Goal: Task Accomplishment & Management: Use online tool/utility

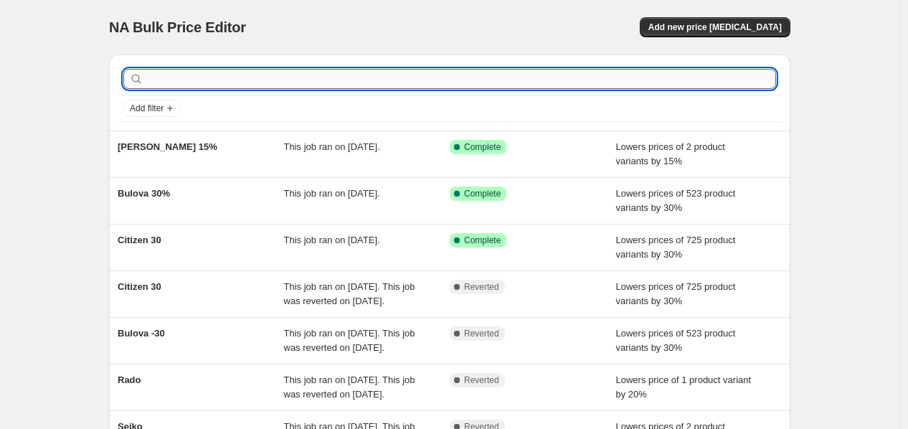
click at [191, 76] on input "text" at bounding box center [461, 79] width 630 height 20
type input "rado"
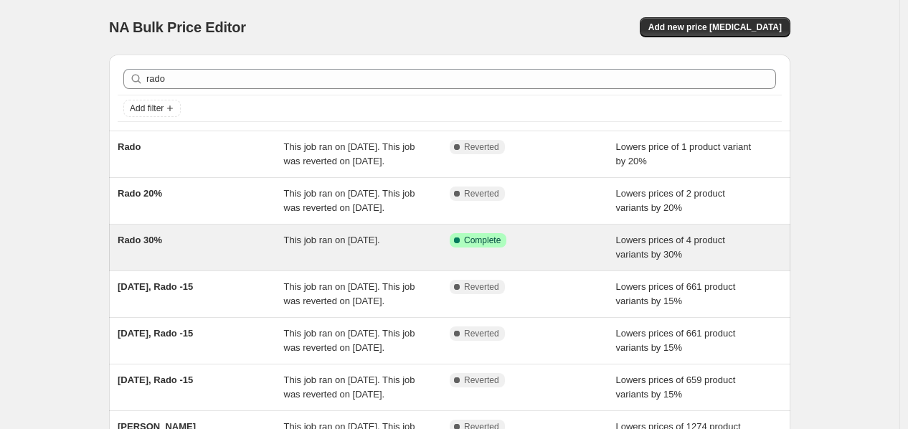
click at [586, 262] on div "Success Complete Complete" at bounding box center [533, 247] width 166 height 29
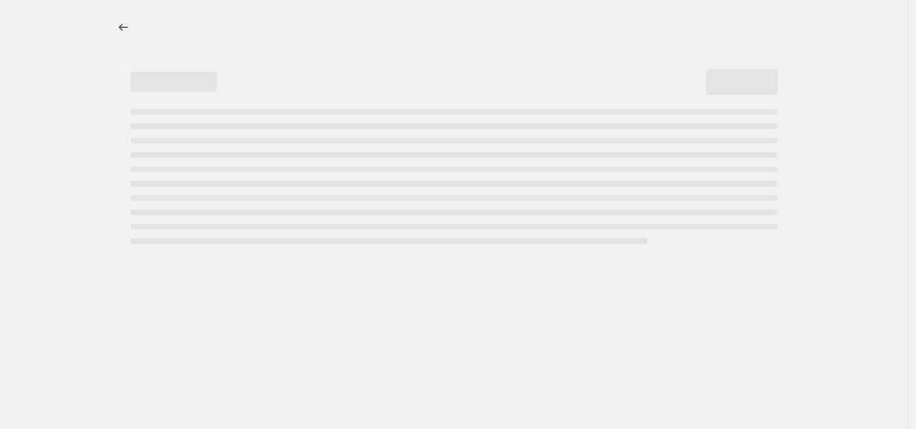
select select "percentage"
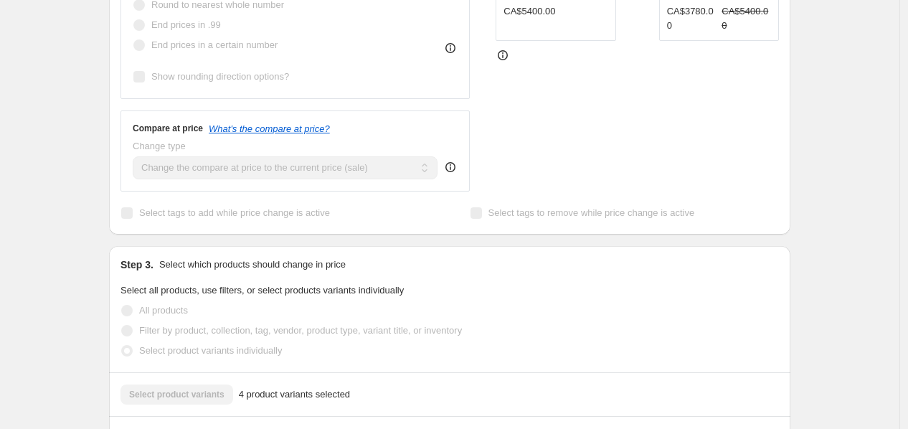
scroll to position [65, 0]
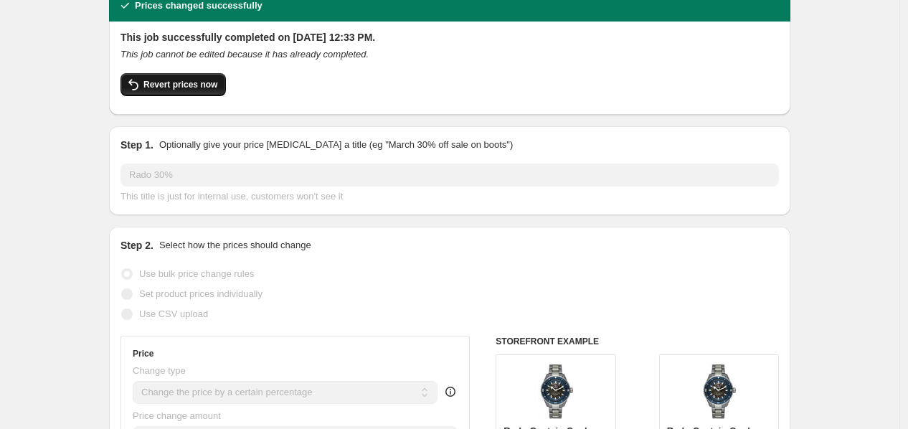
click at [154, 81] on span "Revert prices now" at bounding box center [181, 84] width 74 height 11
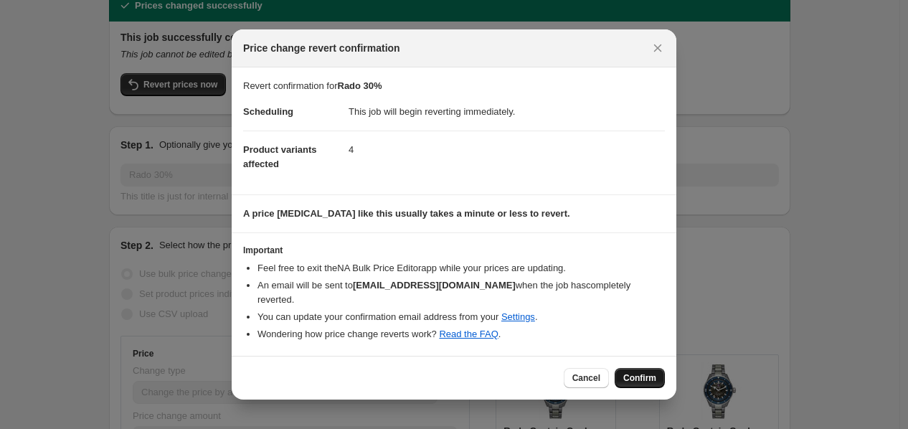
click at [649, 368] on button "Confirm" at bounding box center [640, 378] width 50 height 20
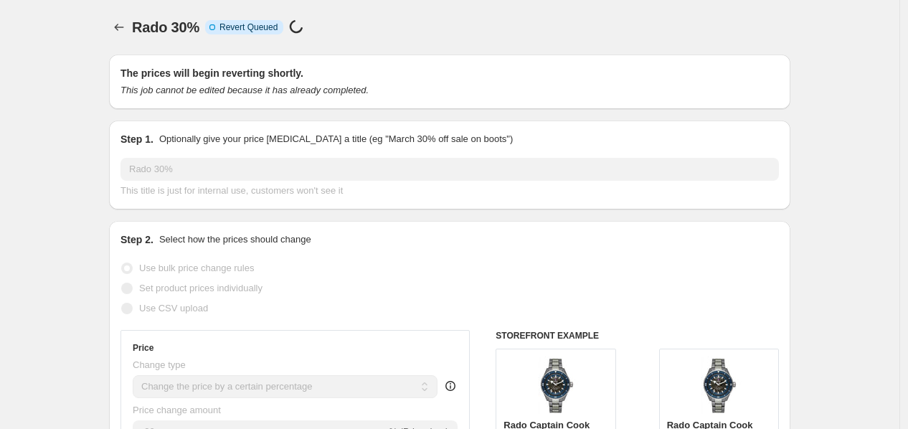
scroll to position [65, 0]
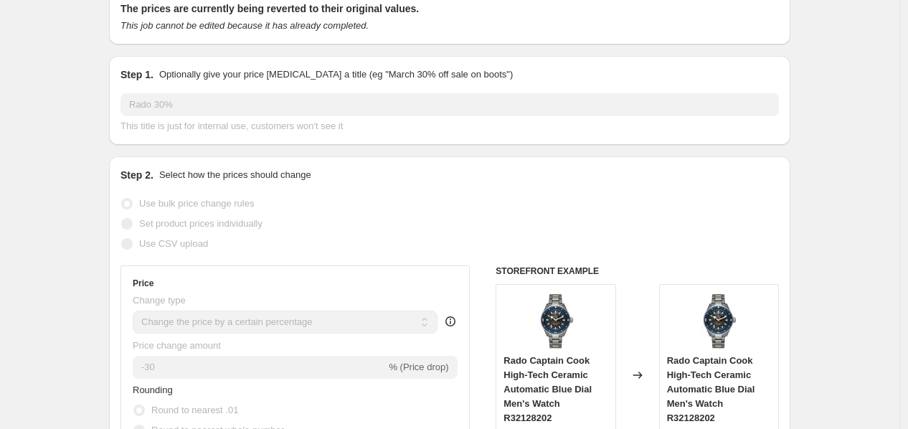
select select "percentage"
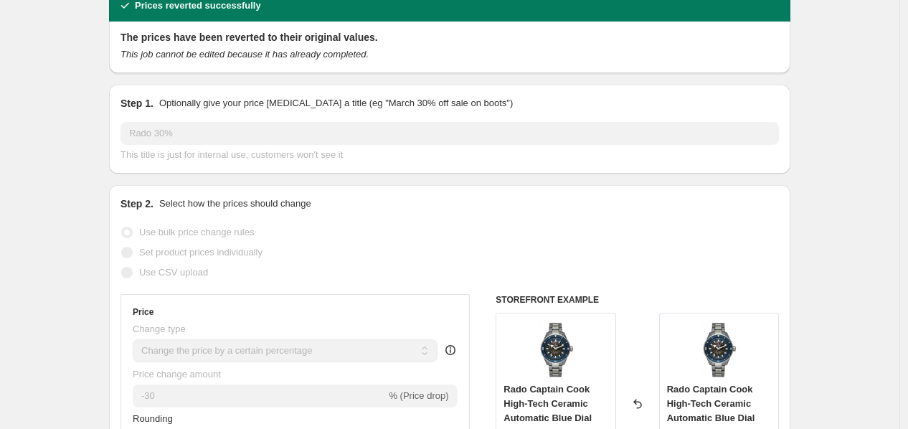
scroll to position [0, 0]
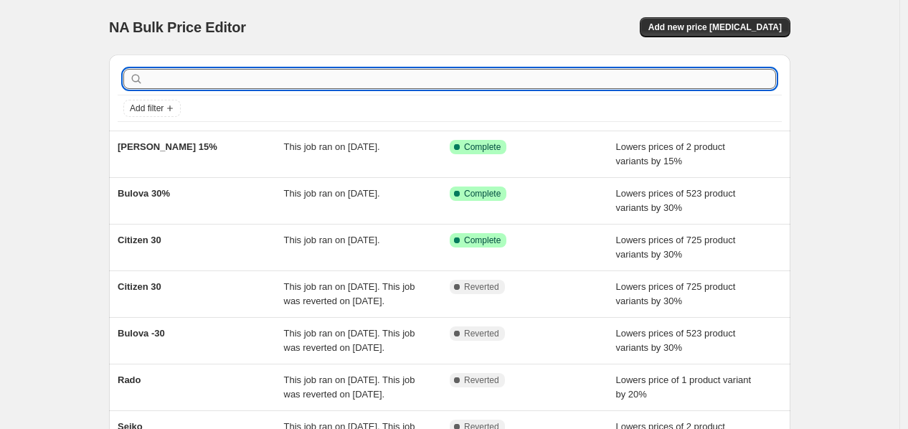
click at [484, 82] on input "text" at bounding box center [461, 79] width 630 height 20
type input "rado"
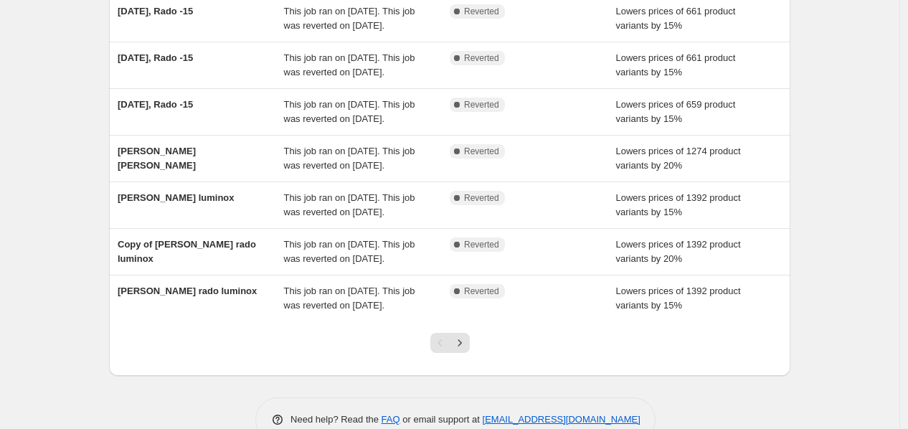
scroll to position [382, 0]
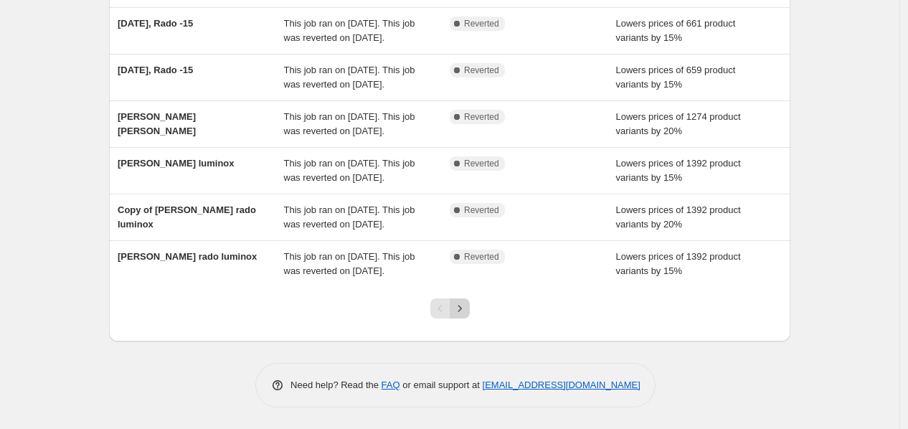
click at [466, 304] on icon "Next" at bounding box center [460, 308] width 14 height 14
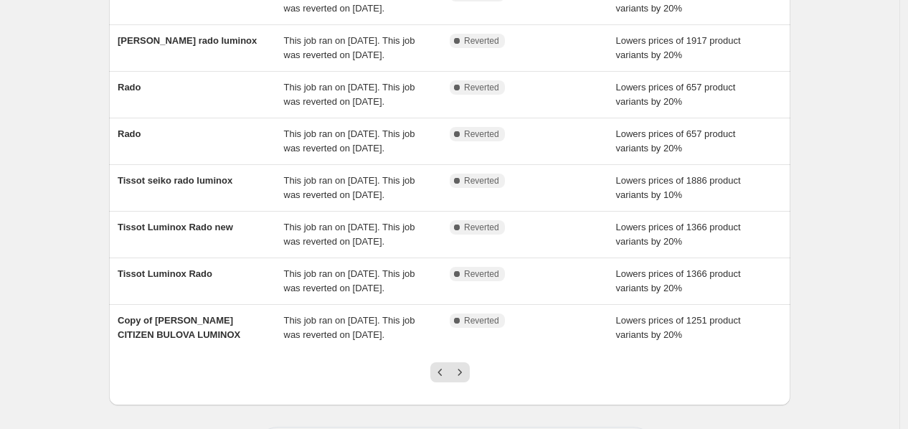
scroll to position [439, 0]
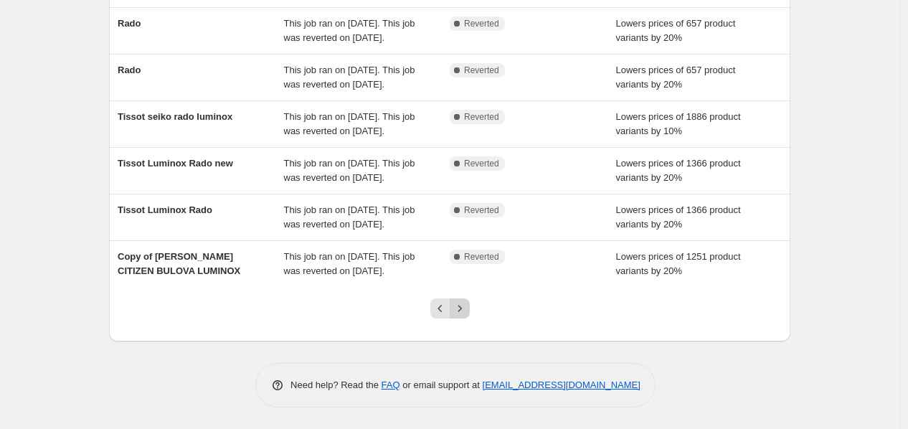
click at [463, 311] on icon "Next" at bounding box center [460, 308] width 14 height 14
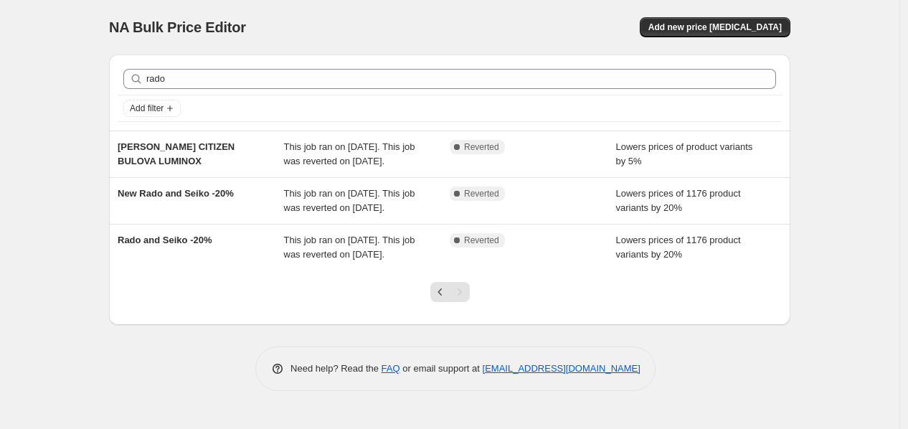
scroll to position [26, 0]
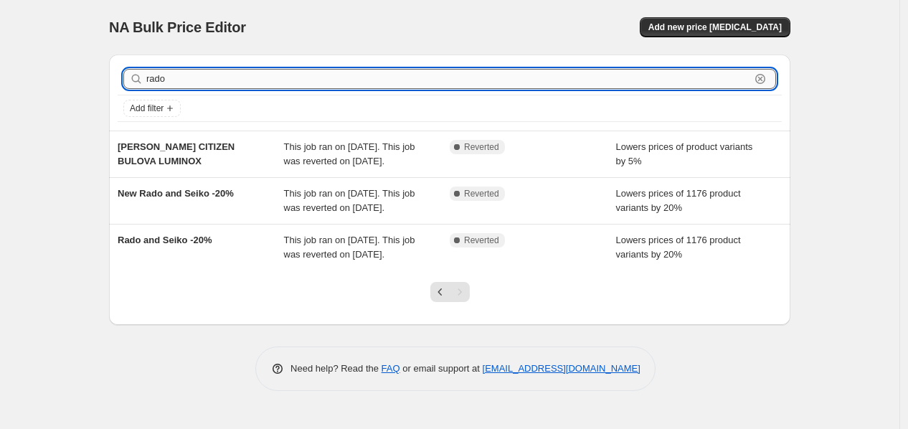
click at [230, 69] on input "rado" at bounding box center [448, 79] width 604 height 20
type input "seiko"
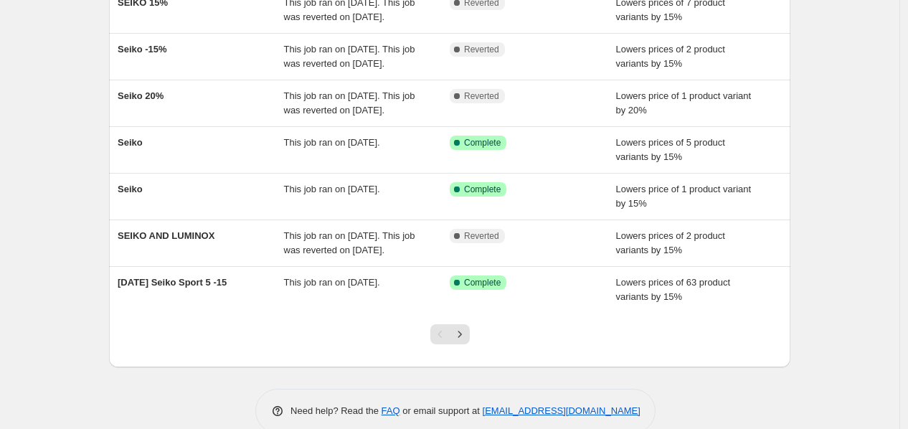
scroll to position [287, 0]
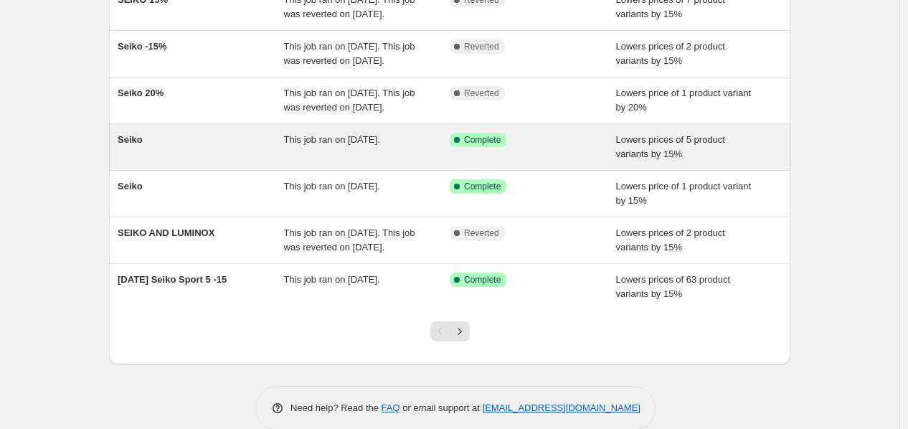
click at [339, 161] on div "This job ran on [DATE]." at bounding box center [367, 147] width 166 height 29
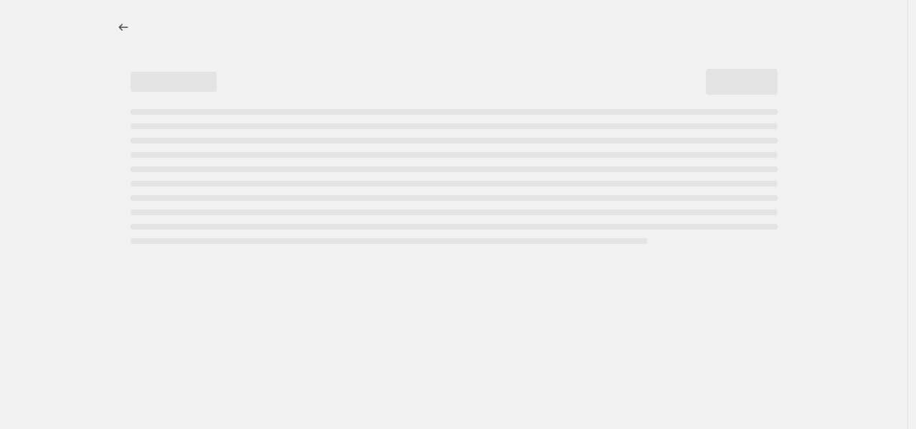
select select "percentage"
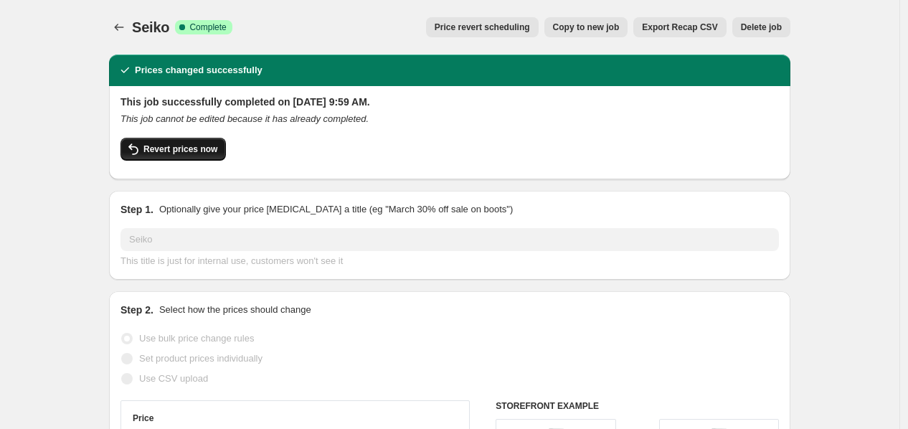
click at [203, 144] on span "Revert prices now" at bounding box center [181, 149] width 74 height 11
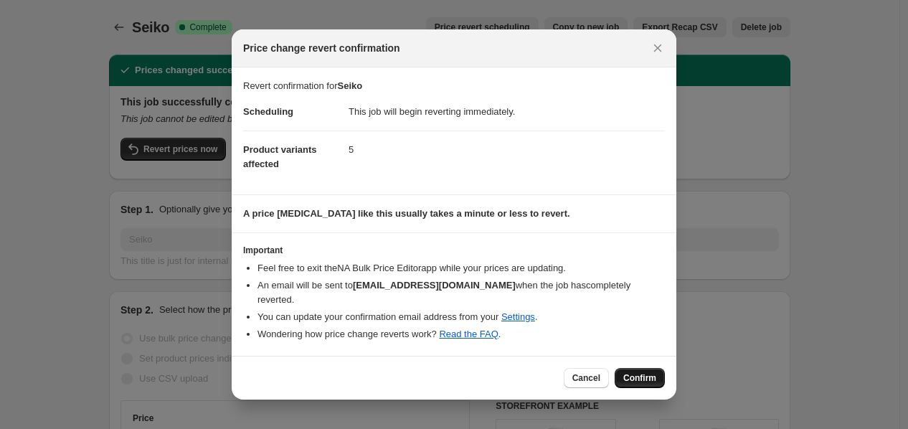
click at [642, 372] on span "Confirm" at bounding box center [640, 377] width 33 height 11
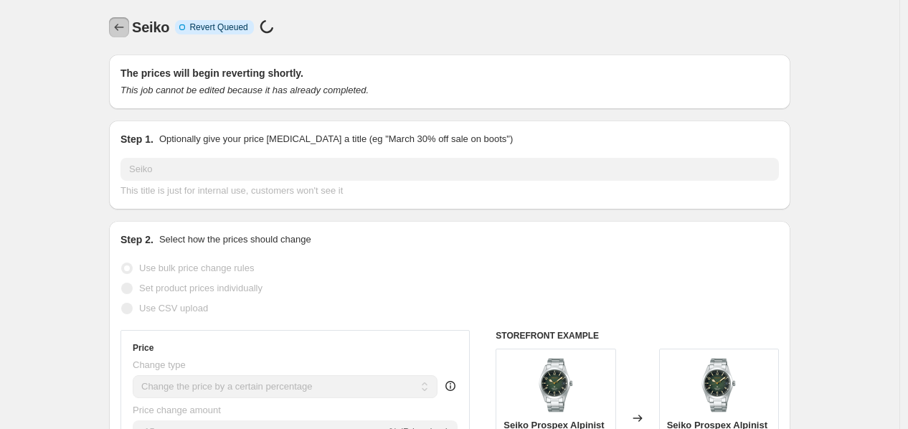
click at [113, 24] on button "Price change jobs" at bounding box center [119, 27] width 20 height 20
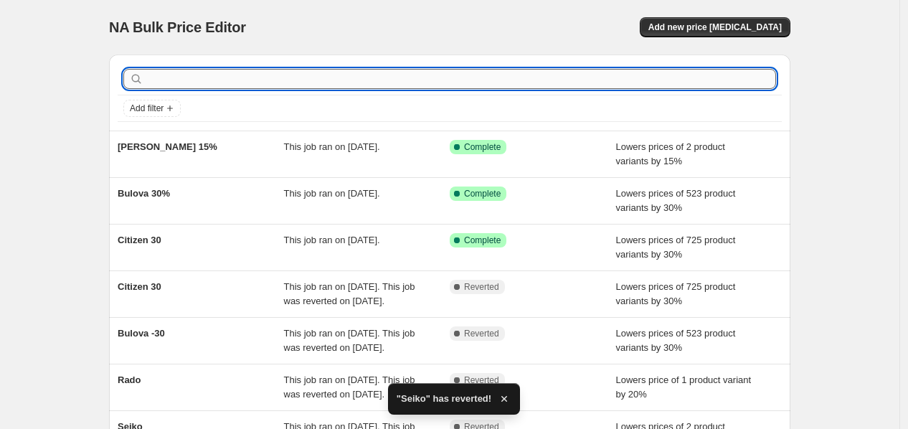
click at [192, 77] on input "text" at bounding box center [461, 79] width 630 height 20
type input "seiko"
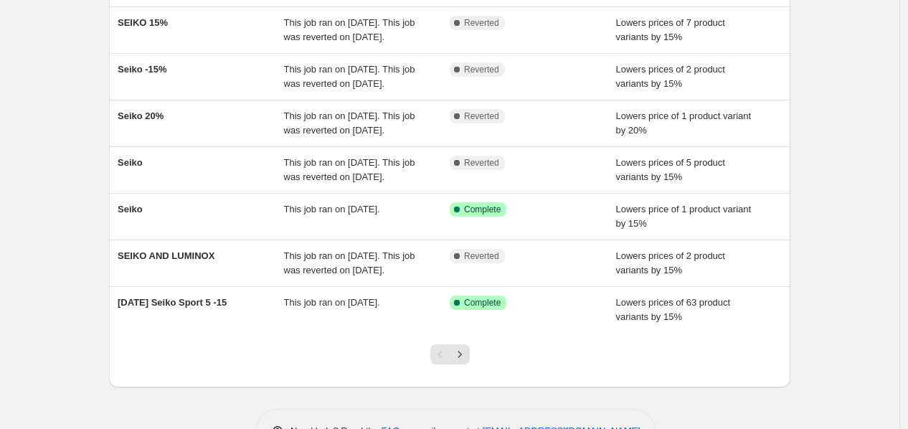
scroll to position [319, 0]
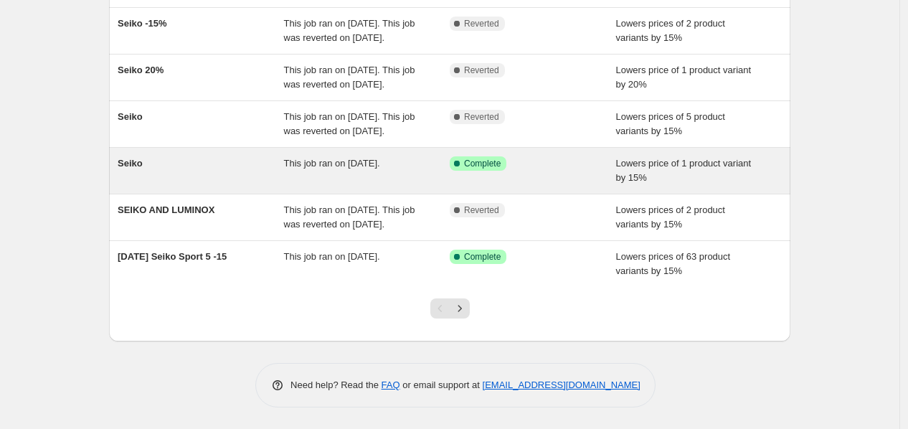
click at [471, 194] on div "Seiko This job ran on April 19, 2025. Success Complete Complete Lowers price of…" at bounding box center [450, 171] width 682 height 46
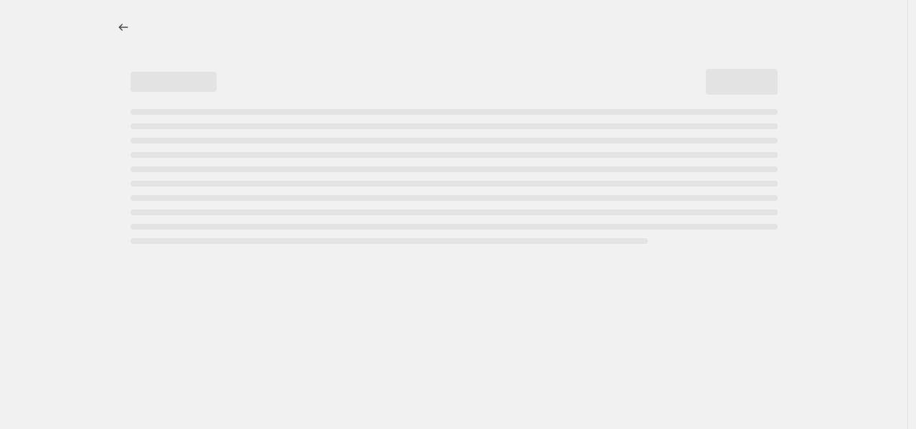
select select "percentage"
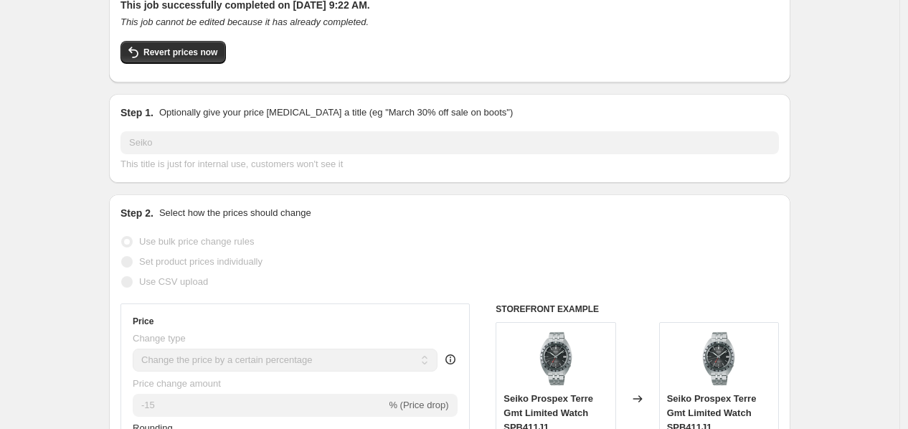
scroll to position [66, 0]
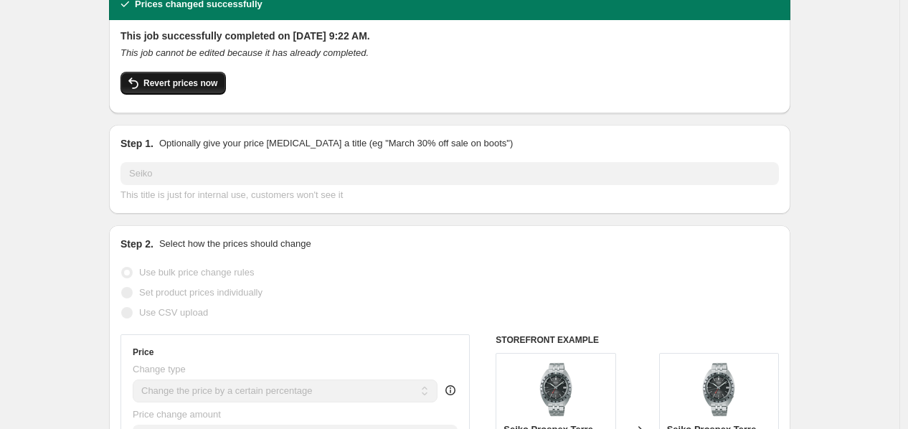
click at [152, 88] on span "Revert prices now" at bounding box center [181, 82] width 74 height 11
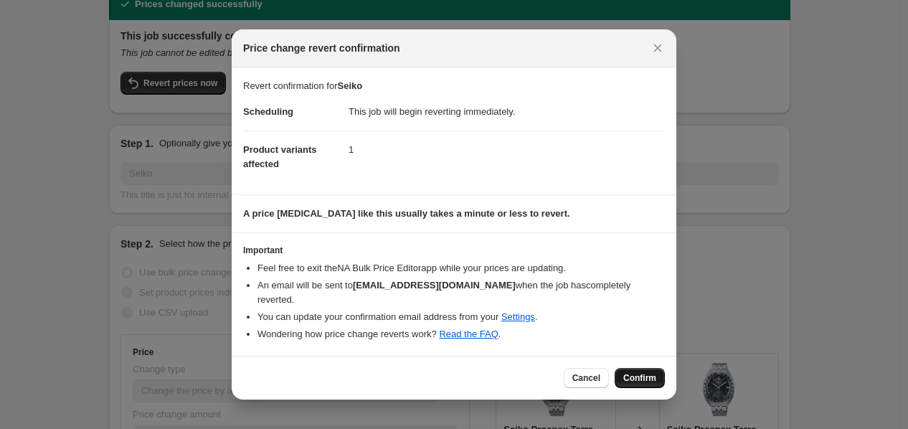
click at [628, 372] on span "Confirm" at bounding box center [640, 377] width 33 height 11
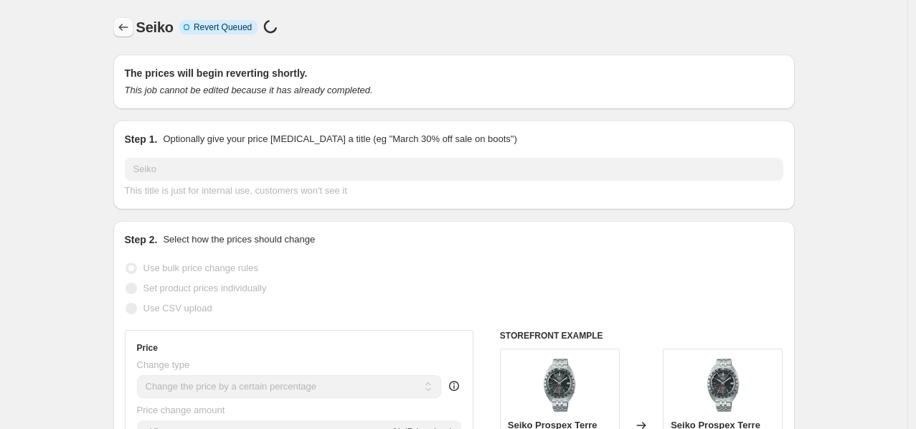
click at [119, 18] on button "Price change jobs" at bounding box center [123, 27] width 20 height 20
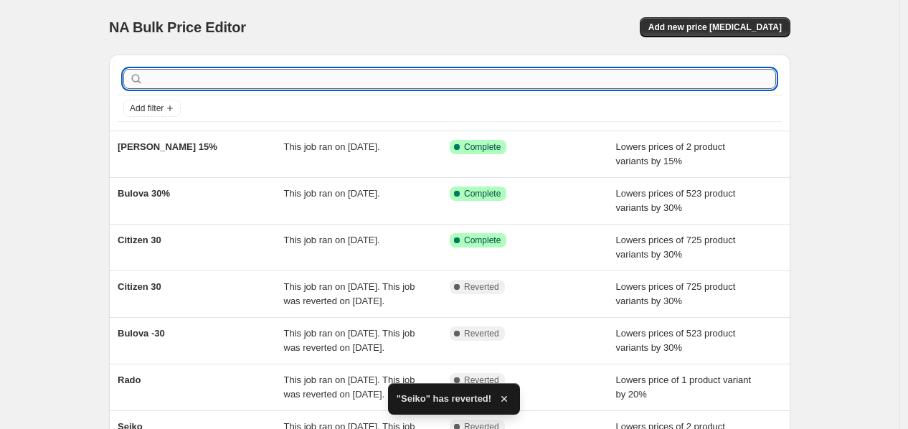
click at [572, 80] on input "text" at bounding box center [461, 79] width 630 height 20
type input "seiko"
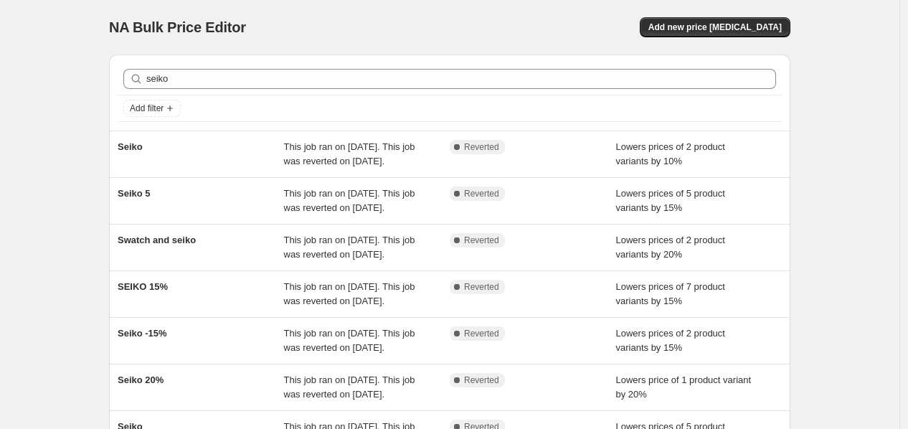
scroll to position [375, 0]
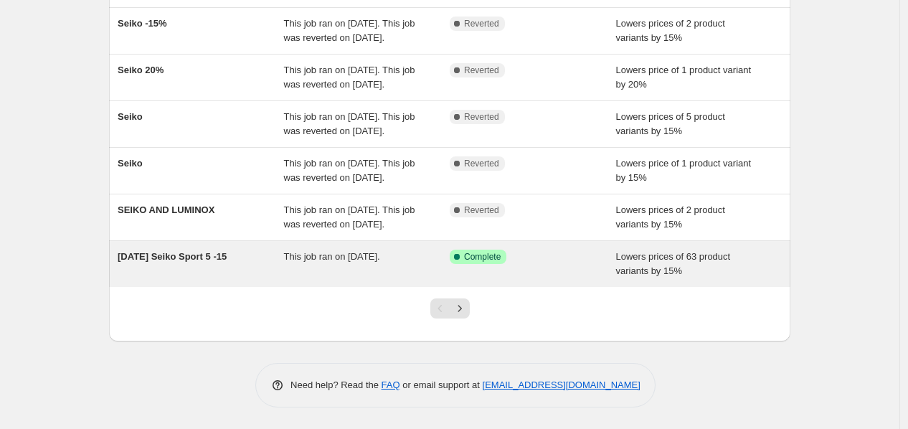
click at [276, 262] on div "25 Nov 2024 Seiko Sport 5 -15" at bounding box center [201, 264] width 166 height 29
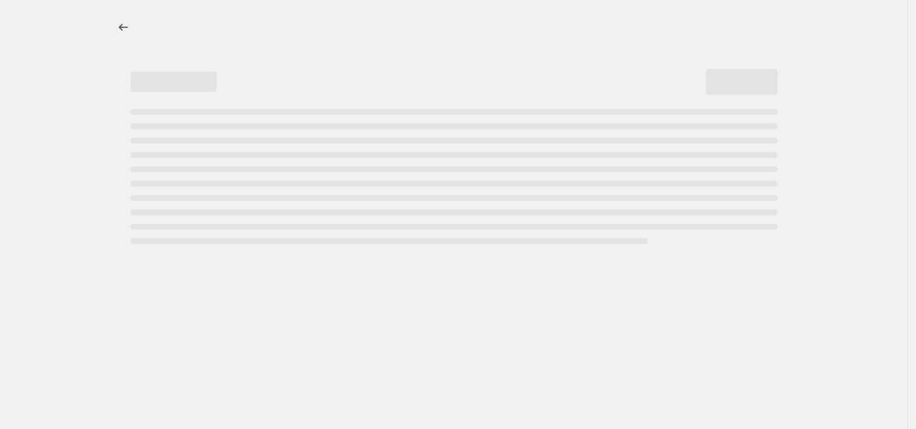
click at [908, 286] on div "Skip to content" at bounding box center [458, 214] width 916 height 429
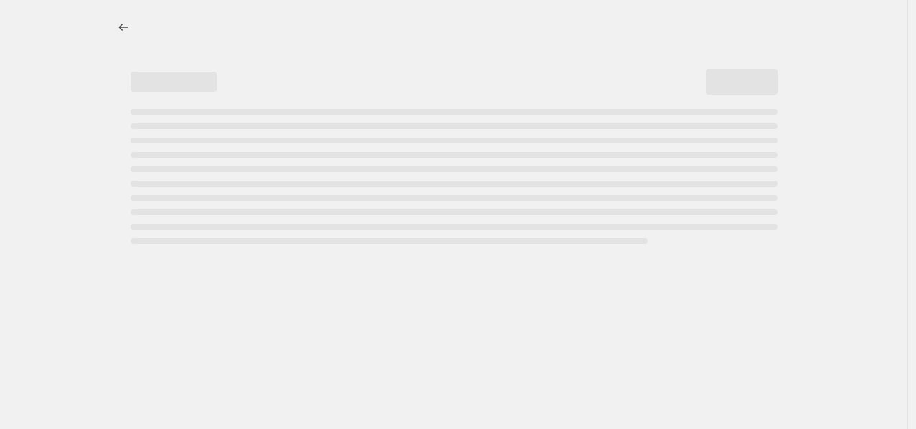
select select "percentage"
select select "collection"
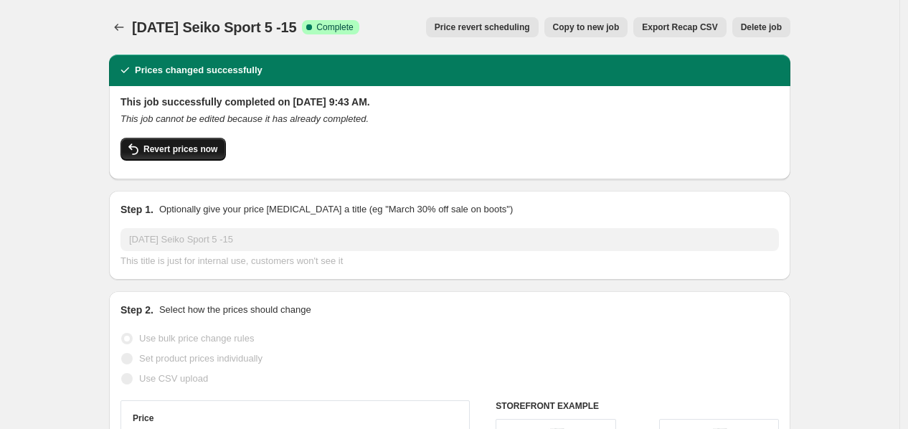
click at [161, 154] on span "Revert prices now" at bounding box center [181, 149] width 74 height 11
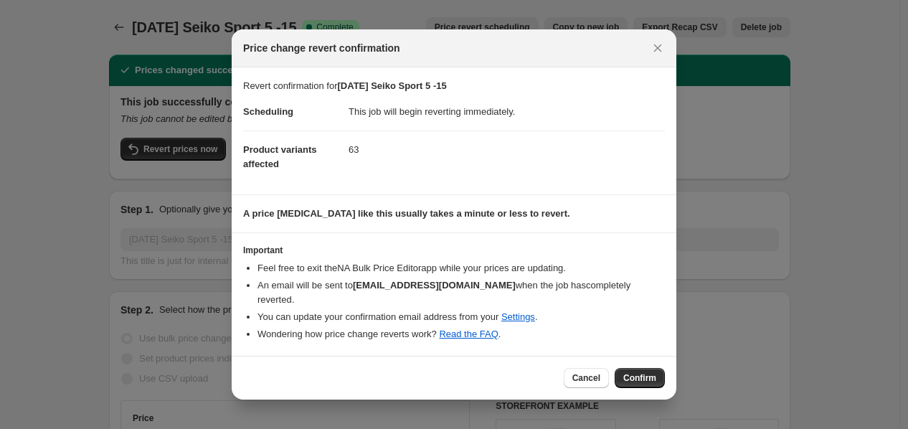
click at [650, 372] on span "Confirm" at bounding box center [640, 377] width 33 height 11
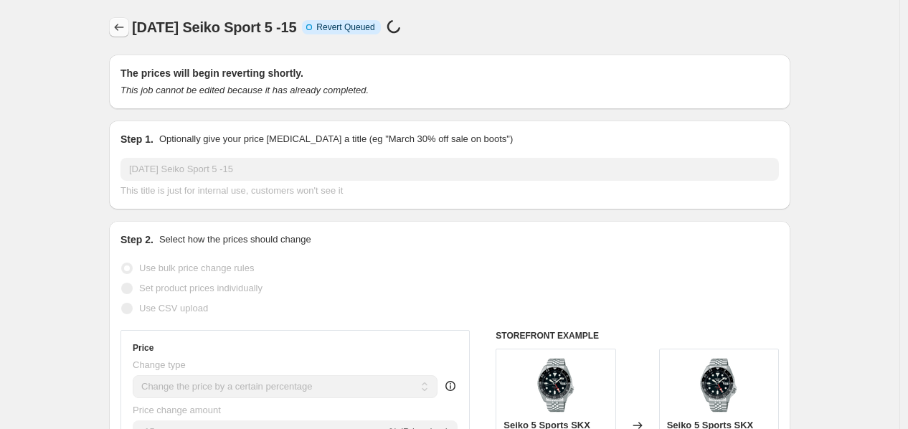
click at [123, 30] on icon "Price change jobs" at bounding box center [119, 27] width 14 height 14
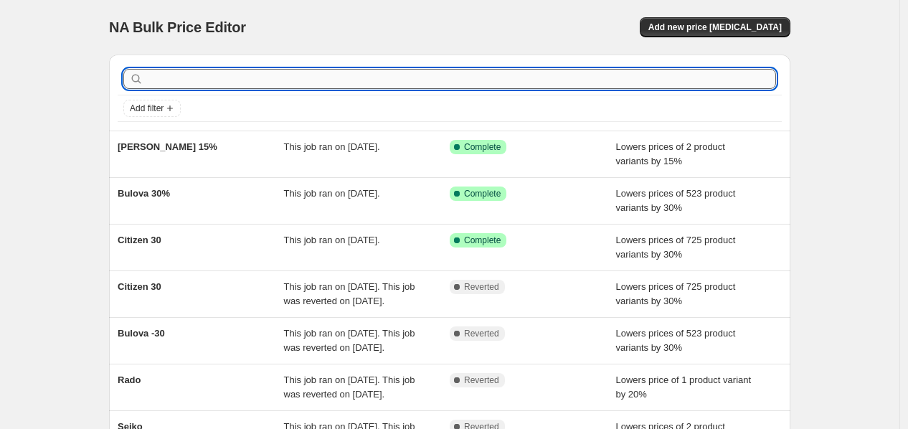
click at [563, 70] on input "text" at bounding box center [461, 79] width 630 height 20
type input "seiko"
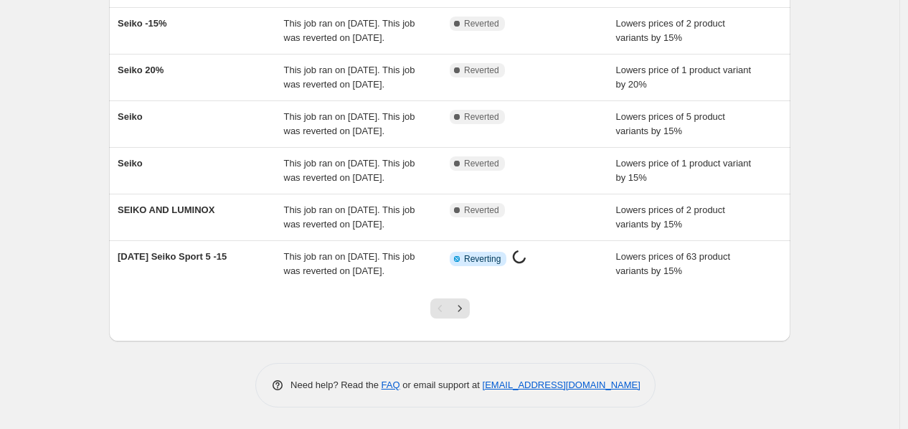
scroll to position [396, 0]
click at [470, 307] on button "Next" at bounding box center [460, 309] width 20 height 20
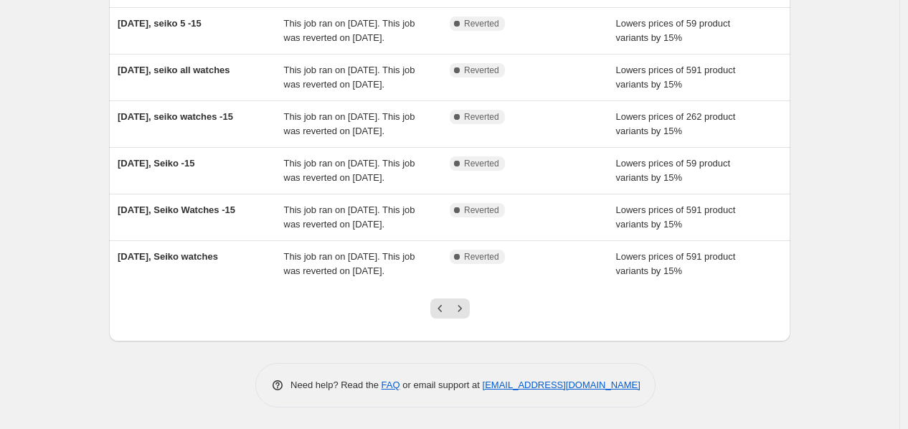
scroll to position [399, 0]
click at [470, 319] on button "Next" at bounding box center [460, 309] width 20 height 20
click at [458, 316] on icon "Next" at bounding box center [460, 308] width 14 height 14
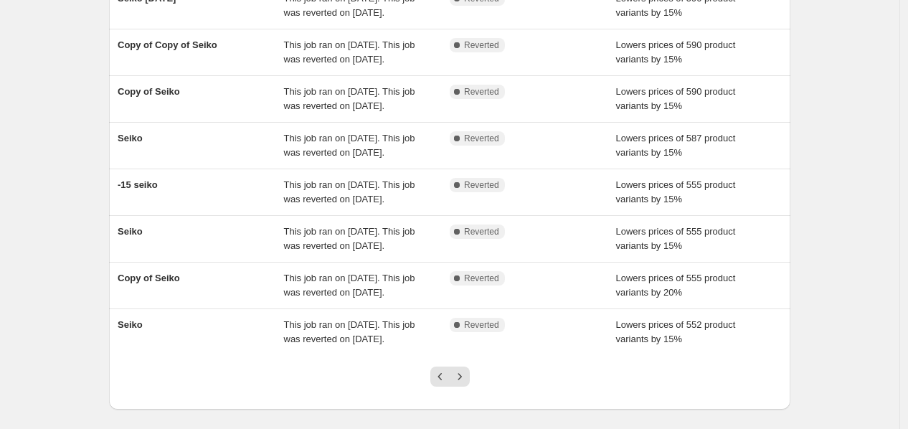
scroll to position [299, 0]
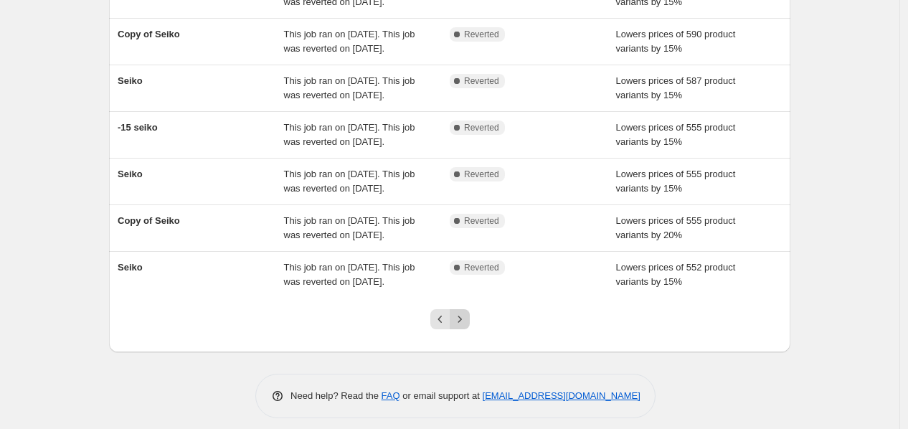
click at [466, 319] on icon "Next" at bounding box center [460, 319] width 14 height 14
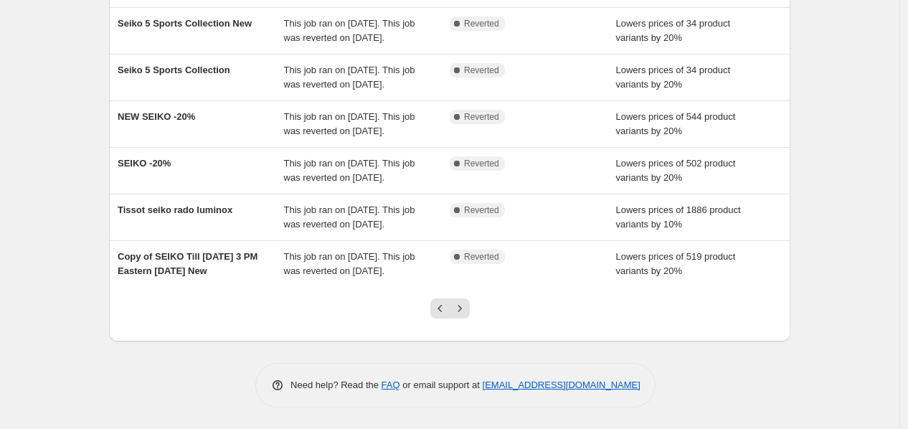
scroll to position [334, 0]
click at [464, 316] on icon "Next" at bounding box center [460, 308] width 14 height 14
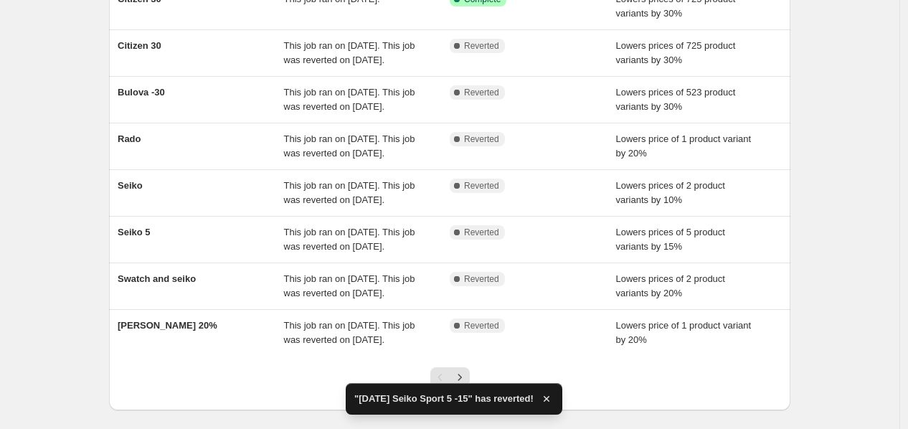
scroll to position [0, 0]
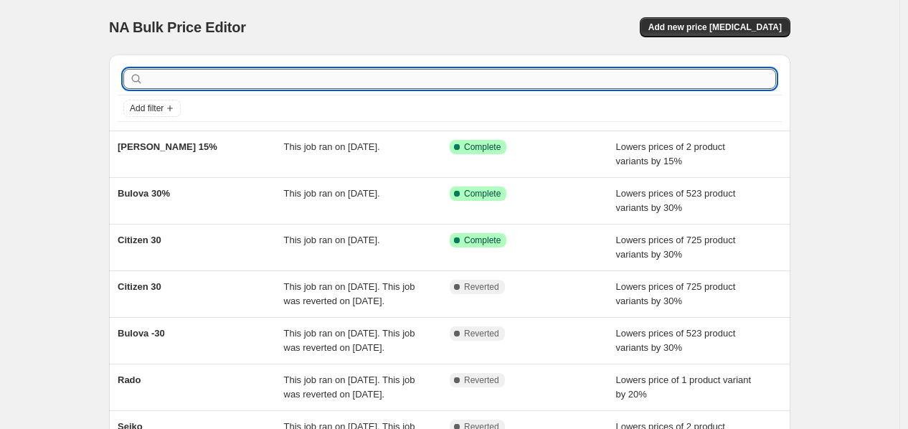
click at [329, 87] on input "text" at bounding box center [461, 79] width 630 height 20
type input "hamilton"
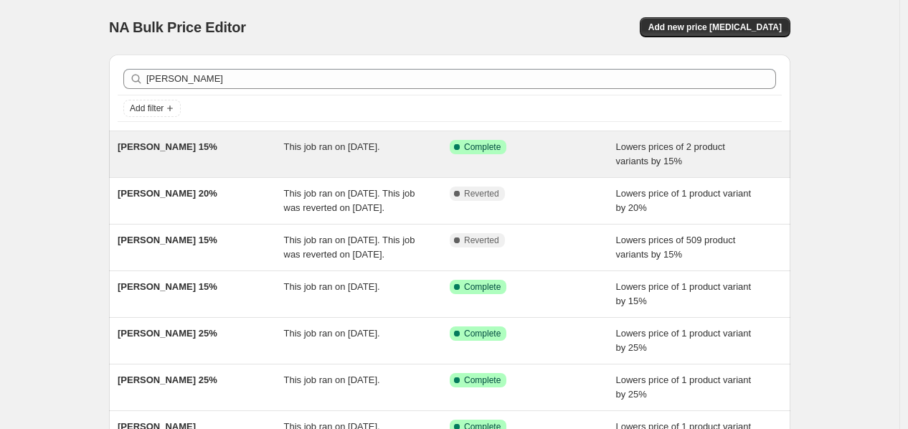
click at [283, 142] on div "Hamilton 15%" at bounding box center [201, 154] width 166 height 29
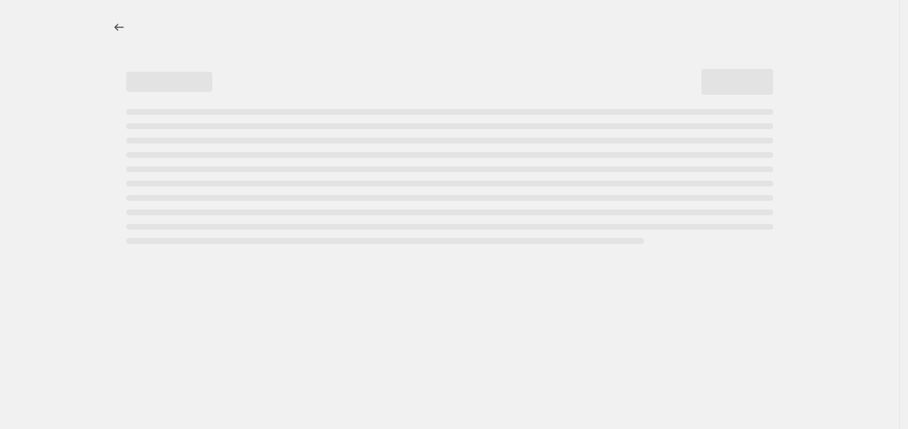
select select "percentage"
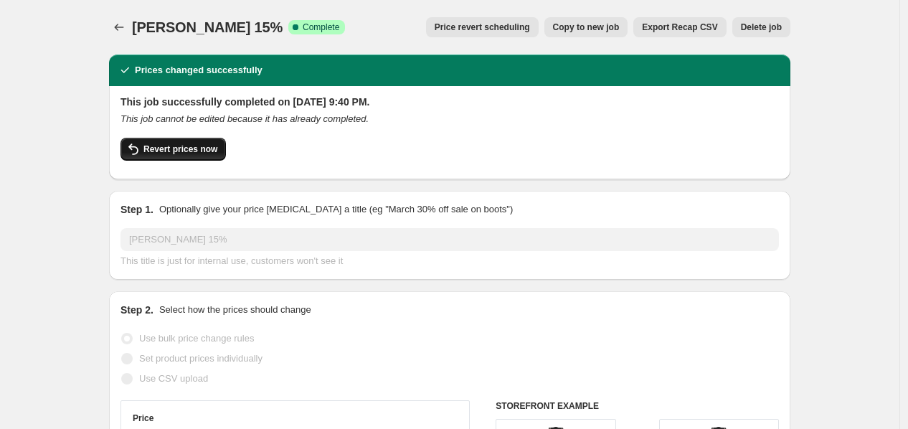
click at [187, 146] on span "Revert prices now" at bounding box center [181, 149] width 74 height 11
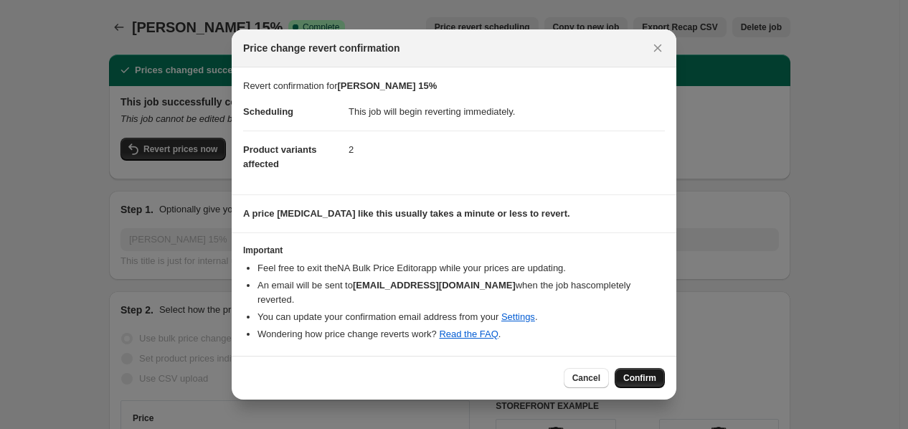
click at [655, 372] on span "Confirm" at bounding box center [640, 377] width 33 height 11
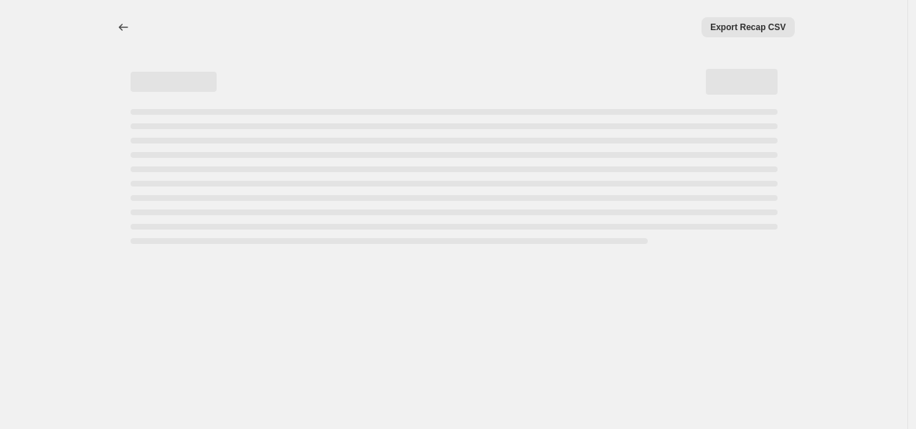
click at [165, 24] on div "Export Recap CSV" at bounding box center [471, 27] width 647 height 20
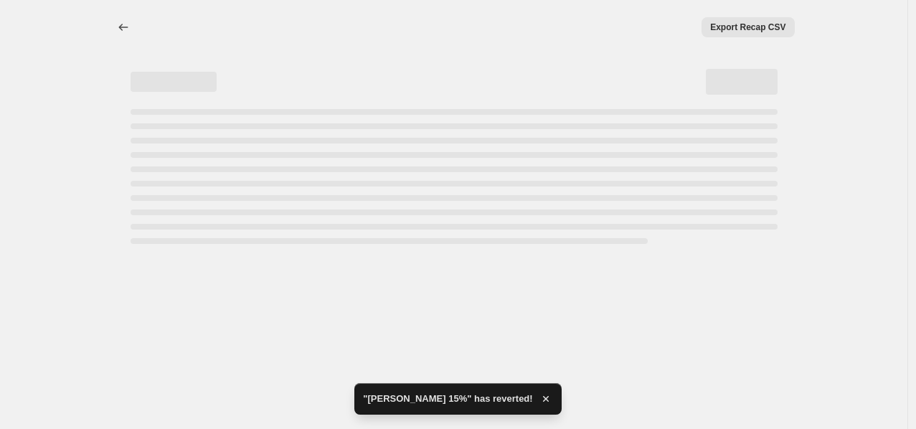
select select "percentage"
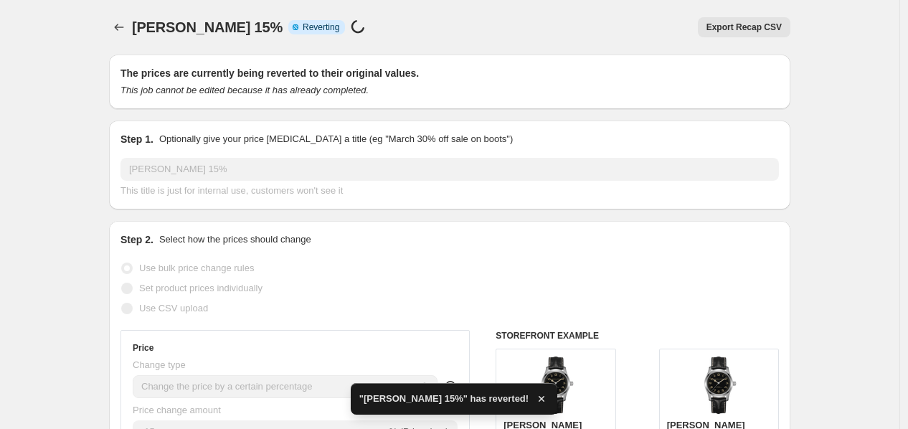
click at [165, 24] on span "Hamilton 15%" at bounding box center [207, 27] width 151 height 16
copy span "Hamilton"
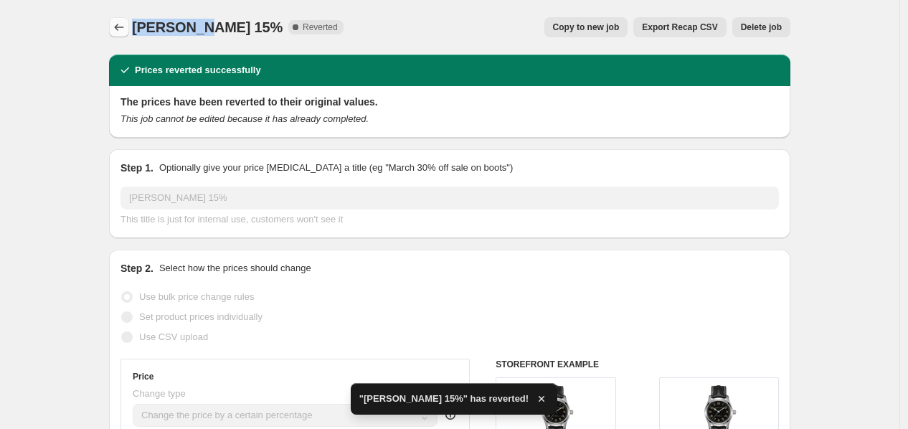
click at [125, 29] on icon "Price change jobs" at bounding box center [119, 27] width 14 height 14
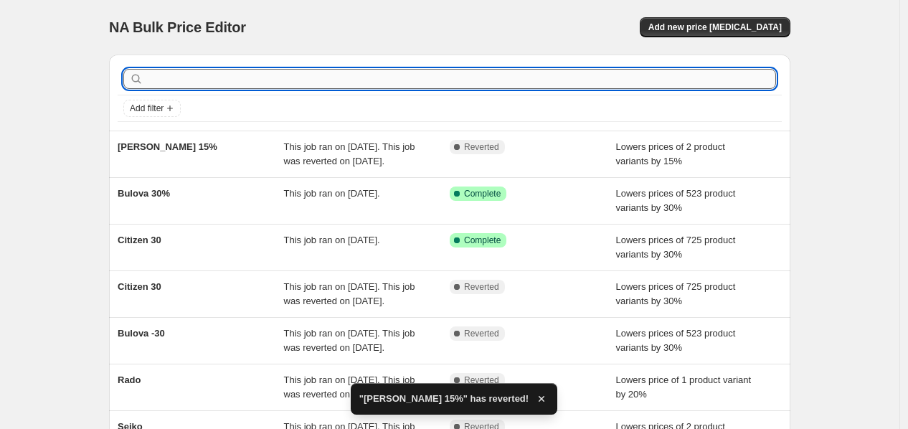
click at [400, 79] on input "text" at bounding box center [461, 79] width 630 height 20
paste input "Hamilton"
type input "Hamilton"
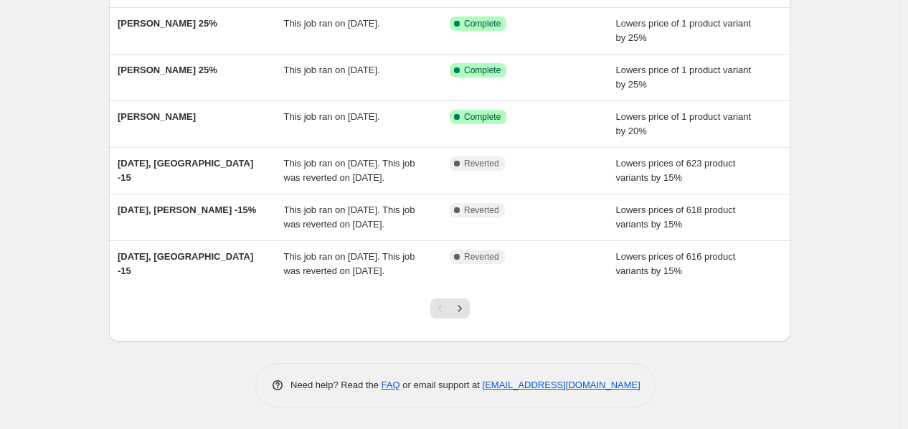
scroll to position [245, 0]
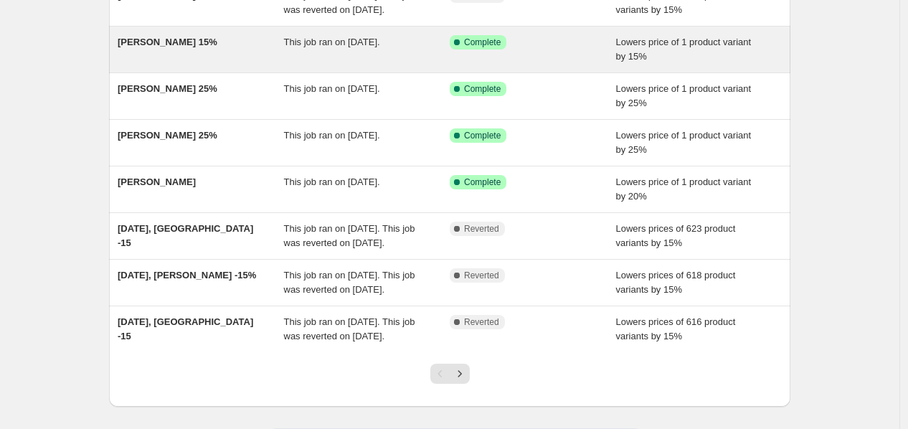
click at [326, 47] on span "This job ran on April 24, 2025." at bounding box center [332, 42] width 96 height 11
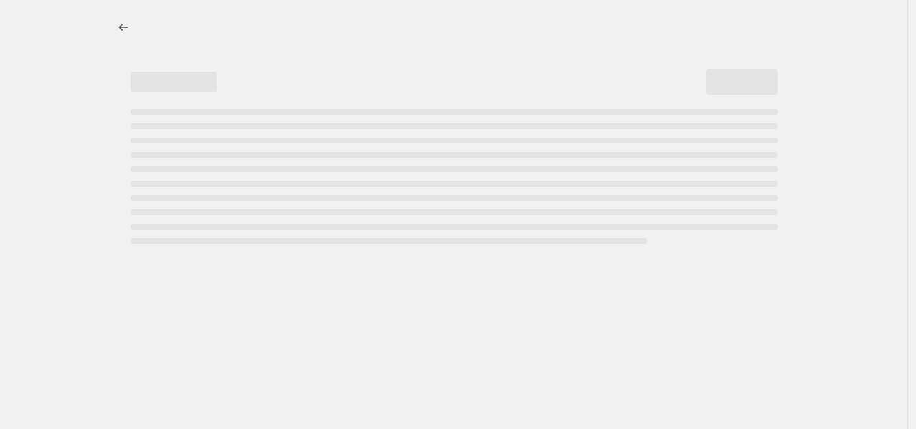
select select "percentage"
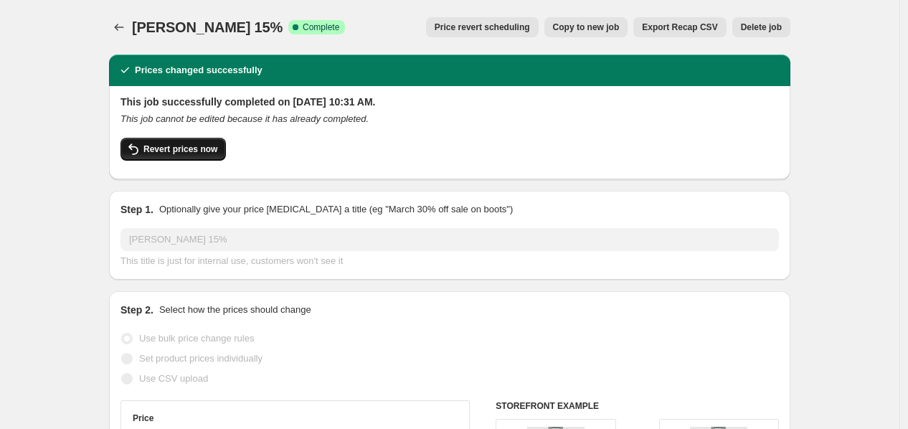
click at [199, 160] on button "Revert prices now" at bounding box center [173, 149] width 105 height 23
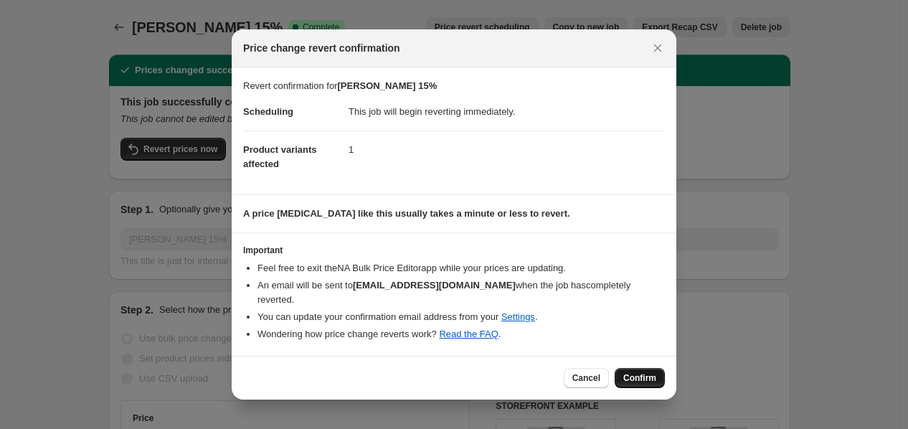
click at [628, 372] on span "Confirm" at bounding box center [640, 377] width 33 height 11
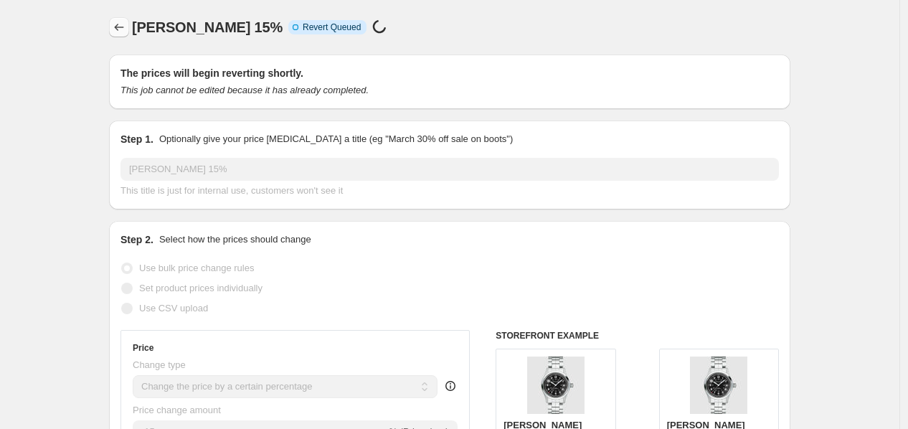
click at [119, 29] on icon "Price change jobs" at bounding box center [119, 27] width 14 height 14
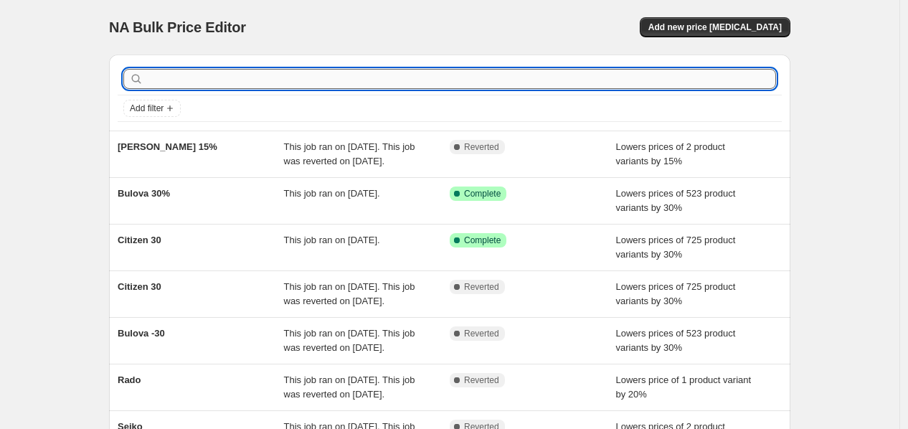
click at [256, 83] on input "text" at bounding box center [461, 79] width 630 height 20
paste input "Hamilton"
type input "Hamilton"
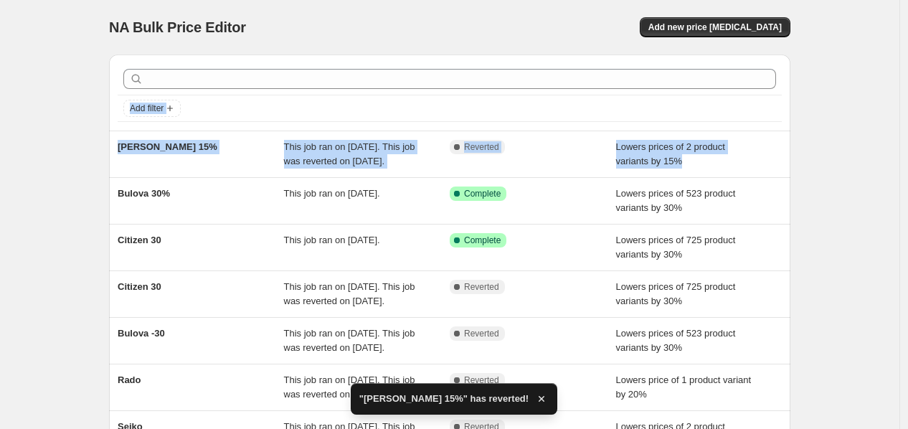
click at [908, 168] on html "Home Settings Plans Skip to content NA Bulk Price Editor. This page is ready NA…" at bounding box center [454, 214] width 908 height 429
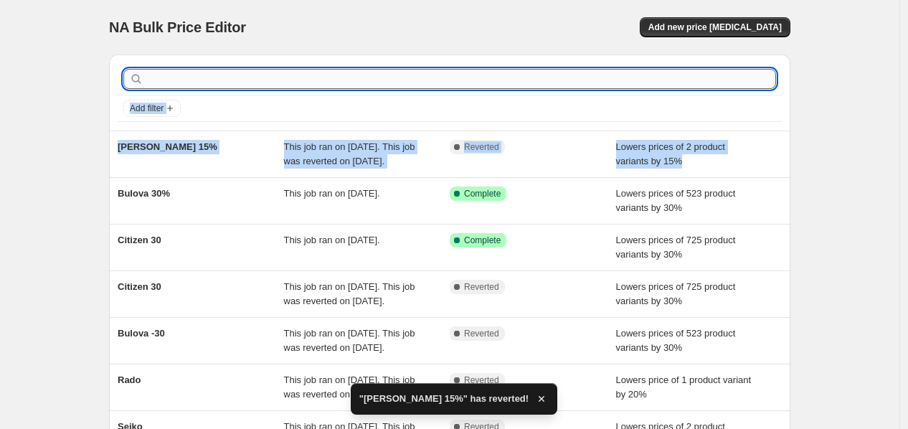
click at [697, 76] on input "text" at bounding box center [461, 79] width 630 height 20
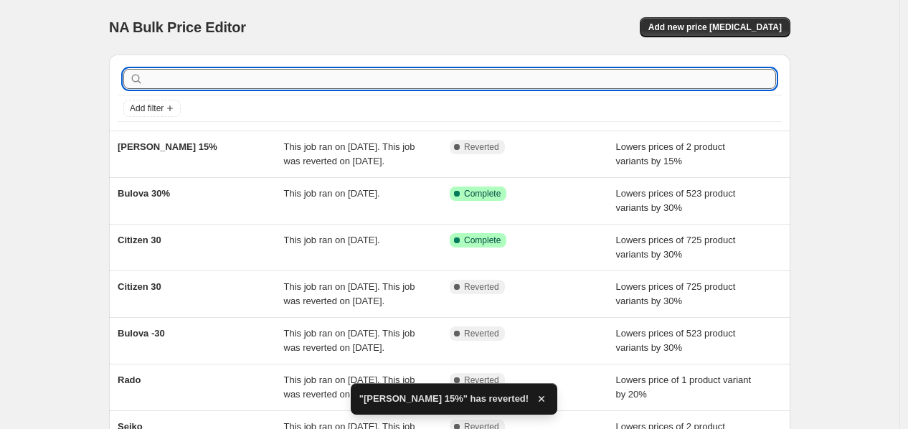
paste input "Hamilton"
type input "Hamilton"
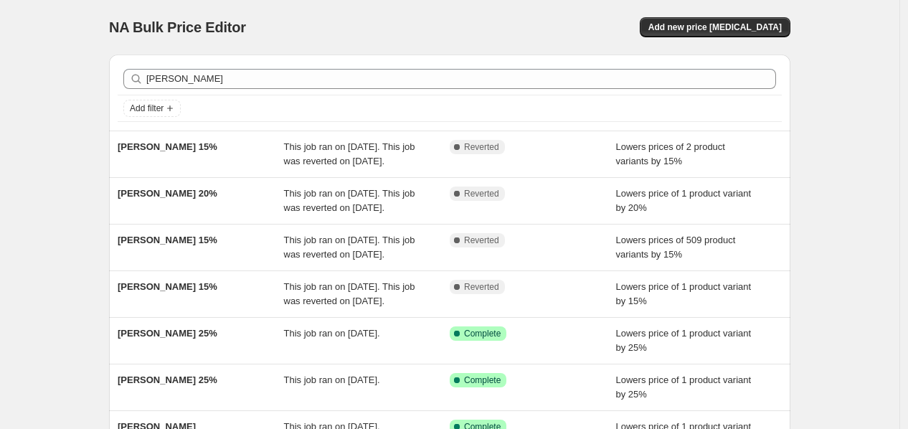
drag, startPoint x: 916, startPoint y: 131, endPoint x: 916, endPoint y: 225, distance: 94.0
click at [908, 225] on html "Home Settings Plans Skip to content NA Bulk Price Editor. This page is ready NA…" at bounding box center [454, 214] width 908 height 429
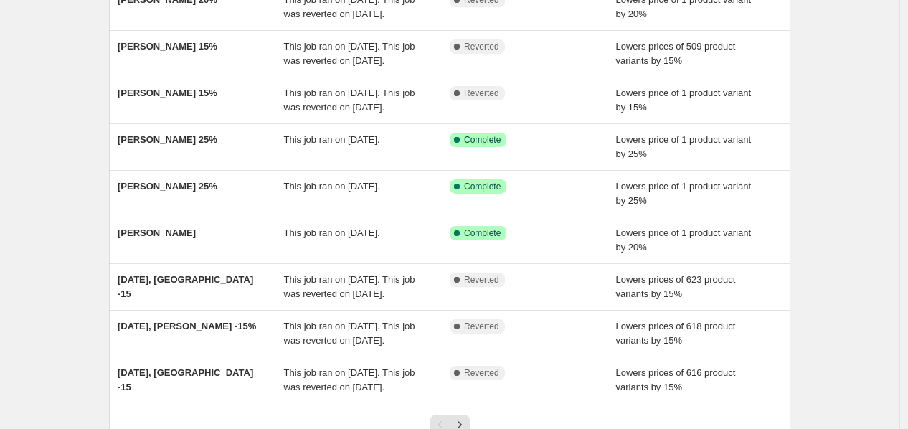
scroll to position [217, 0]
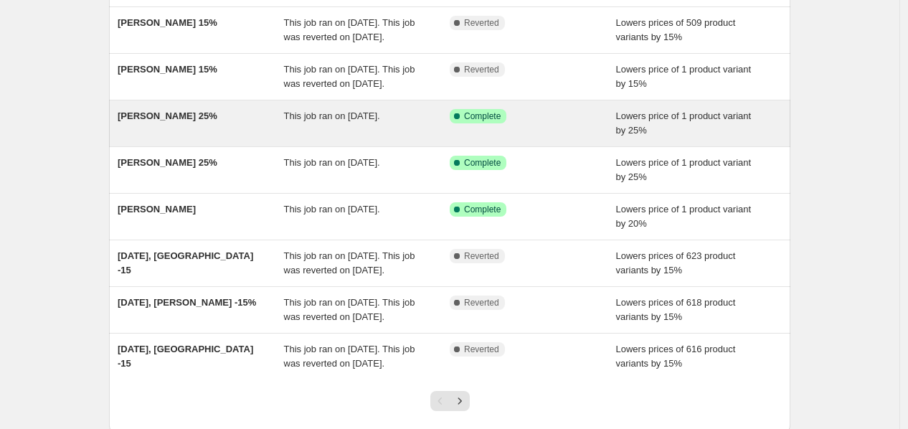
click at [253, 138] on div "Hamilton 25%" at bounding box center [201, 123] width 166 height 29
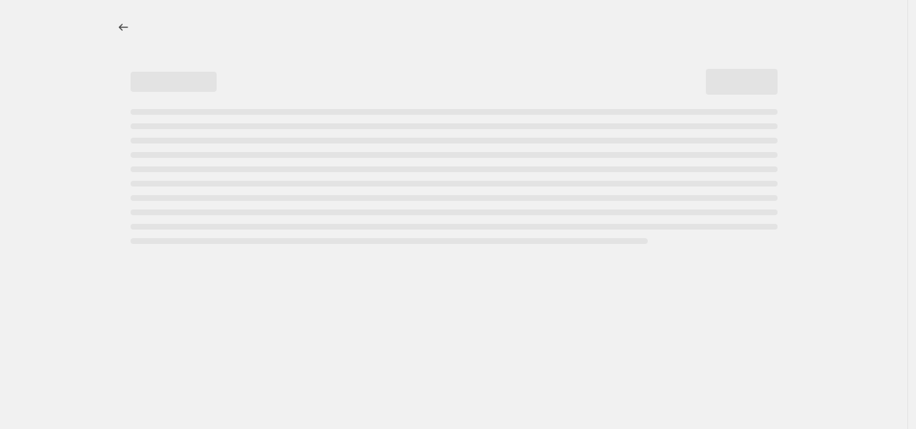
select select "percentage"
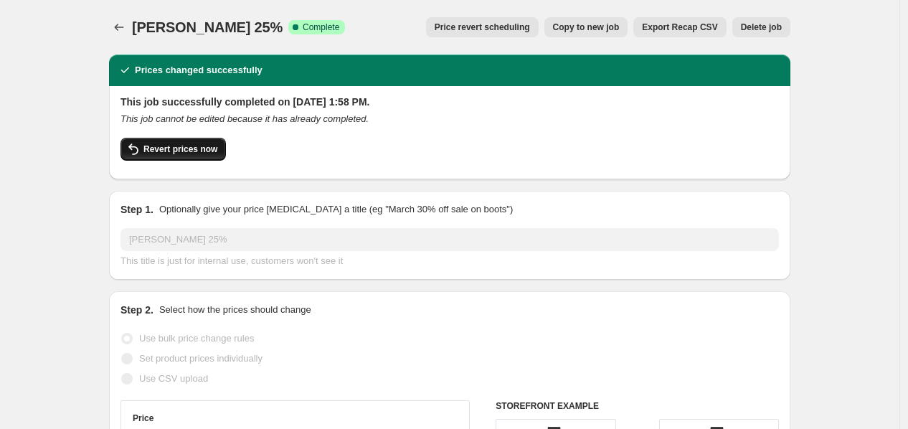
click at [191, 142] on button "Revert prices now" at bounding box center [173, 149] width 105 height 23
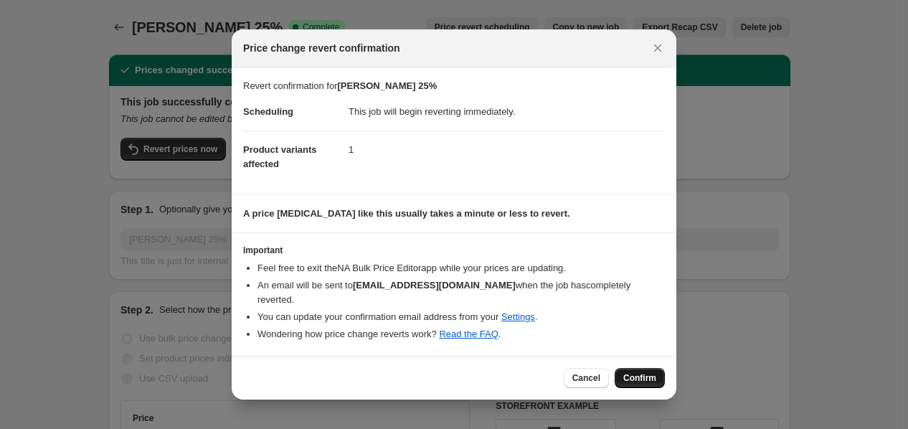
click at [634, 372] on span "Confirm" at bounding box center [640, 377] width 33 height 11
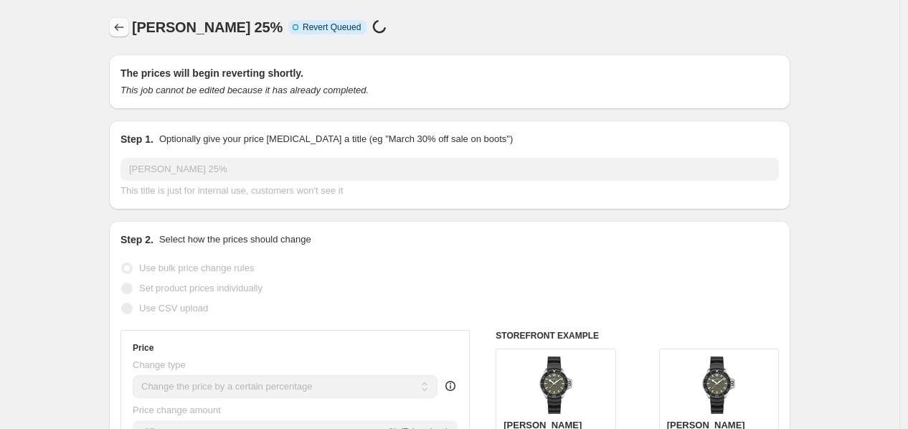
click at [124, 26] on icon "Price change jobs" at bounding box center [119, 27] width 14 height 14
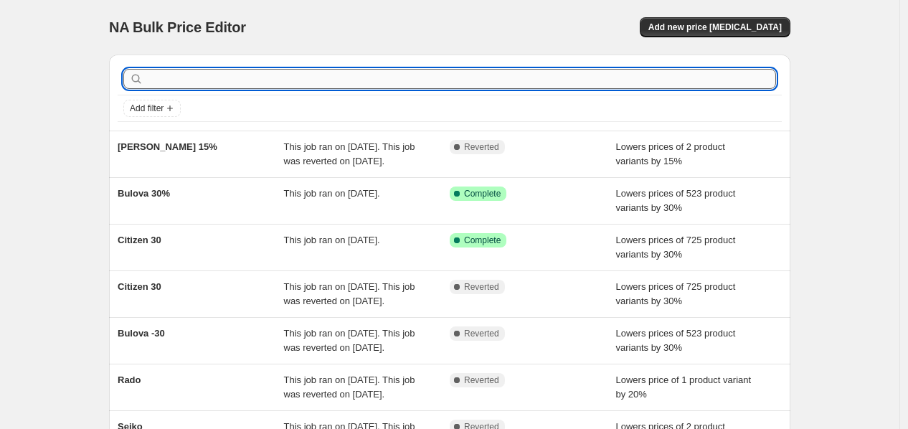
click at [287, 80] on input "text" at bounding box center [461, 79] width 630 height 20
paste input "Hamilton"
type input "Hamilton"
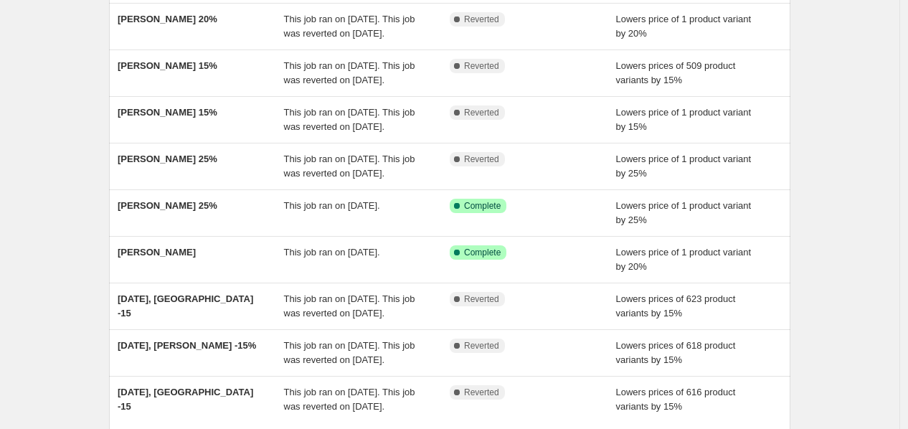
scroll to position [210, 0]
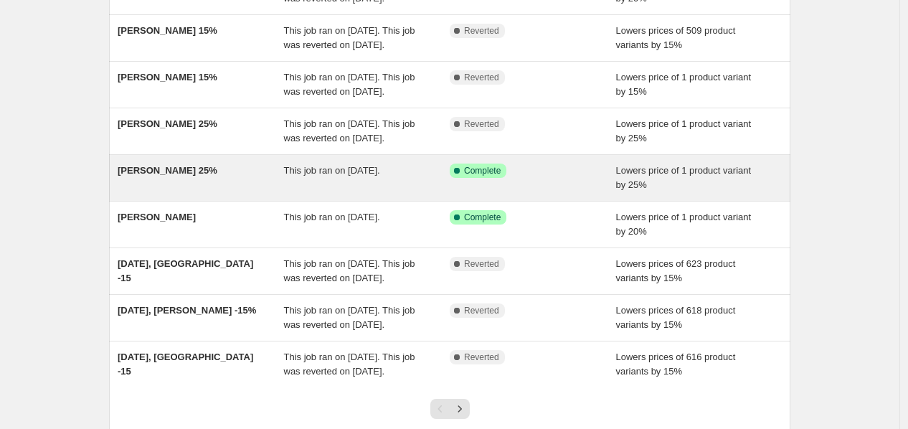
click at [373, 176] on span "This job ran on April 21, 2025." at bounding box center [332, 170] width 96 height 11
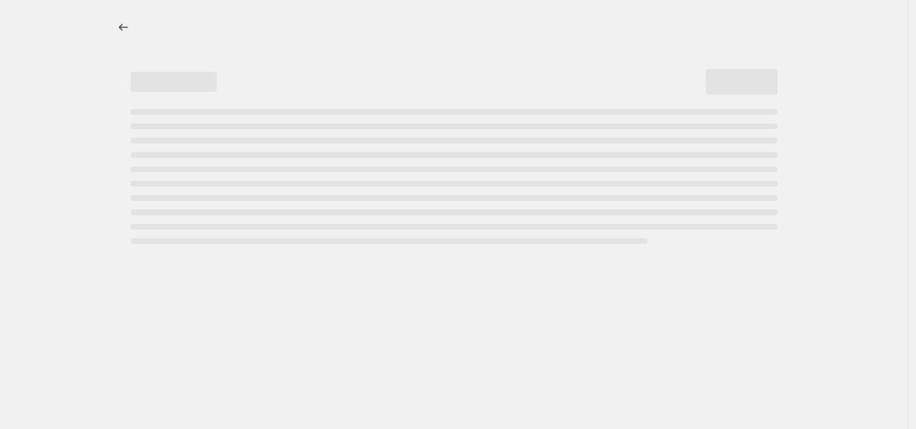
select select "percentage"
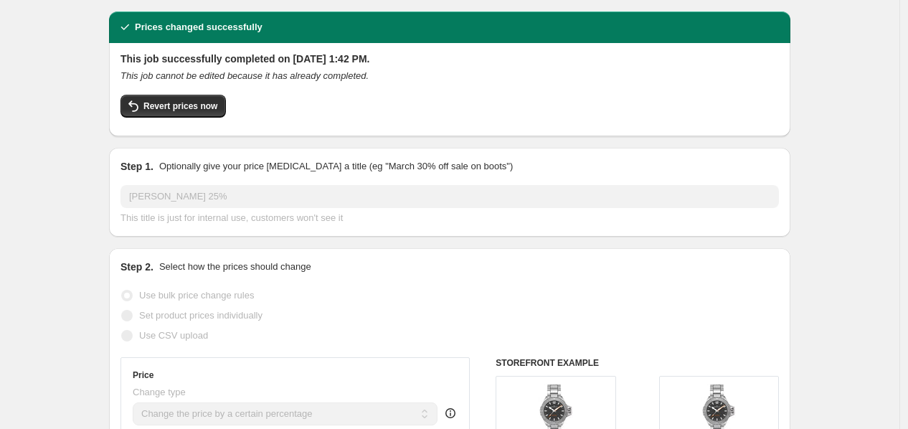
scroll to position [48, 0]
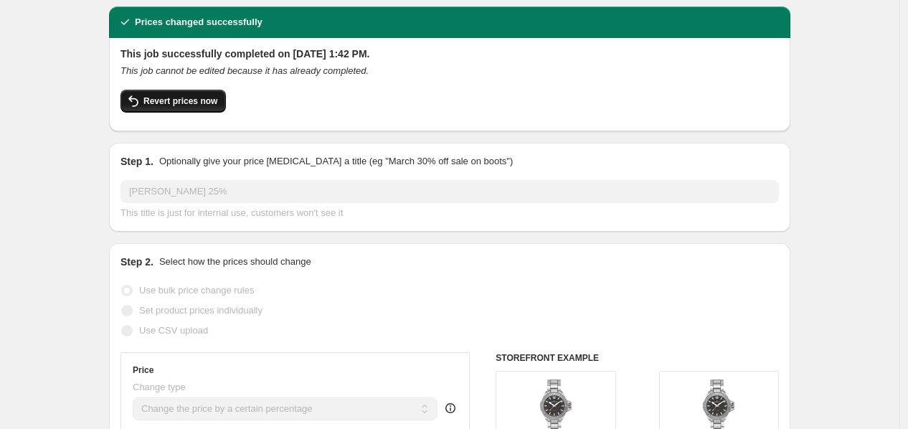
click at [214, 108] on button "Revert prices now" at bounding box center [173, 101] width 105 height 23
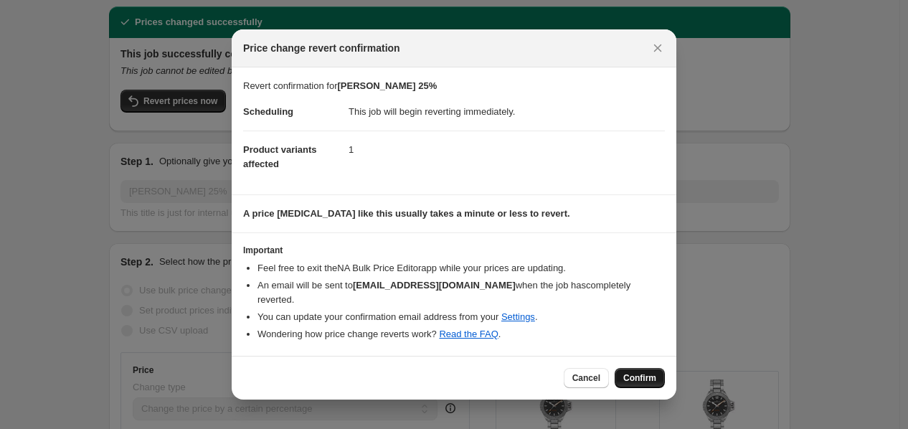
click at [644, 372] on span "Confirm" at bounding box center [640, 377] width 33 height 11
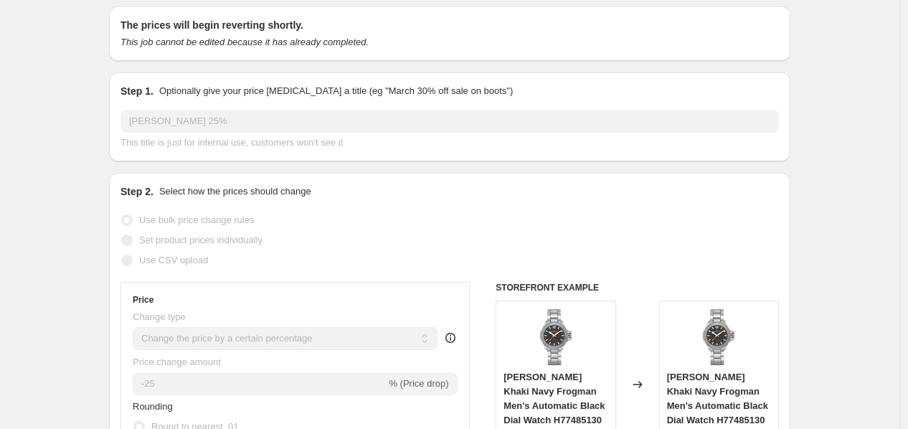
scroll to position [0, 0]
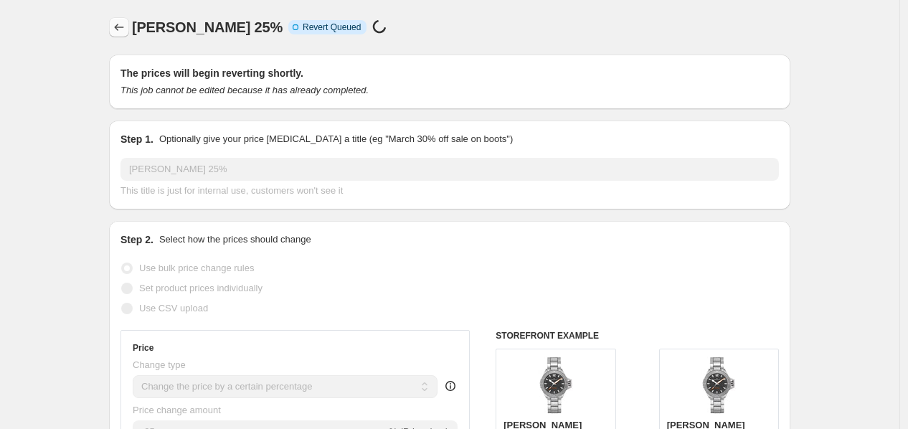
click at [119, 33] on icon "Price change jobs" at bounding box center [119, 27] width 14 height 14
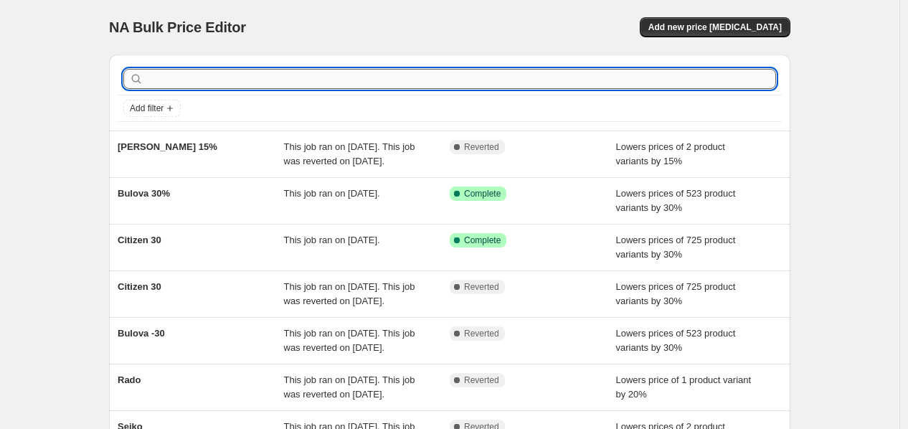
click at [316, 73] on input "text" at bounding box center [461, 79] width 630 height 20
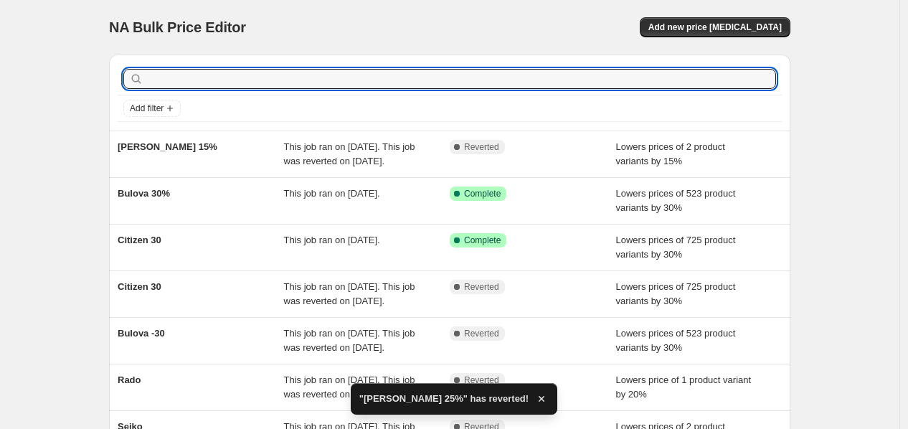
click at [316, 73] on input "text" at bounding box center [461, 79] width 630 height 20
paste input "Hamilton"
type input "Hamilton"
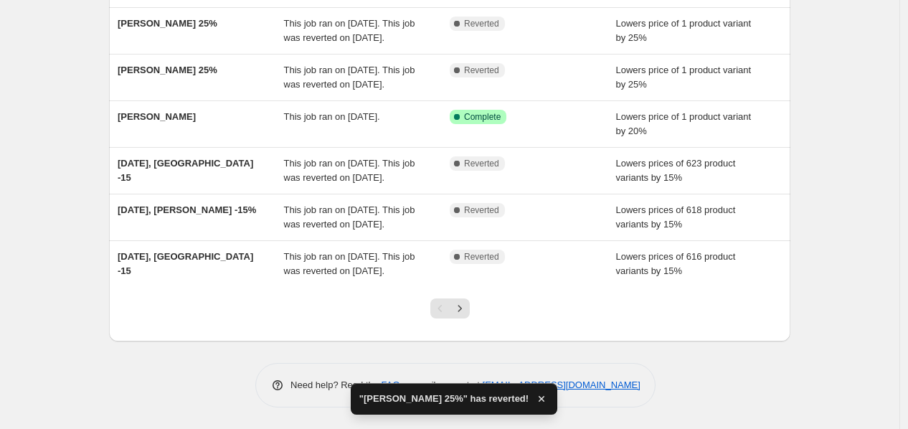
scroll to position [357, 0]
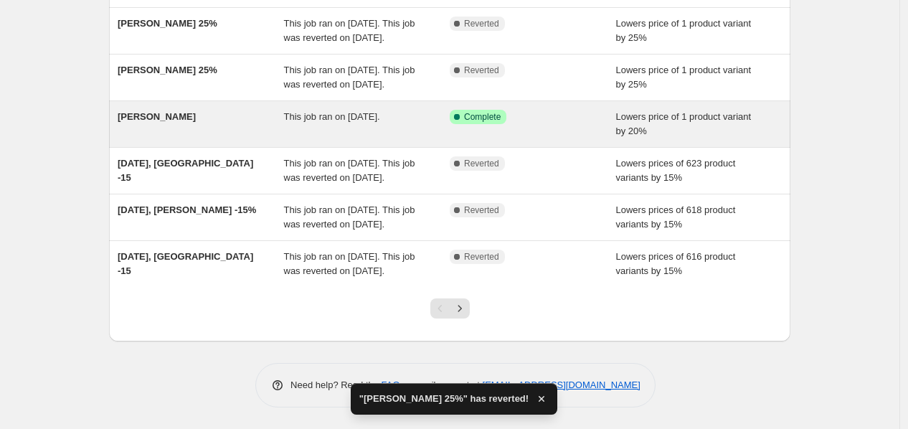
click at [454, 124] on icon at bounding box center [457, 117] width 14 height 14
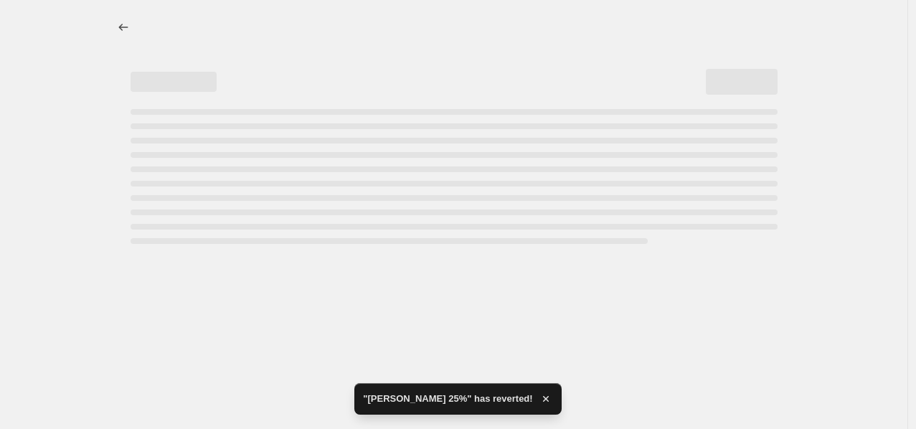
select select "percentage"
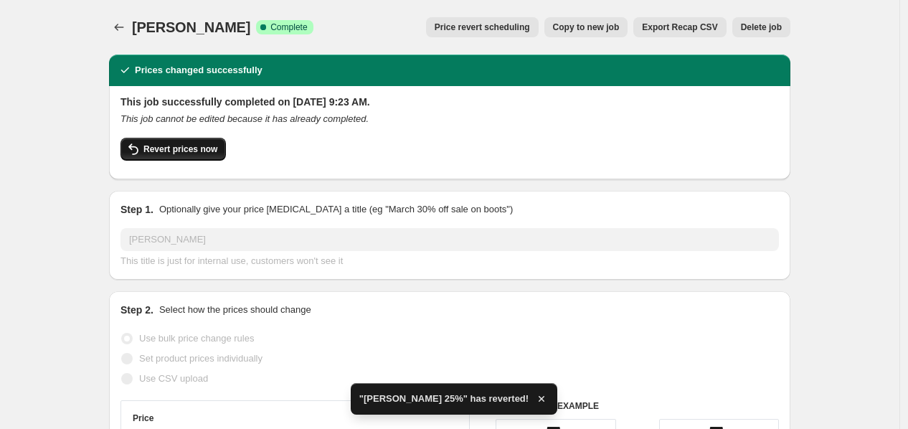
click at [181, 148] on span "Revert prices now" at bounding box center [181, 149] width 74 height 11
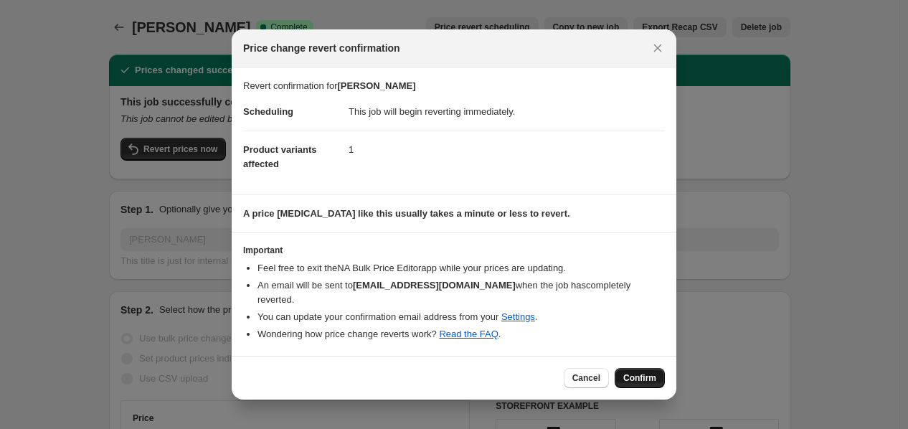
click at [644, 372] on span "Confirm" at bounding box center [640, 377] width 33 height 11
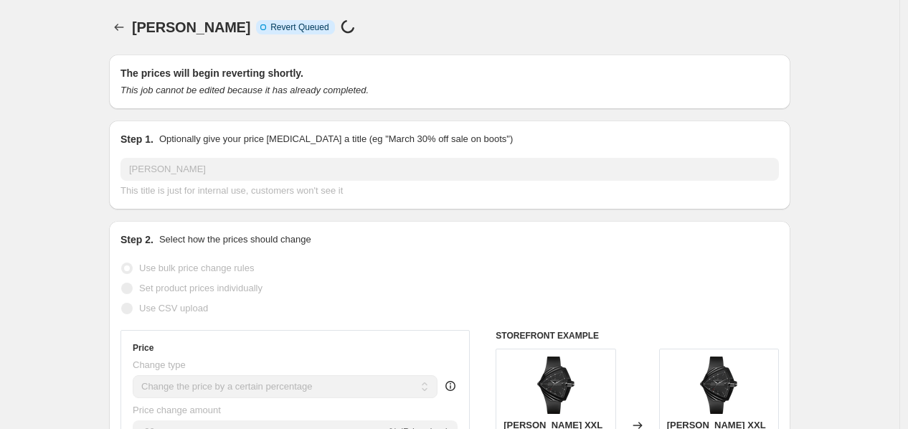
click at [125, 28] on icon "Price change jobs" at bounding box center [119, 27] width 14 height 14
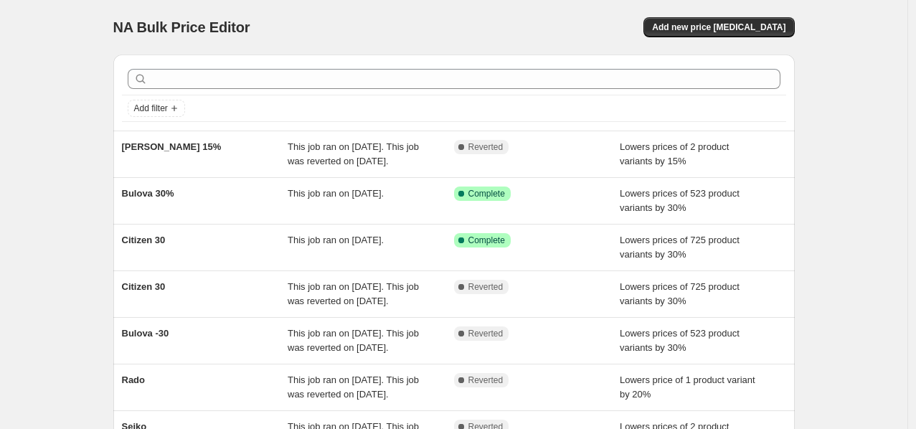
click at [908, 98] on html "Home Settings Plans Skip to content NA Bulk Price Editor. This page is ready NA…" at bounding box center [458, 214] width 916 height 429
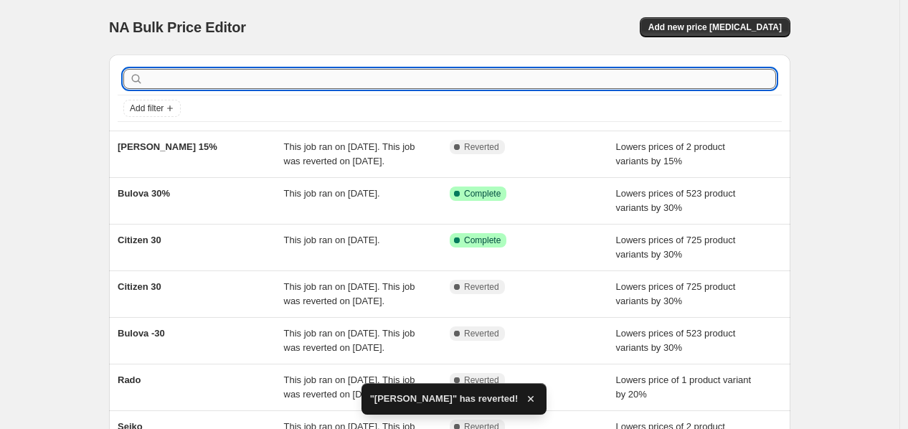
click at [683, 71] on input "text" at bounding box center [461, 79] width 630 height 20
paste input "Hamilton"
type input "Hamilton"
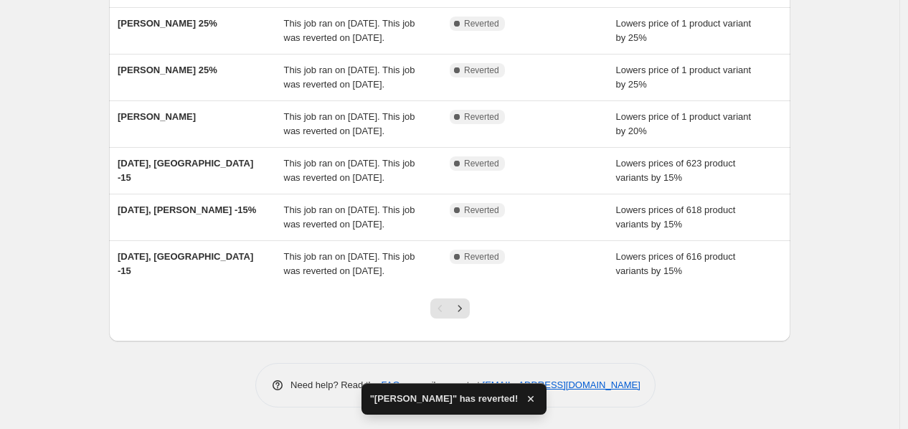
scroll to position [386, 0]
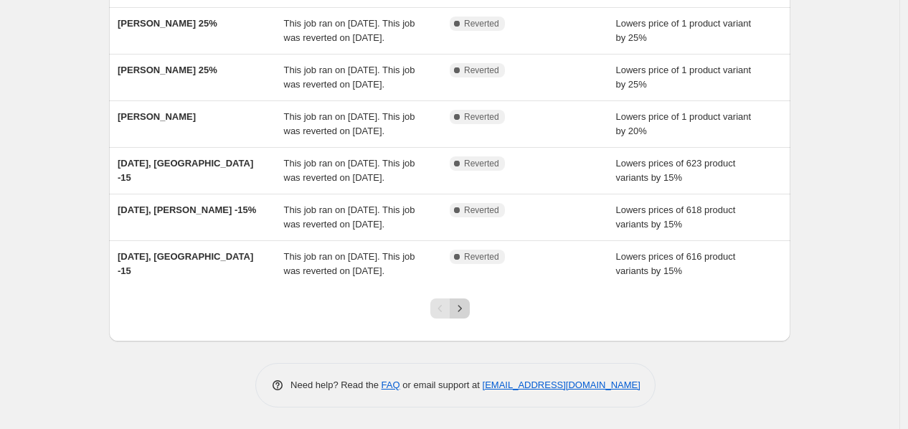
click at [470, 319] on button "Next" at bounding box center [460, 309] width 20 height 20
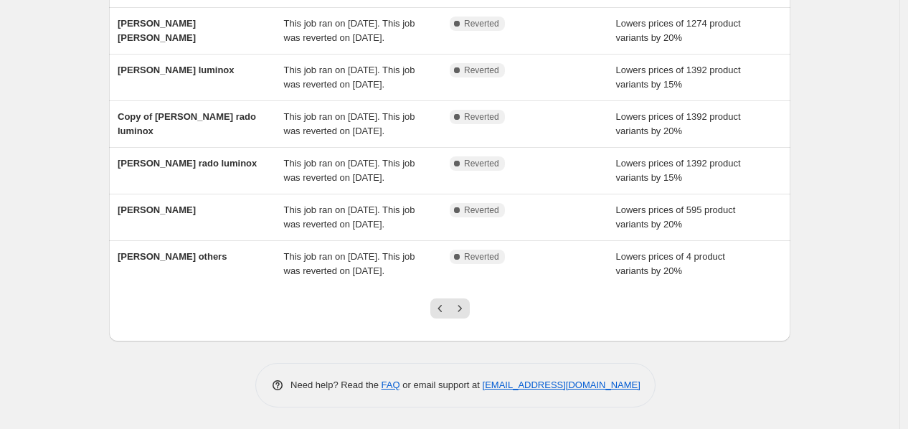
scroll to position [333, 0]
click at [452, 340] on div at bounding box center [450, 314] width 58 height 55
click at [462, 316] on icon "Next" at bounding box center [460, 308] width 14 height 14
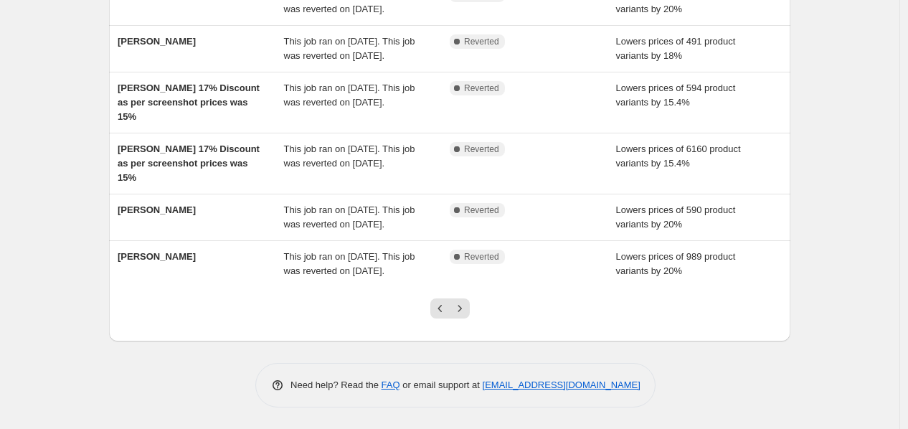
scroll to position [439, 0]
click at [459, 304] on icon "Next" at bounding box center [460, 308] width 14 height 14
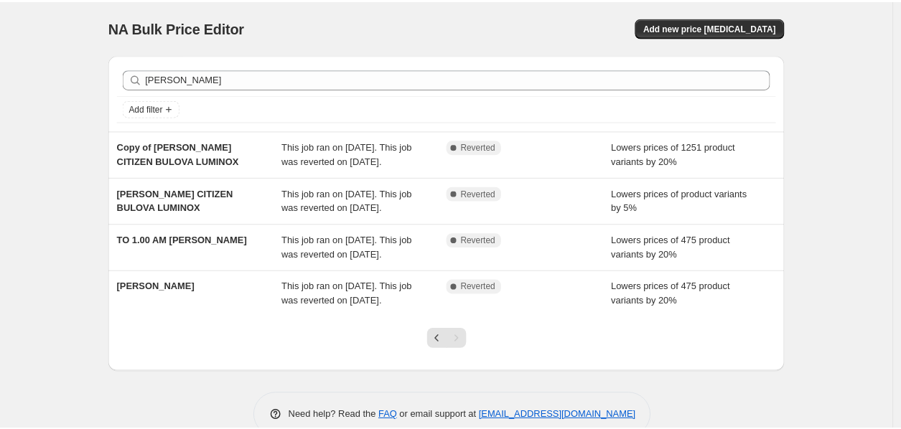
scroll to position [88, 0]
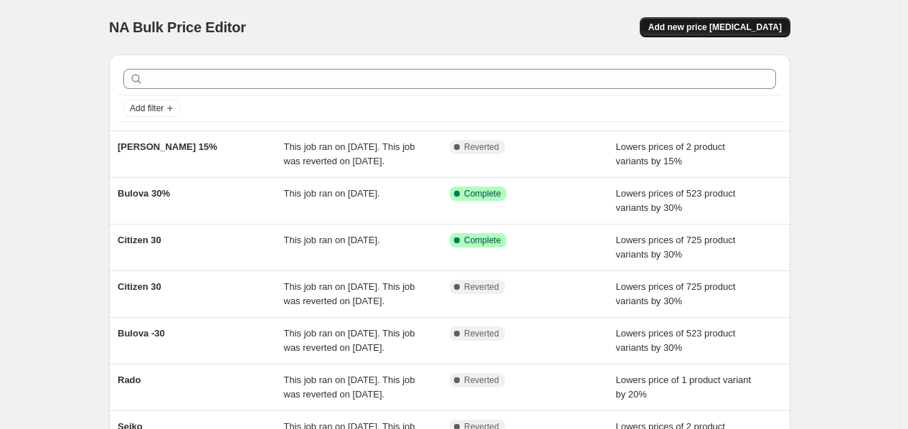
click at [720, 26] on span "Add new price [MEDICAL_DATA]" at bounding box center [715, 27] width 133 height 11
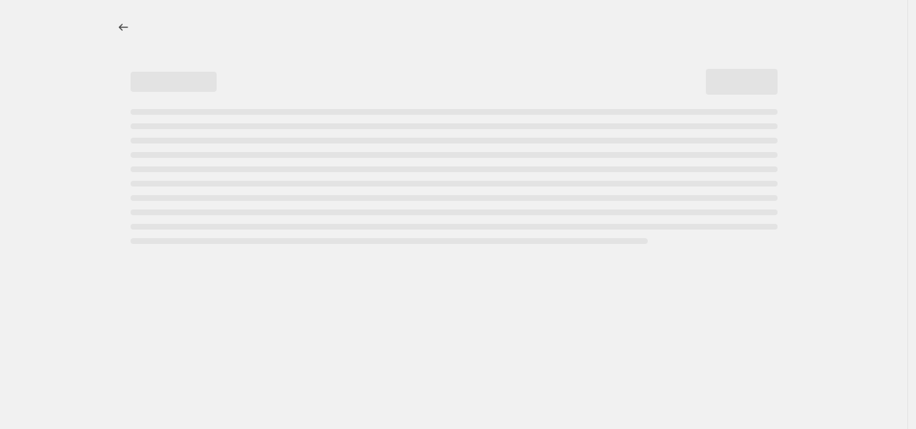
select select "percentage"
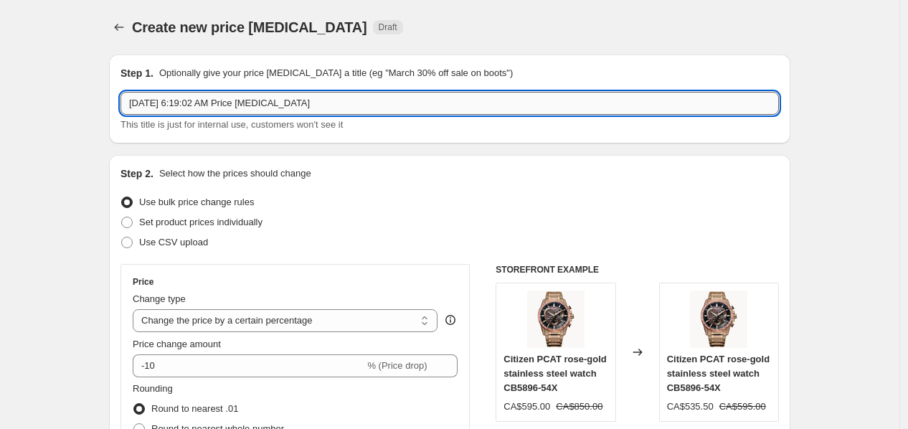
click at [398, 100] on input "Sep 27, 2025, 6:19:02 AM Price change job" at bounding box center [450, 103] width 659 height 23
paste input "[PERSON_NAME] 15%"
type input "[PERSON_NAME] 15%"
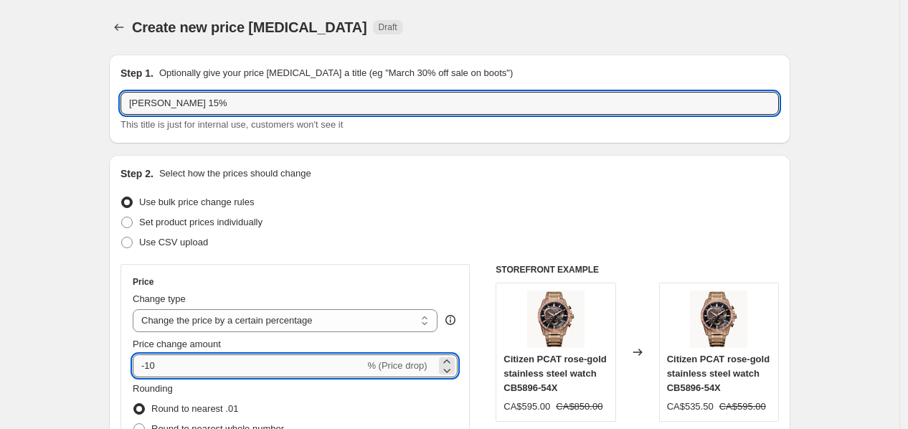
click at [183, 367] on input "-10" at bounding box center [249, 365] width 232 height 23
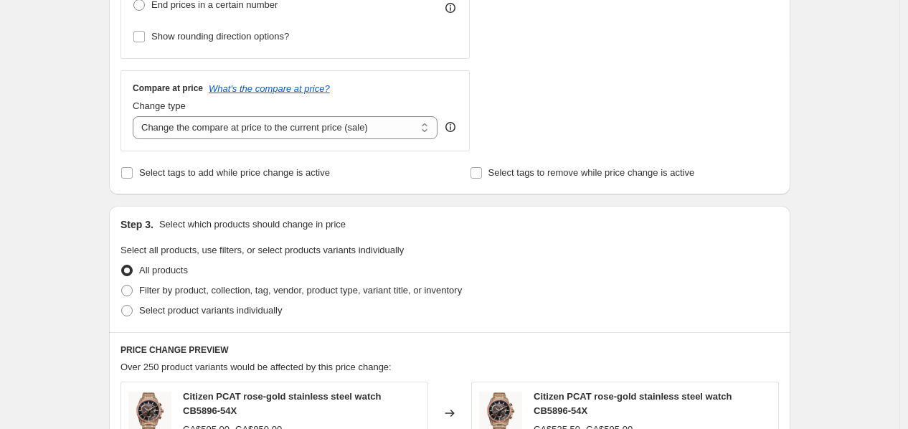
scroll to position [499, 0]
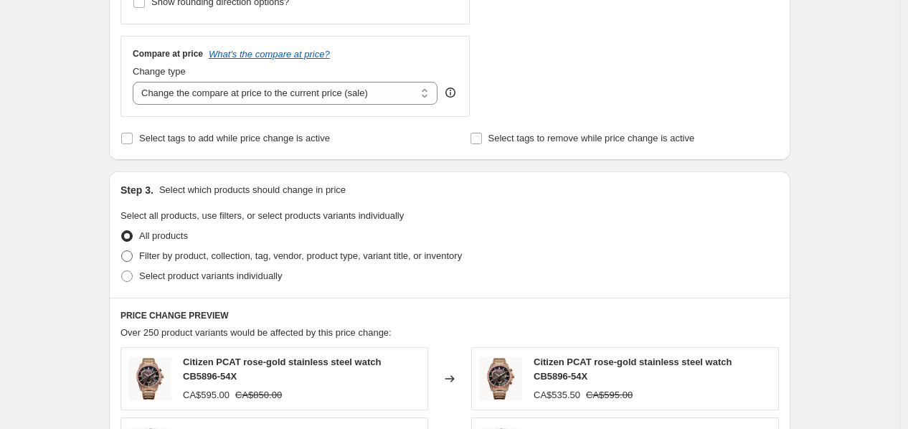
type input "-15"
click at [357, 255] on span "Filter by product, collection, tag, vendor, product type, variant title, or inv…" at bounding box center [300, 255] width 323 height 11
click at [122, 251] on input "Filter by product, collection, tag, vendor, product type, variant title, or inv…" at bounding box center [121, 250] width 1 height 1
radio input "true"
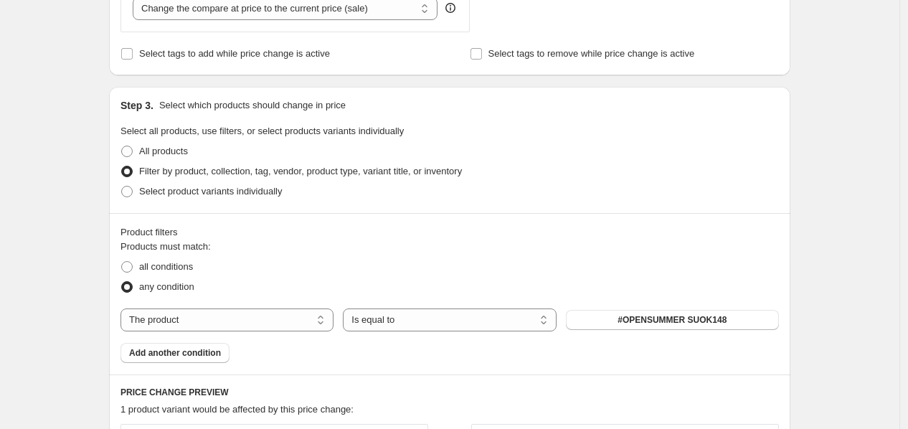
scroll to position [606, 0]
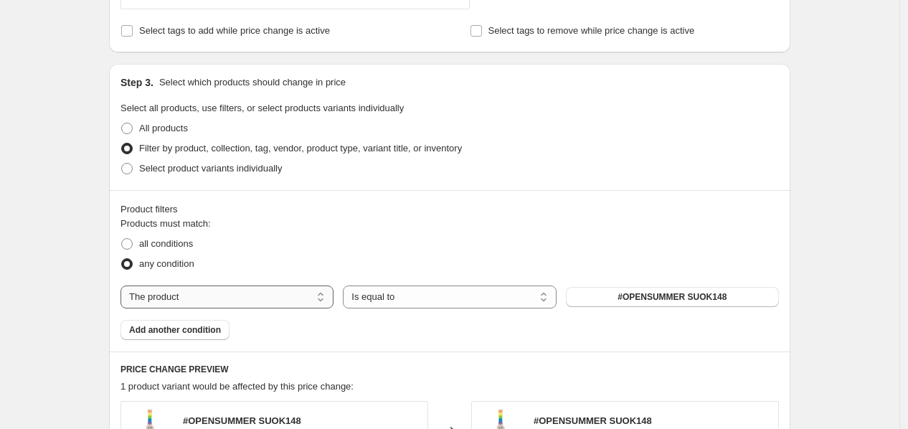
click at [278, 304] on select "The product The product's collection The product's tag The product's vendor The…" at bounding box center [227, 297] width 213 height 23
select select "collection"
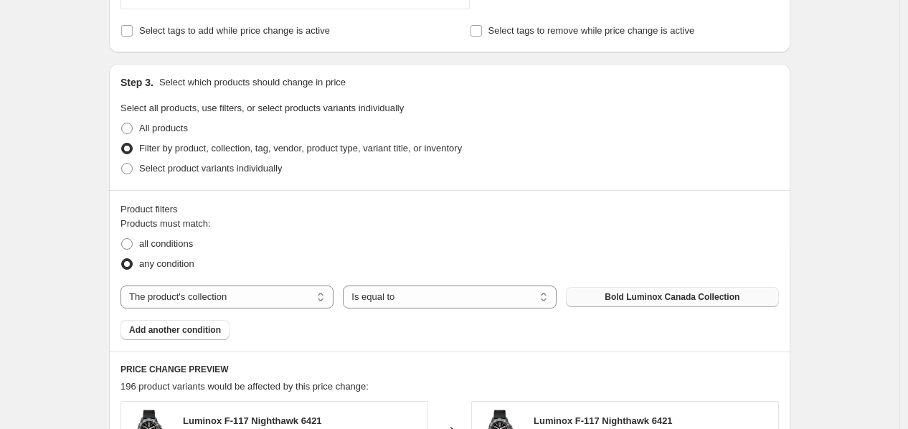
click at [636, 300] on span "Bold Luminox Canada Collection" at bounding box center [672, 296] width 135 height 11
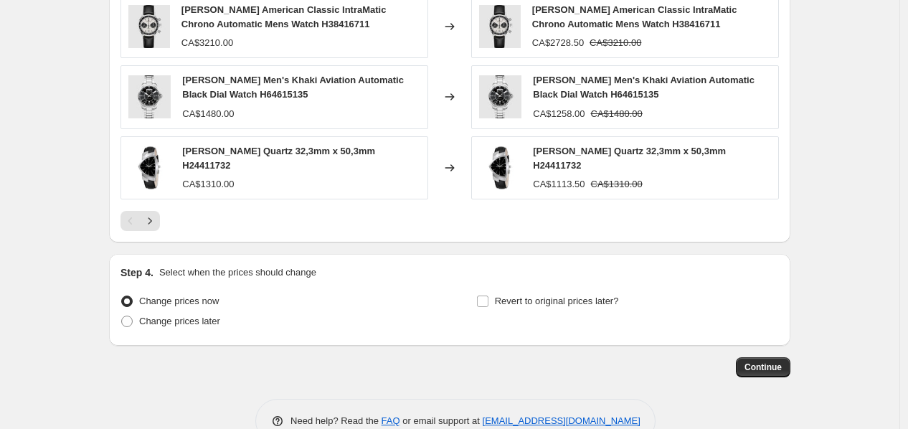
scroll to position [1167, 0]
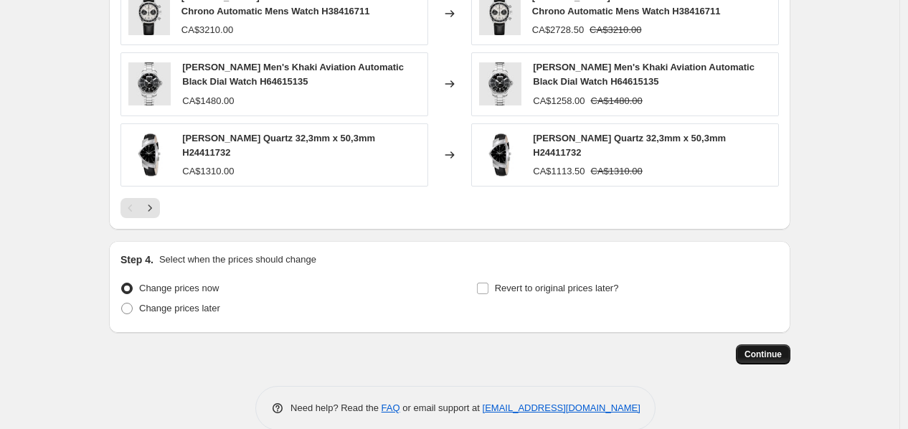
click at [769, 355] on span "Continue" at bounding box center [763, 354] width 37 height 11
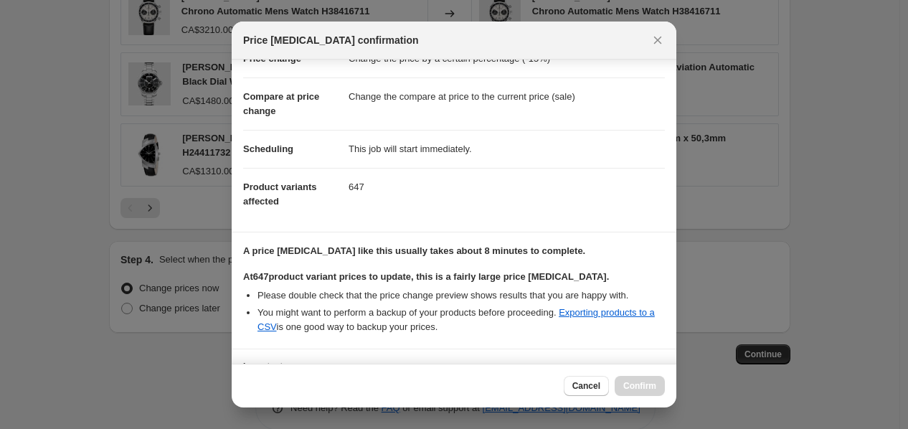
scroll to position [165, 0]
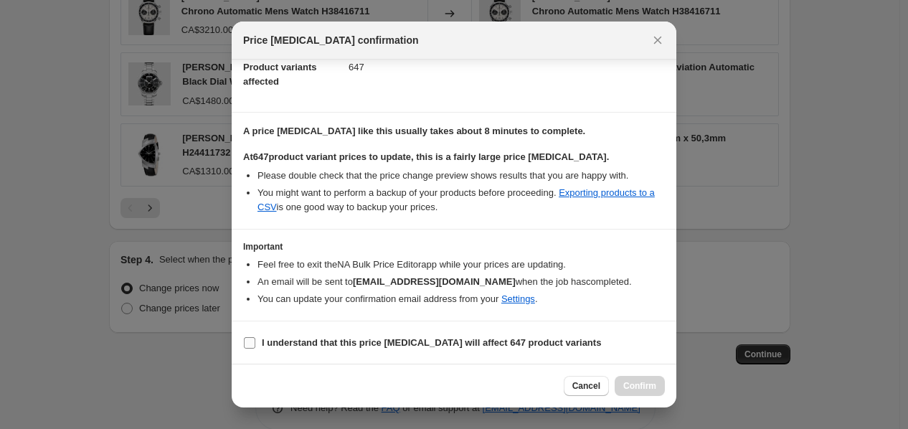
click at [365, 347] on b "I understand that this price change job will affect 647 product variants" at bounding box center [431, 342] width 339 height 11
click at [255, 347] on input "I understand that this price change job will affect 647 product variants" at bounding box center [249, 342] width 11 height 11
checkbox input "true"
click at [644, 388] on span "Confirm" at bounding box center [640, 385] width 33 height 11
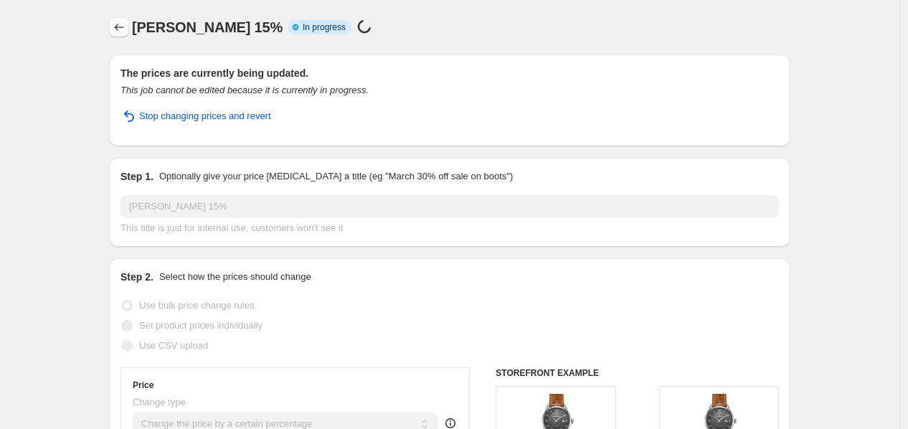
click at [121, 23] on icon "Price change jobs" at bounding box center [119, 27] width 14 height 14
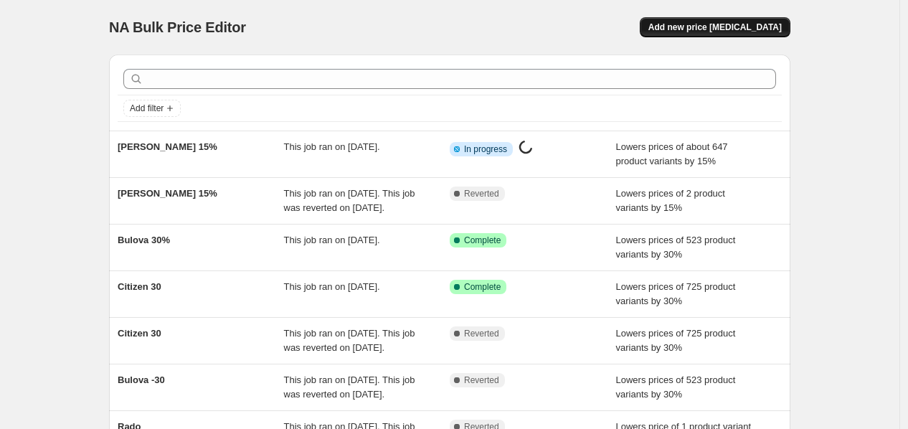
click at [766, 27] on span "Add new price [MEDICAL_DATA]" at bounding box center [715, 27] width 133 height 11
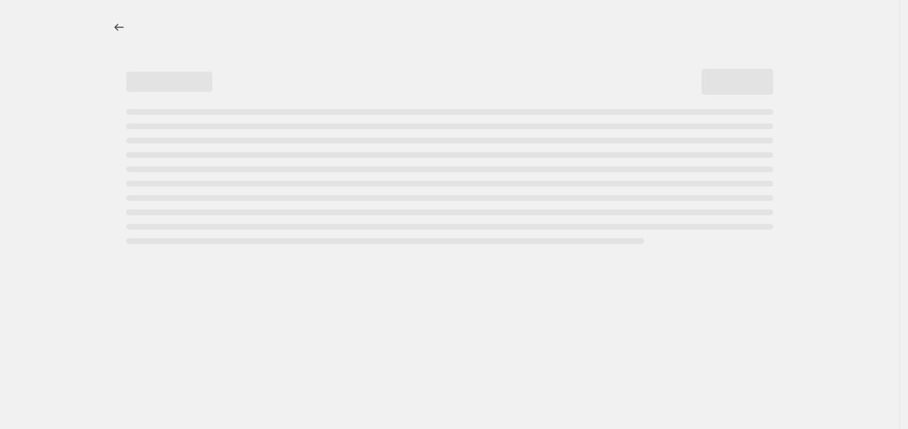
select select "percentage"
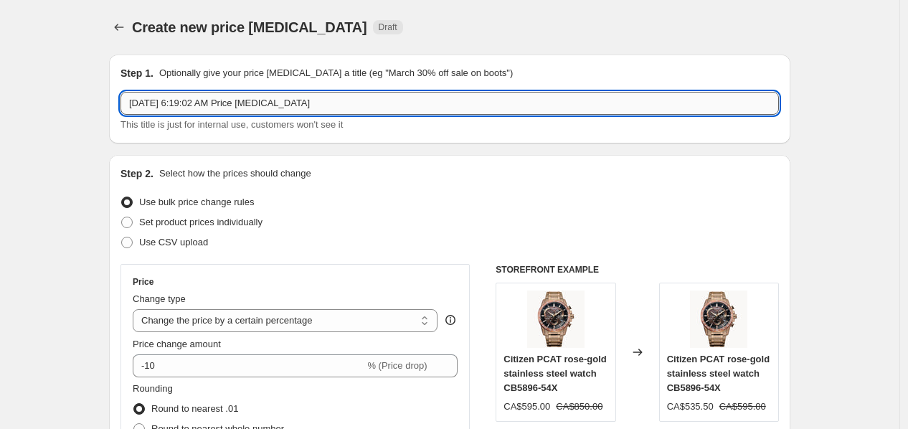
click at [543, 98] on input "Sep 27, 2025, 6:19:02 AM Price change job" at bounding box center [450, 103] width 659 height 23
paste input "iko 10%"
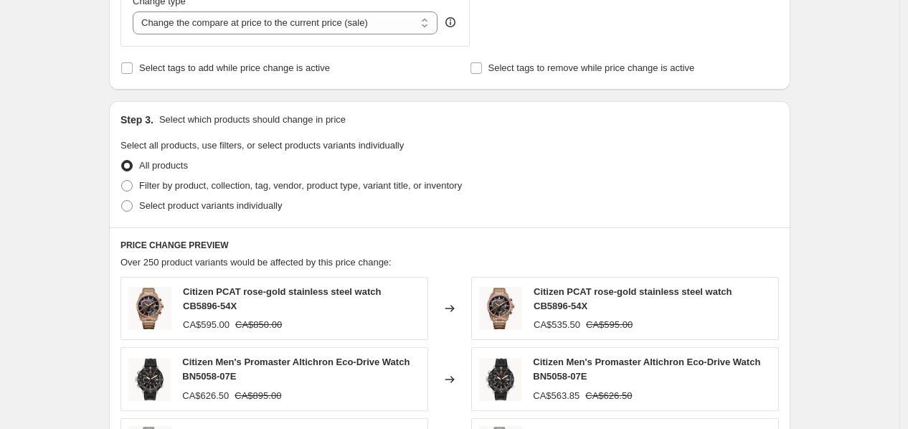
scroll to position [577, 0]
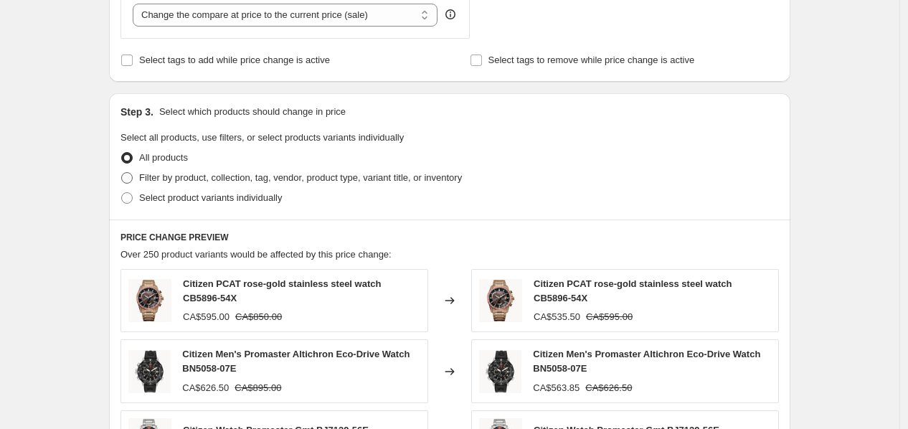
type input "Seiko 10%"
click at [352, 179] on span "Filter by product, collection, tag, vendor, product type, variant title, or inv…" at bounding box center [300, 177] width 323 height 11
click at [122, 173] on input "Filter by product, collection, tag, vendor, product type, variant title, or inv…" at bounding box center [121, 172] width 1 height 1
radio input "true"
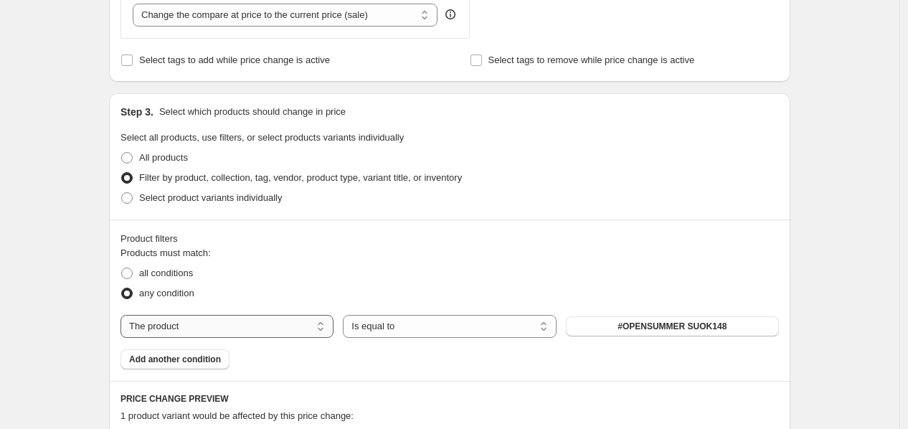
click at [221, 334] on select "The product The product's collection The product's tag The product's vendor The…" at bounding box center [227, 326] width 213 height 23
select select "collection"
click at [642, 329] on span "Bold Luminox Canada Collection" at bounding box center [672, 326] width 135 height 11
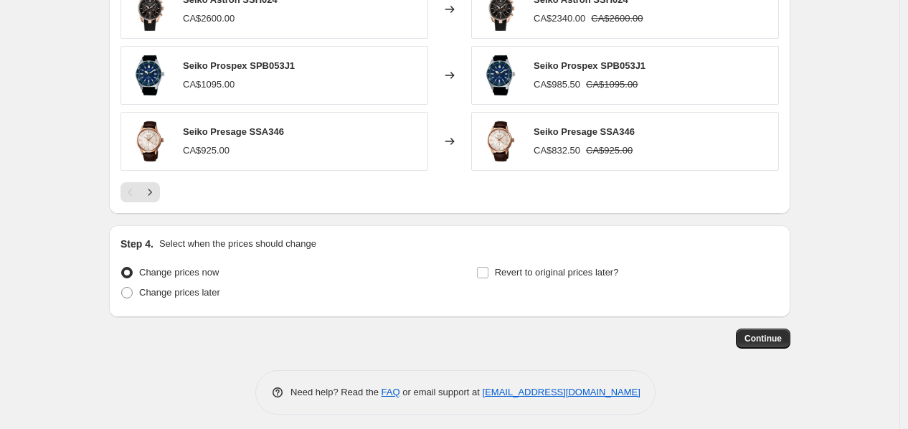
scroll to position [1168, 0]
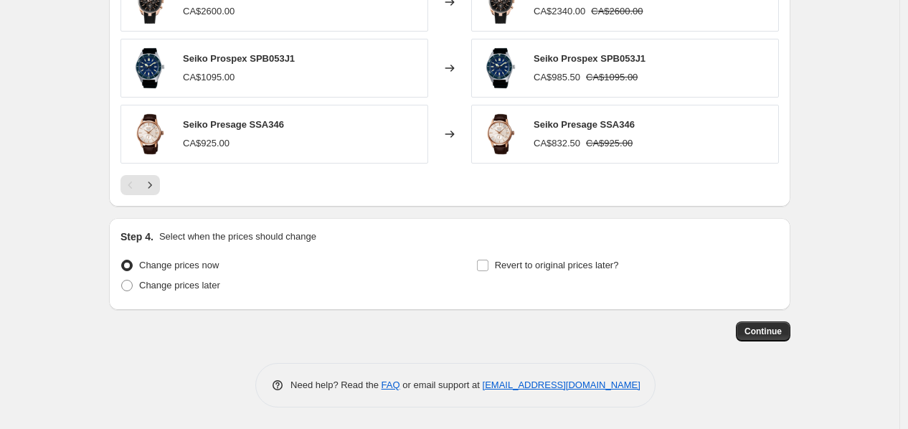
click at [763, 329] on span "Continue" at bounding box center [763, 331] width 37 height 11
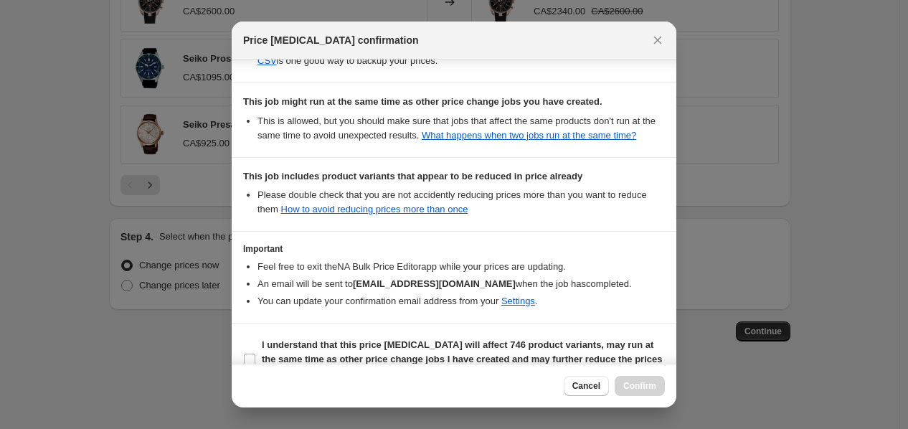
scroll to position [342, 0]
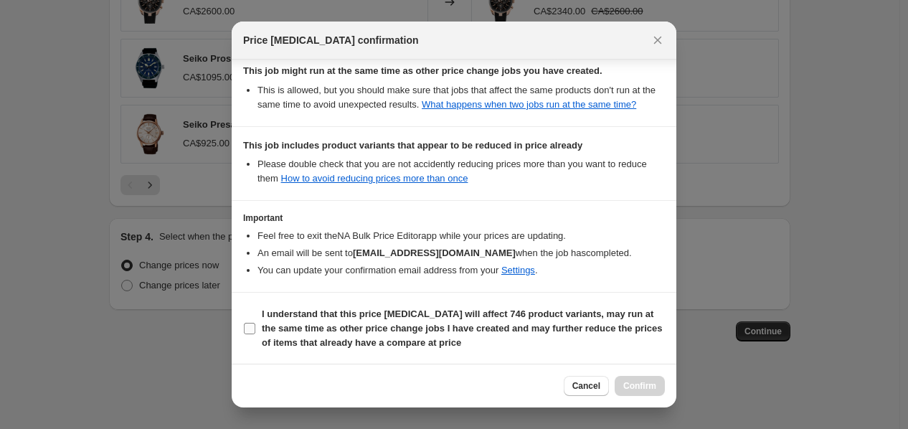
click at [470, 339] on span "I understand that this price change job will affect 746 product variants, may r…" at bounding box center [463, 328] width 403 height 43
click at [255, 334] on input "I understand that this price change job will affect 746 product variants, may r…" at bounding box center [249, 328] width 11 height 11
checkbox input "true"
click at [636, 382] on span "Confirm" at bounding box center [640, 385] width 33 height 11
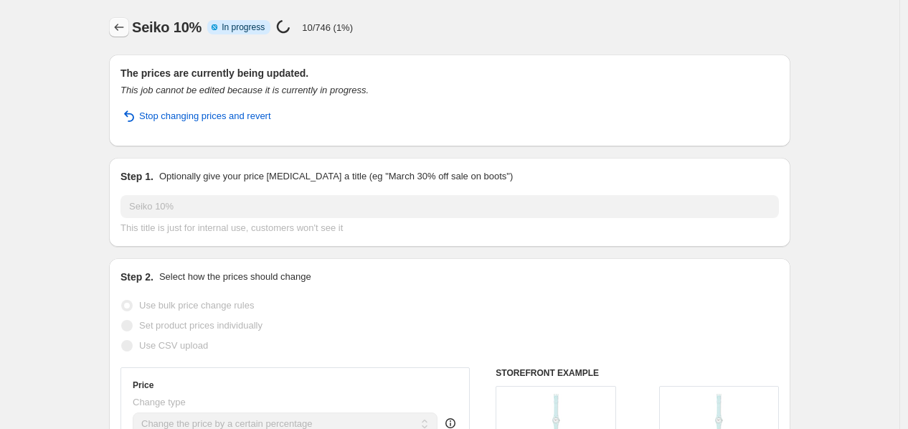
click at [124, 22] on icon "Price change jobs" at bounding box center [119, 27] width 14 height 14
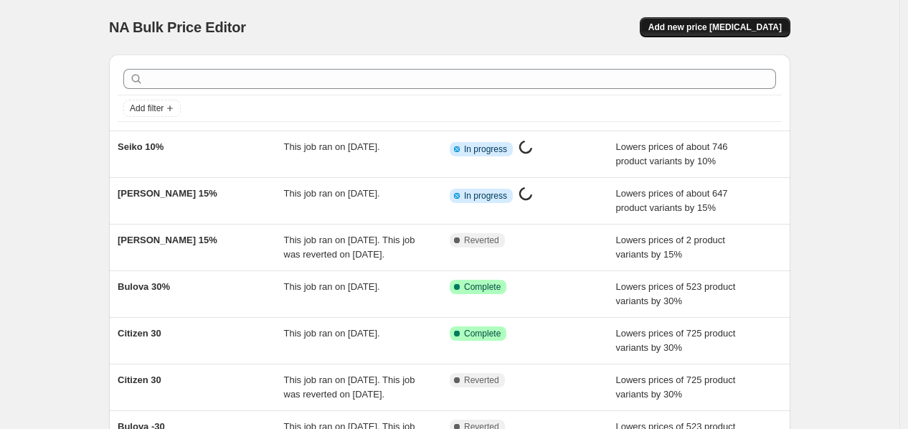
click at [713, 35] on button "Add new price change job" at bounding box center [715, 27] width 151 height 20
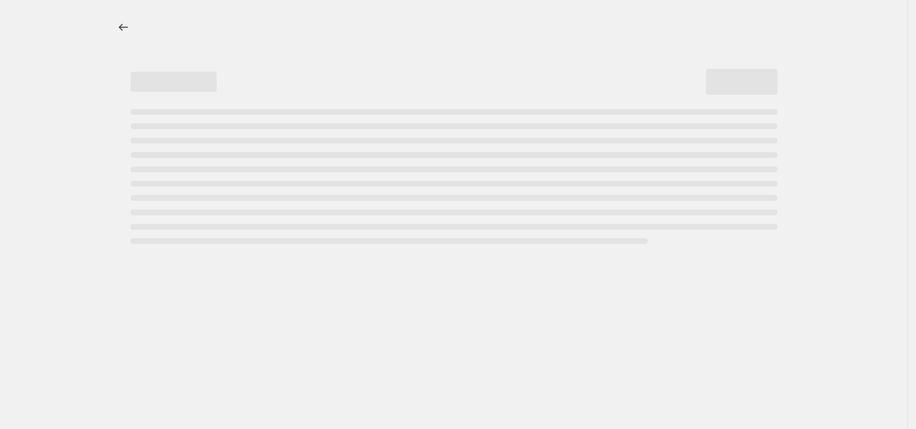
select select "percentage"
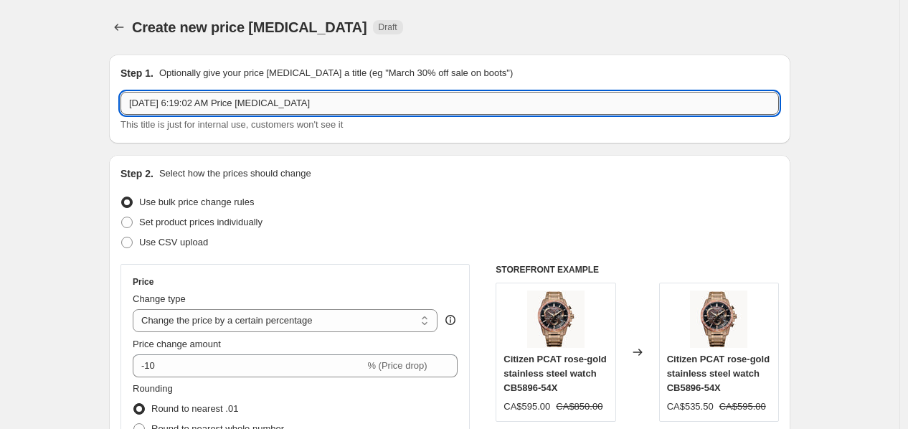
click at [465, 107] on input "Sep 27, 2025, 6:19:02 AM Price change job" at bounding box center [450, 103] width 659 height 23
paste input "Rado 15%"
type input "Rado 15%"
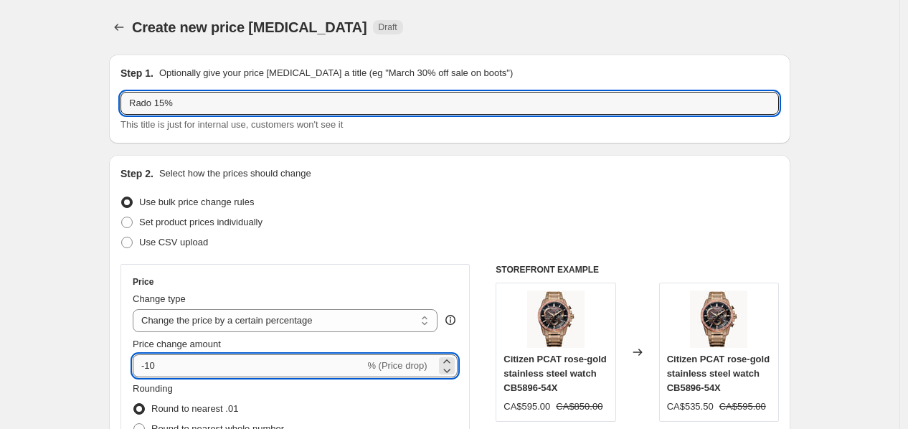
click at [278, 357] on input "-10" at bounding box center [249, 365] width 232 height 23
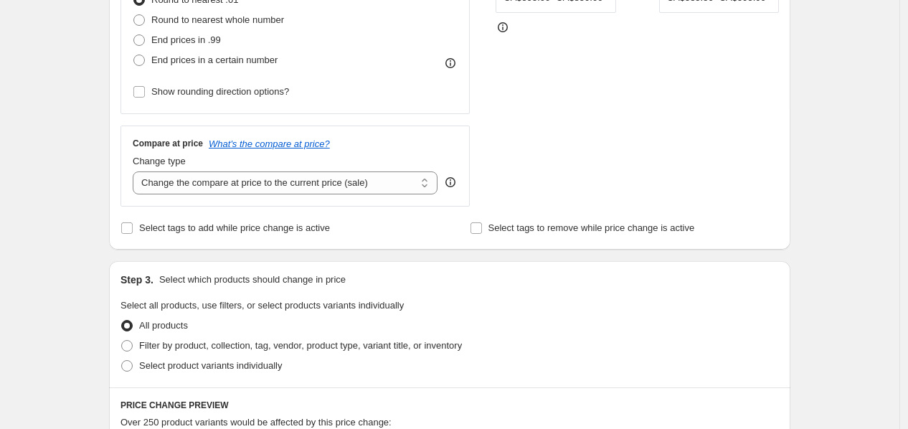
scroll to position [440, 0]
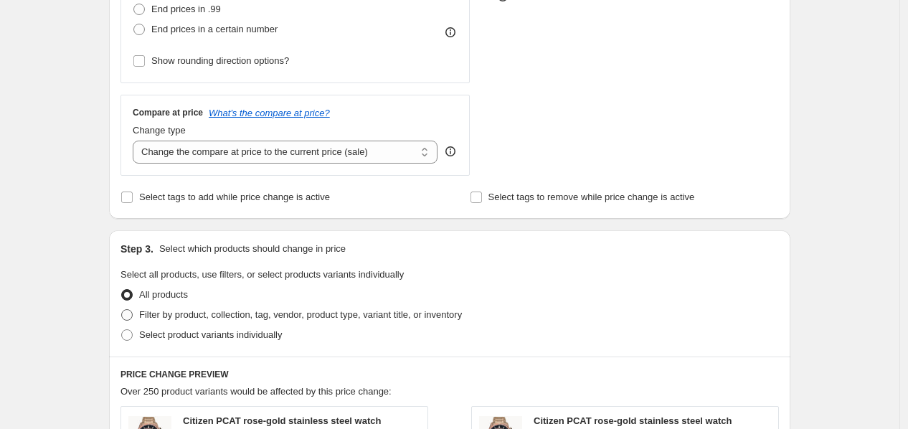
type input "-15"
click at [309, 317] on span "Filter by product, collection, tag, vendor, product type, variant title, or inv…" at bounding box center [300, 314] width 323 height 11
click at [122, 310] on input "Filter by product, collection, tag, vendor, product type, variant title, or inv…" at bounding box center [121, 309] width 1 height 1
radio input "true"
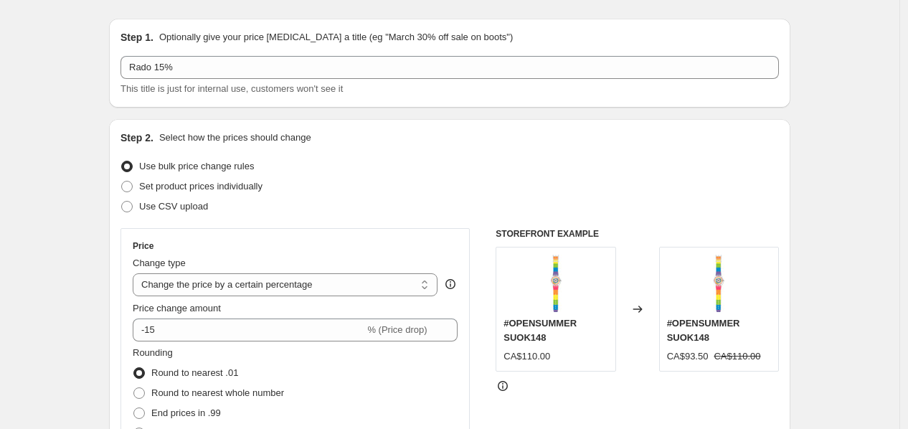
scroll to position [660, 0]
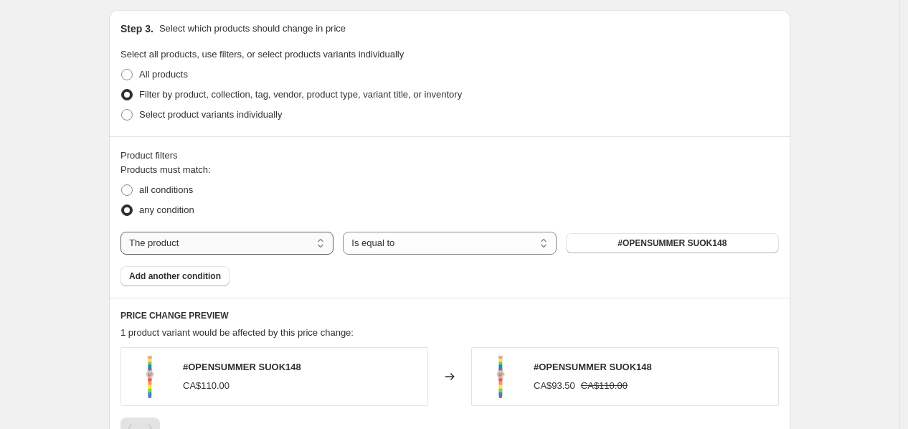
click at [223, 241] on select "The product The product's collection The product's tag The product's vendor The…" at bounding box center [227, 243] width 213 height 23
select select "collection"
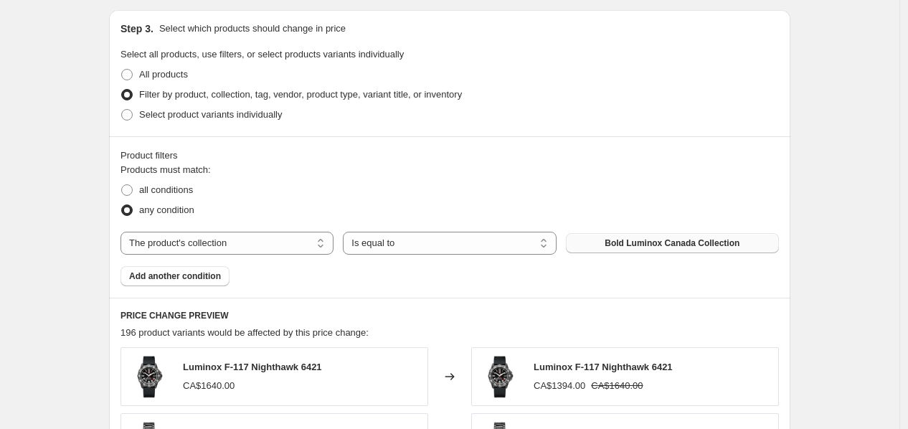
click at [644, 245] on span "Bold Luminox Canada Collection" at bounding box center [672, 243] width 135 height 11
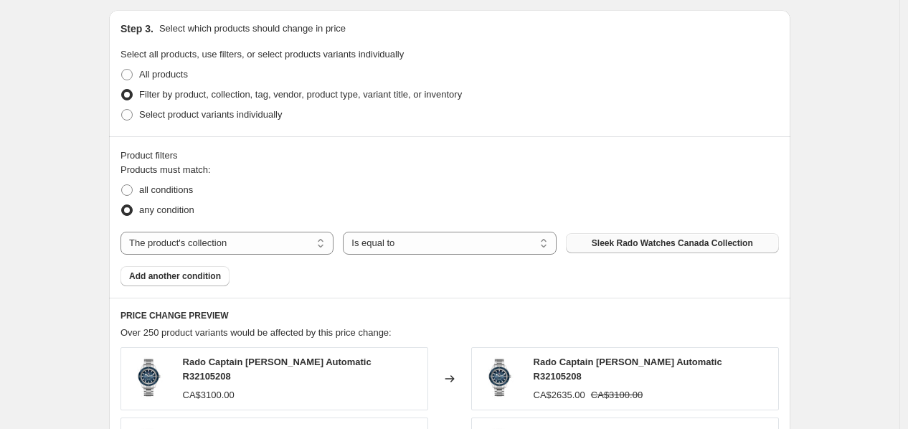
scroll to position [0, 0]
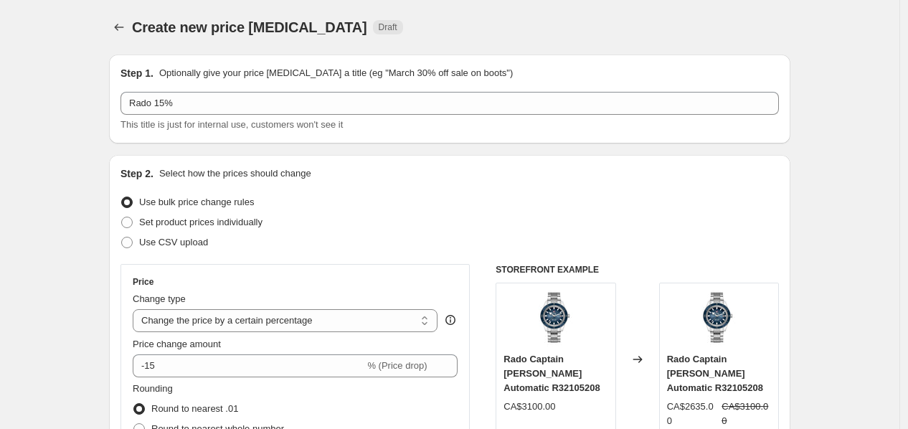
click at [775, 179] on div "Step 2. Select how the prices should change" at bounding box center [450, 173] width 659 height 14
click at [648, 179] on div "Step 2. Select how the prices should change" at bounding box center [450, 173] width 659 height 14
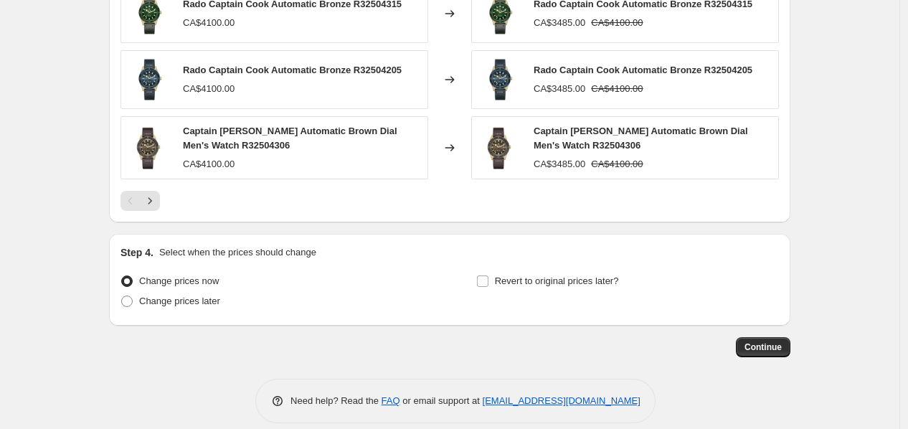
scroll to position [1173, 0]
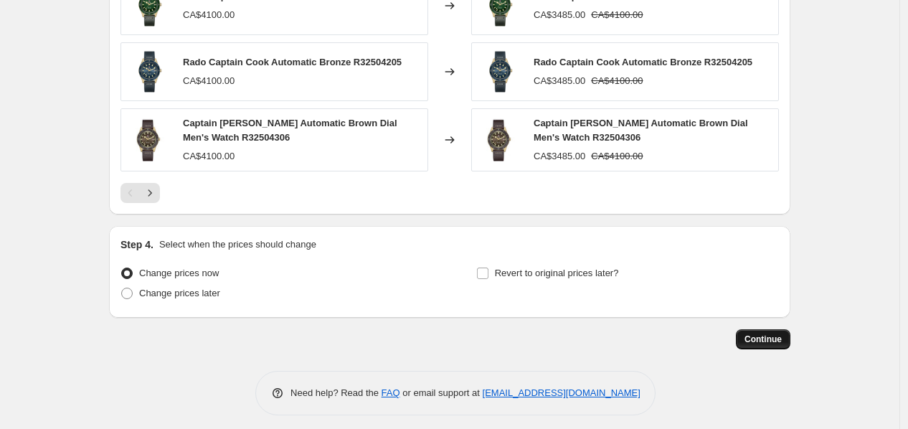
click at [759, 334] on span "Continue" at bounding box center [763, 339] width 37 height 11
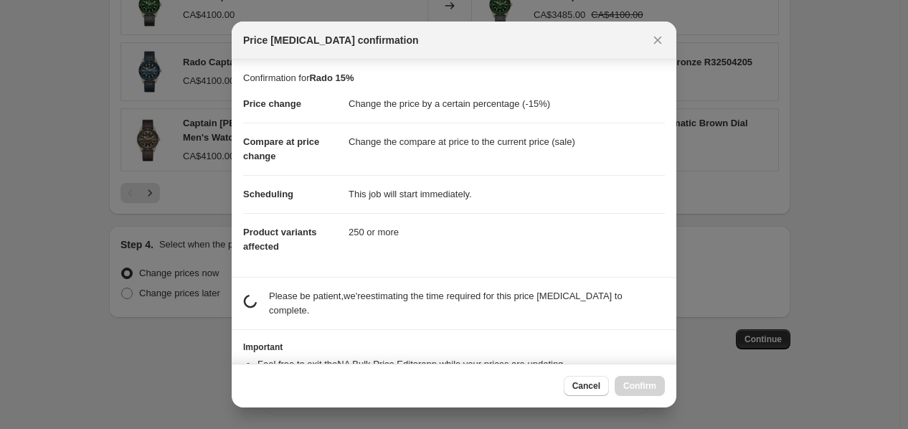
scroll to position [45, 0]
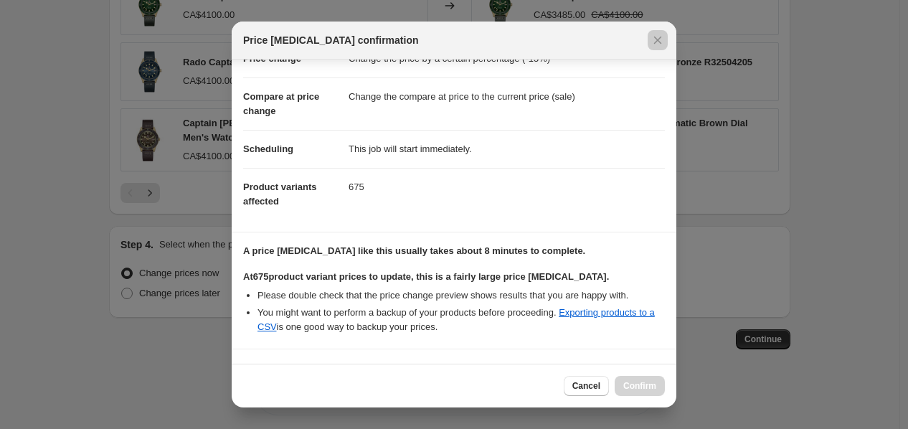
click at [736, 367] on div at bounding box center [454, 214] width 908 height 429
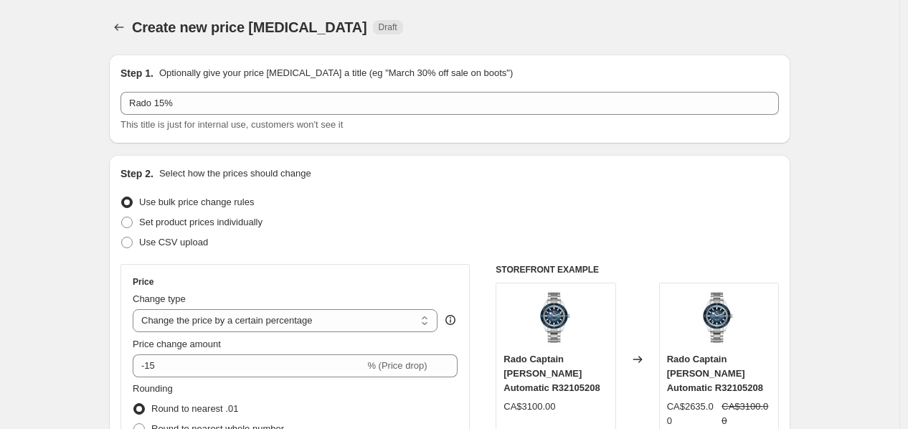
scroll to position [1173, 0]
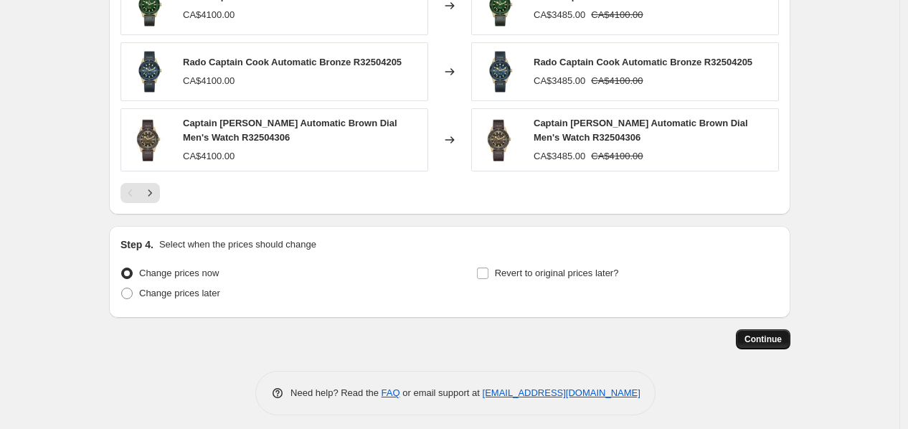
click at [775, 334] on span "Continue" at bounding box center [763, 339] width 37 height 11
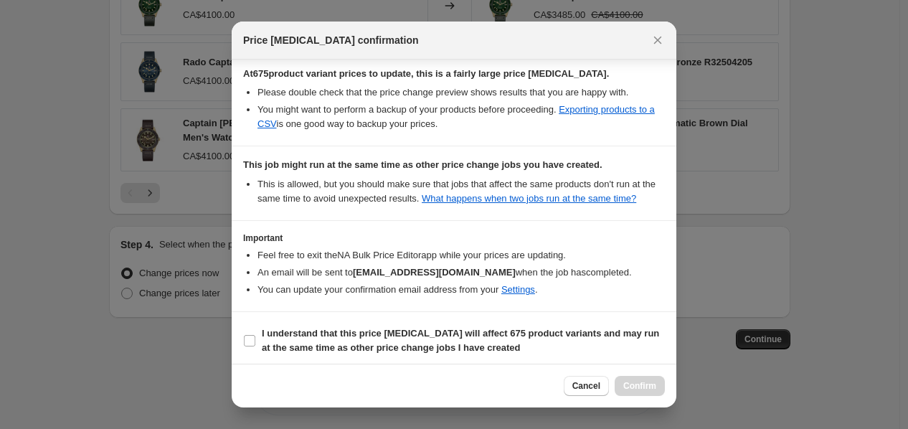
scroll to position [254, 0]
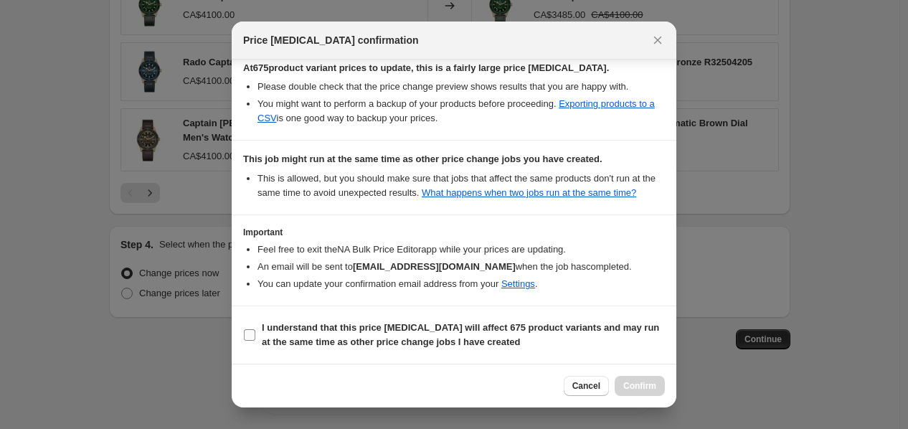
click at [457, 344] on b "I understand that this price change job will affect 675 product variants and ma…" at bounding box center [461, 334] width 398 height 25
click at [255, 341] on input "I understand that this price change job will affect 675 product variants and ma…" at bounding box center [249, 334] width 11 height 11
checkbox input "true"
click at [656, 386] on span "Confirm" at bounding box center [640, 385] width 33 height 11
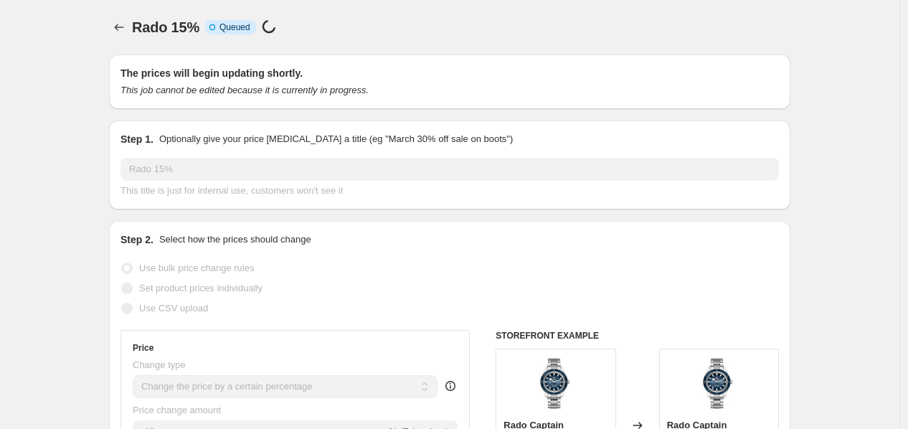
scroll to position [1173, 0]
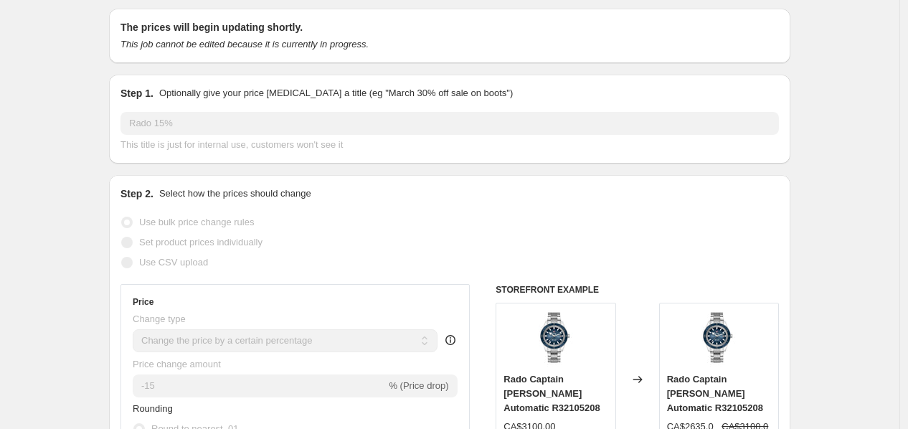
scroll to position [0, 0]
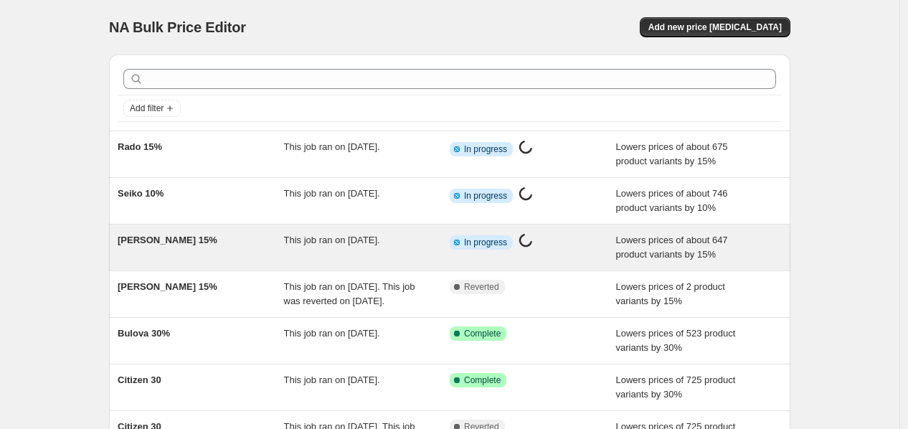
click at [332, 243] on span "This job ran on [DATE]." at bounding box center [332, 240] width 96 height 11
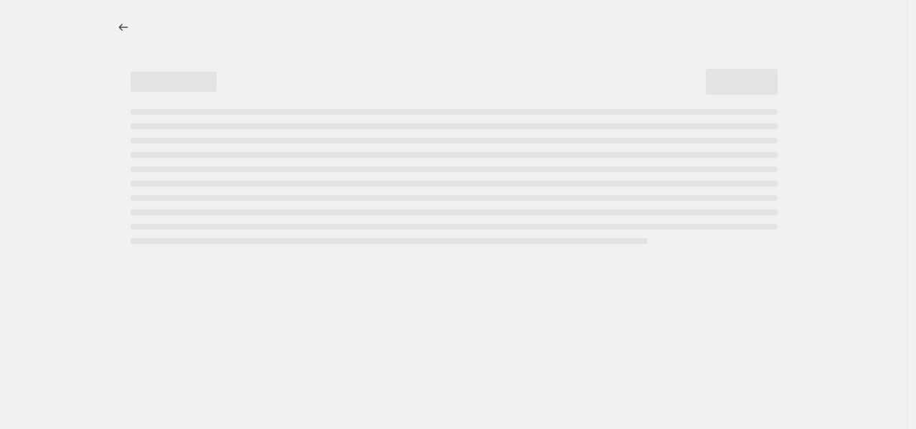
select select "percentage"
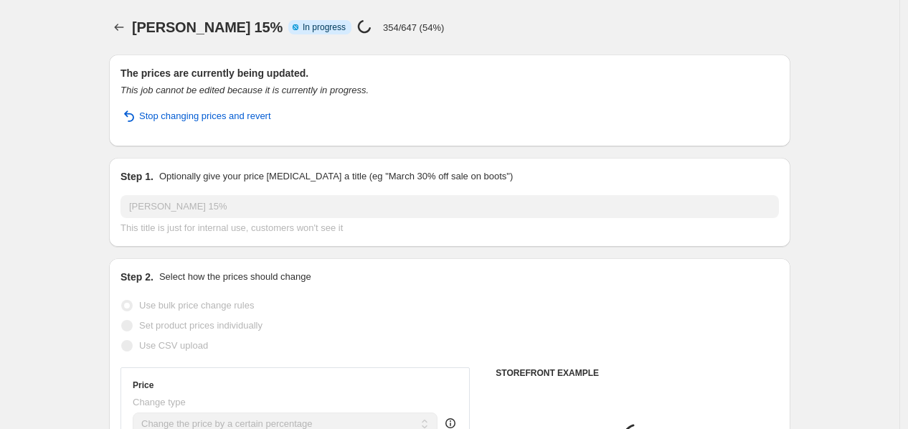
select select "collection"
click at [119, 26] on icon "Price change jobs" at bounding box center [119, 27] width 14 height 14
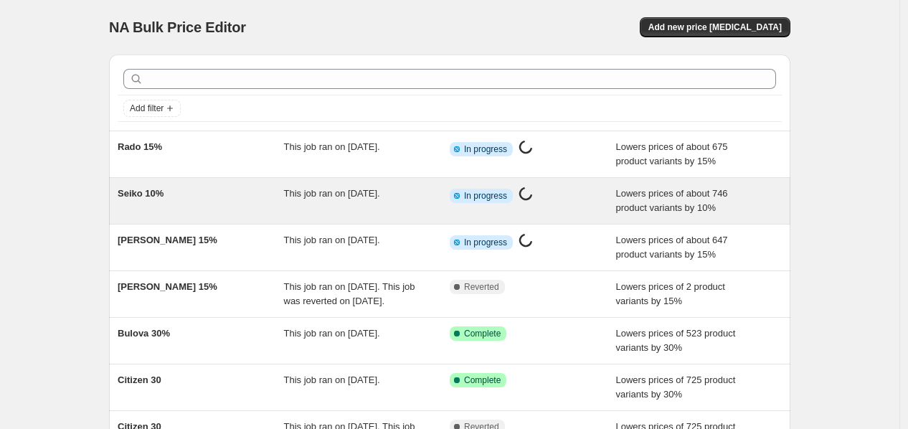
click at [376, 205] on div "This job ran on September 27, 2025." at bounding box center [367, 201] width 166 height 29
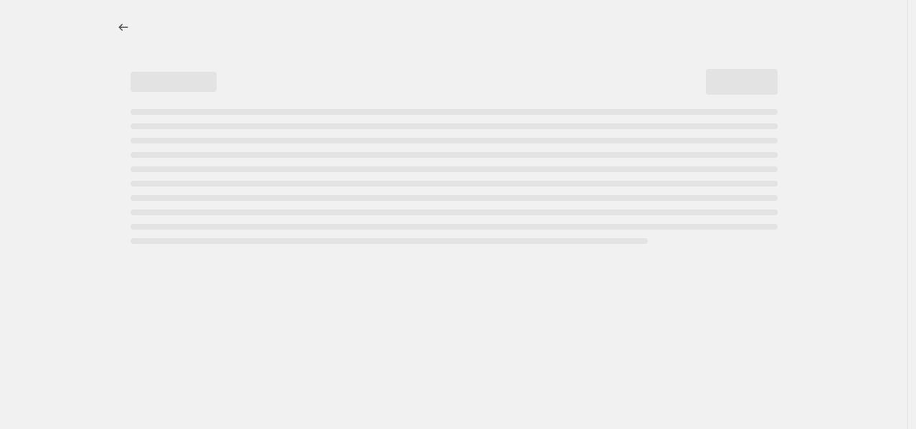
select select "percentage"
select select "collection"
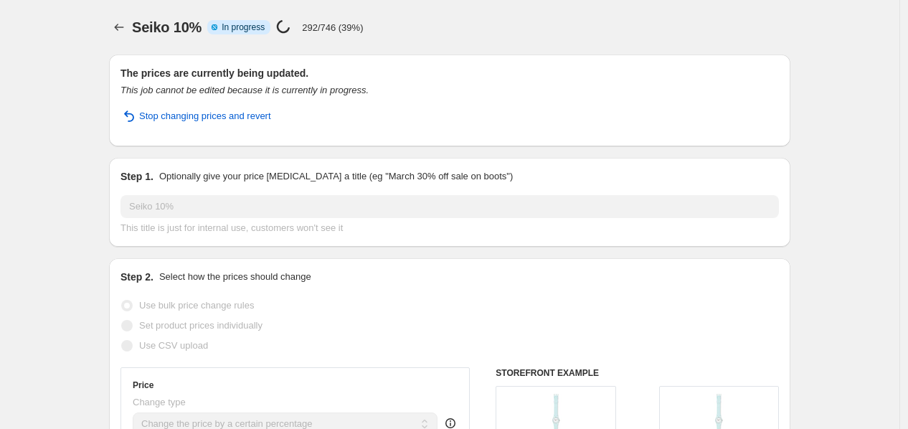
click at [132, 26] on div at bounding box center [120, 27] width 23 height 20
click at [124, 26] on icon "Price change jobs" at bounding box center [119, 27] width 14 height 14
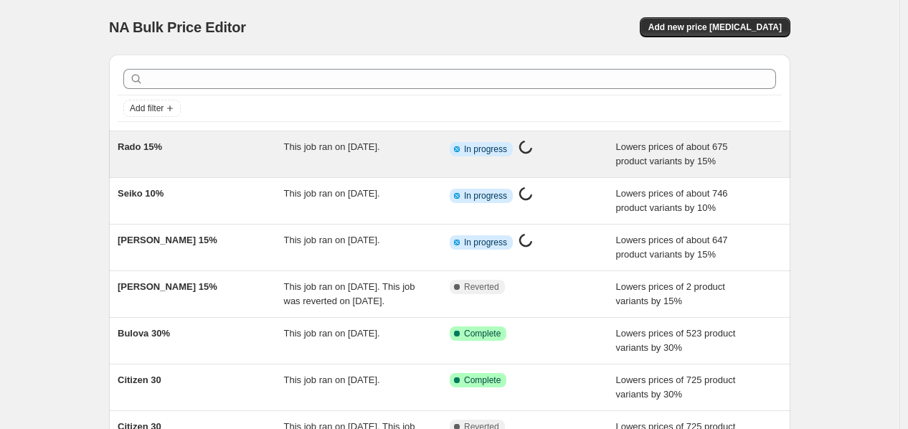
click at [421, 140] on div "This job ran on September 27, 2025." at bounding box center [367, 154] width 166 height 29
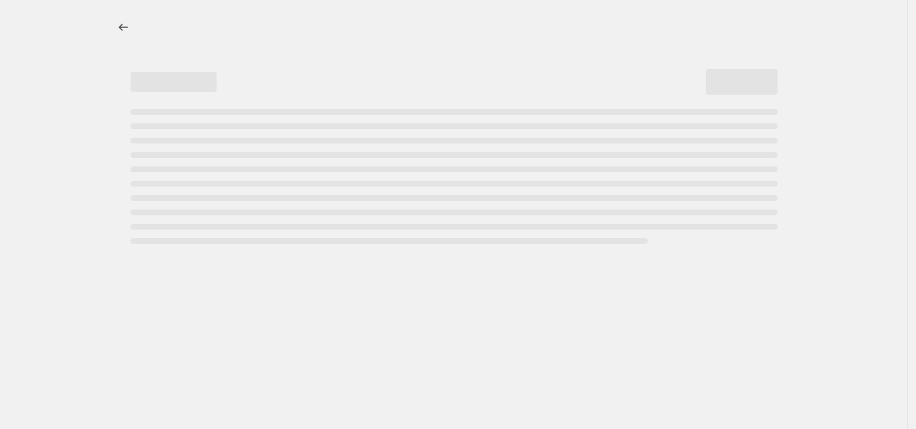
select select "percentage"
select select "collection"
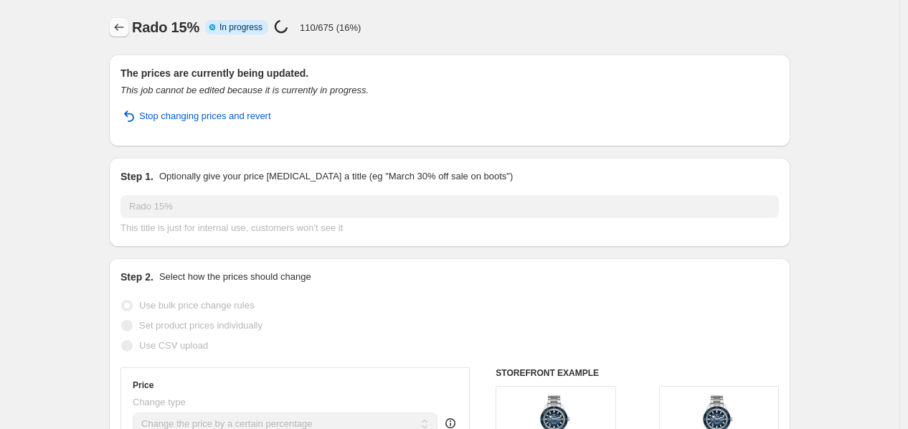
click at [126, 32] on icon "Price change jobs" at bounding box center [119, 27] width 14 height 14
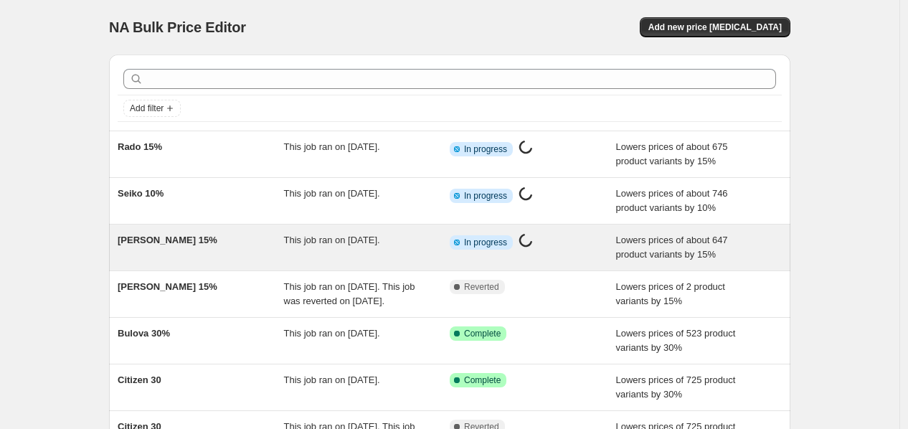
click at [380, 240] on span "This job ran on September 27, 2025." at bounding box center [332, 240] width 96 height 11
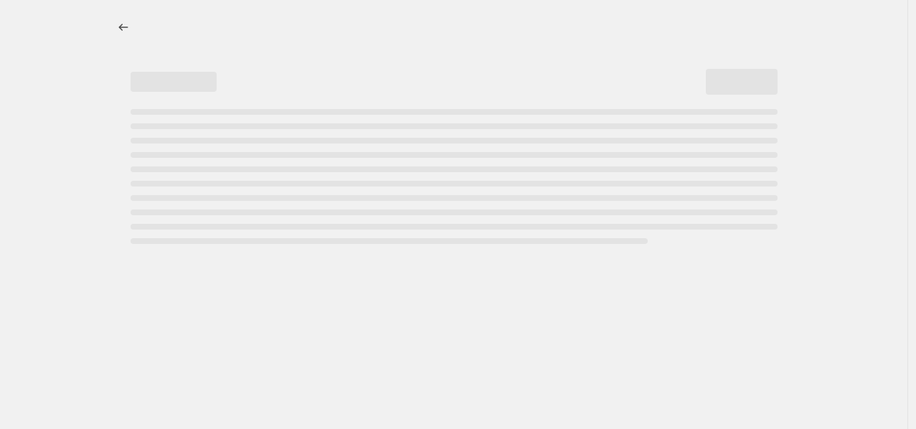
select select "percentage"
select select "collection"
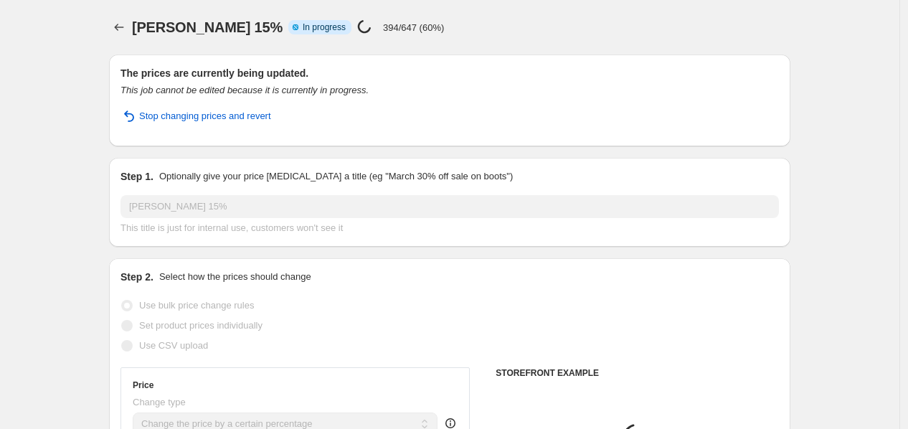
click at [118, 28] on icon "Price change jobs" at bounding box center [119, 27] width 14 height 14
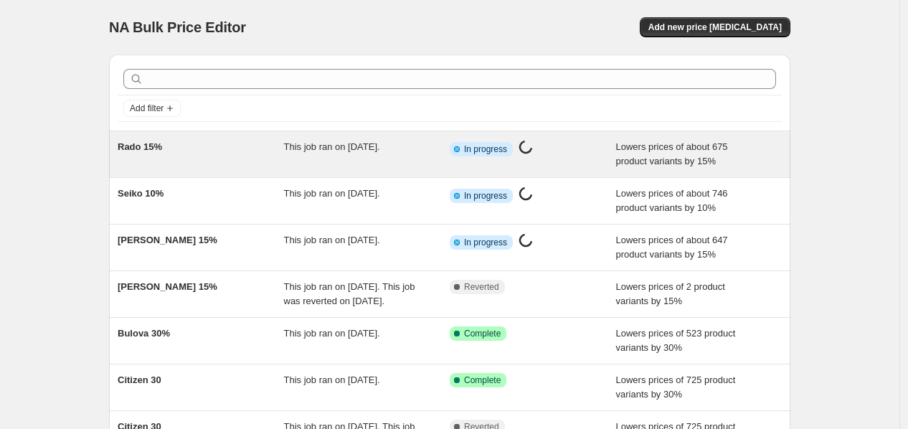
click at [373, 161] on div "This job ran on September 27, 2025." at bounding box center [367, 154] width 166 height 29
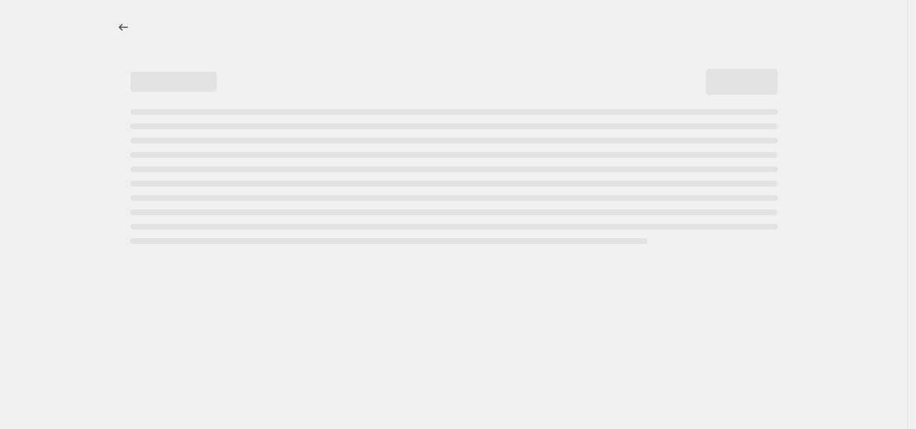
select select "percentage"
select select "collection"
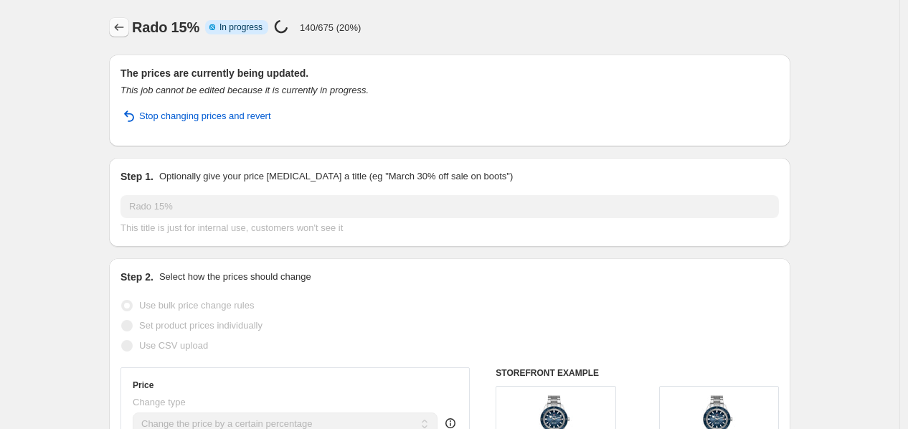
click at [126, 27] on icon "Price change jobs" at bounding box center [119, 27] width 14 height 14
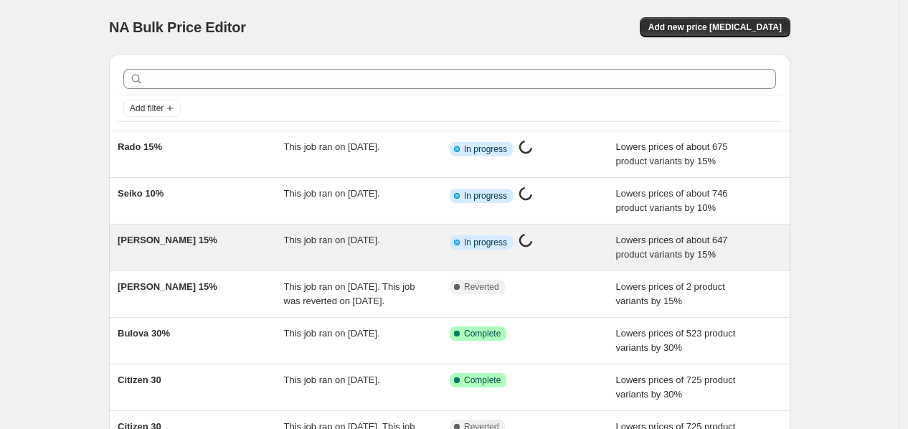
click at [338, 245] on span "This job ran on September 27, 2025." at bounding box center [332, 240] width 96 height 11
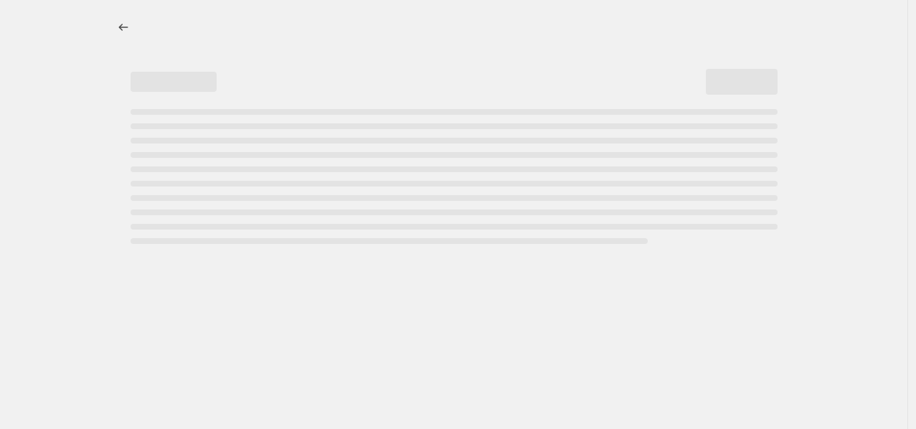
select select "percentage"
select select "collection"
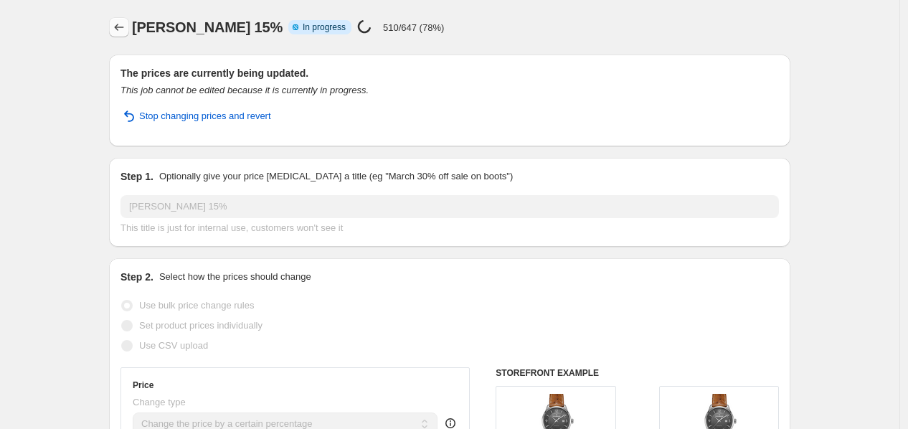
click at [126, 28] on icon "Price change jobs" at bounding box center [119, 27] width 14 height 14
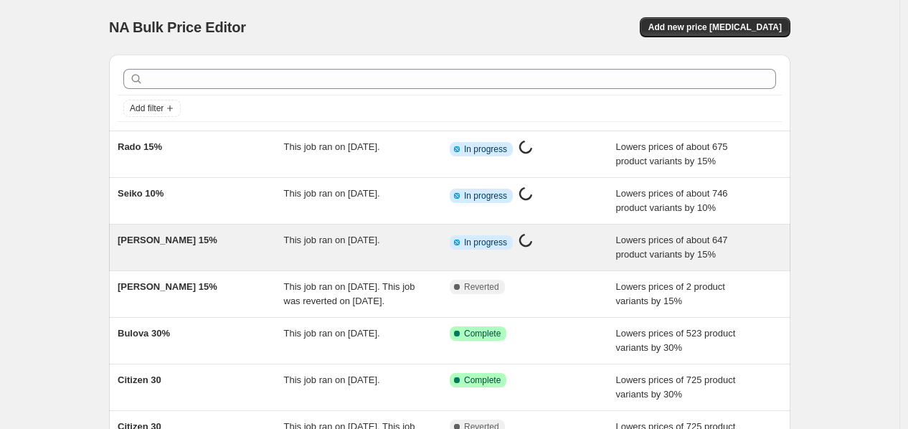
click at [329, 226] on div "Hamilton 15% This job ran on September 27, 2025. Info Partially complete In pro…" at bounding box center [450, 248] width 682 height 46
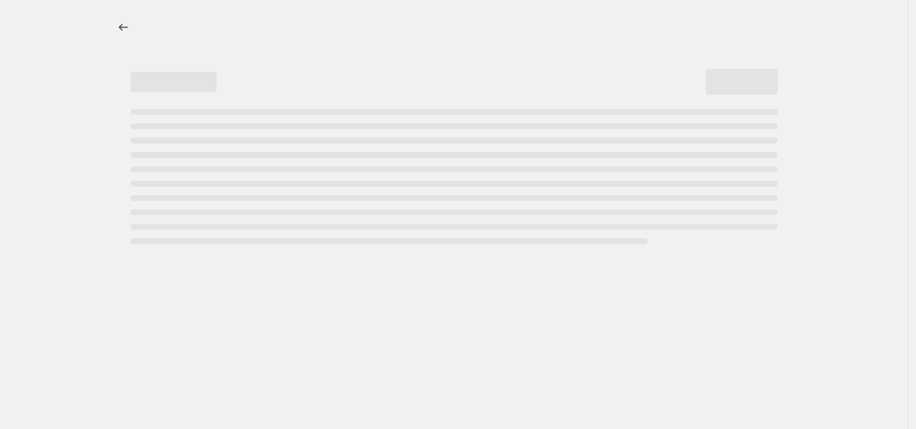
select select "percentage"
select select "collection"
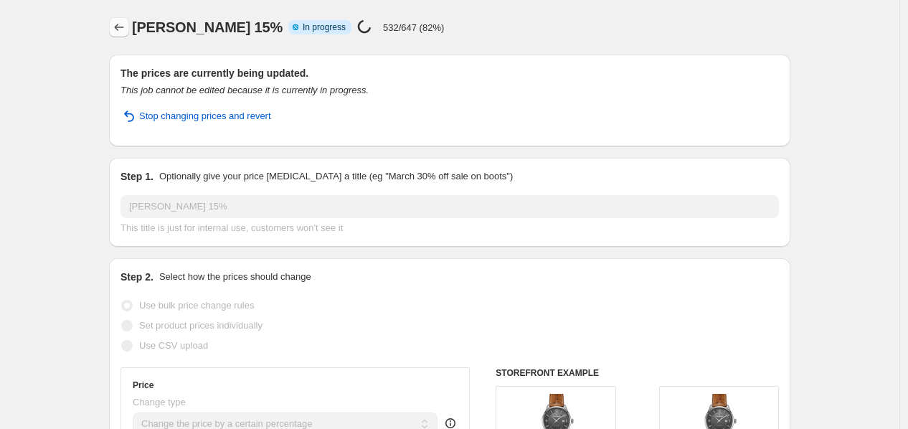
click at [117, 19] on button "Price change jobs" at bounding box center [119, 27] width 20 height 20
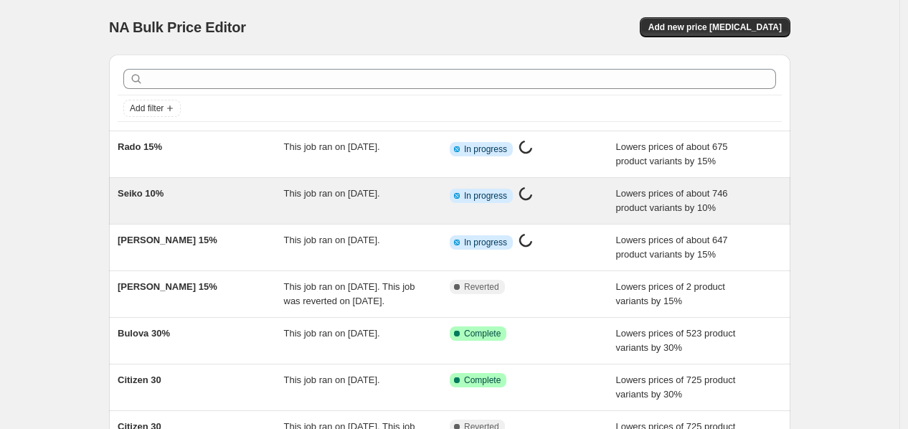
click at [380, 198] on span "This job ran on September 27, 2025." at bounding box center [332, 193] width 96 height 11
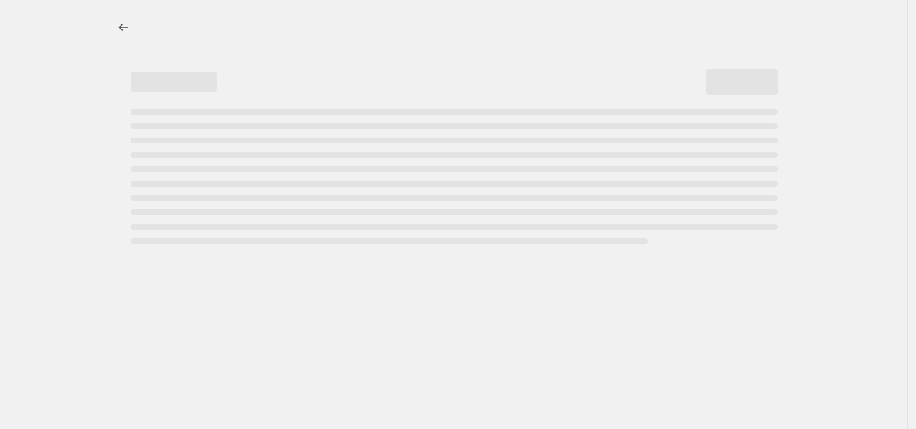
select select "percentage"
select select "collection"
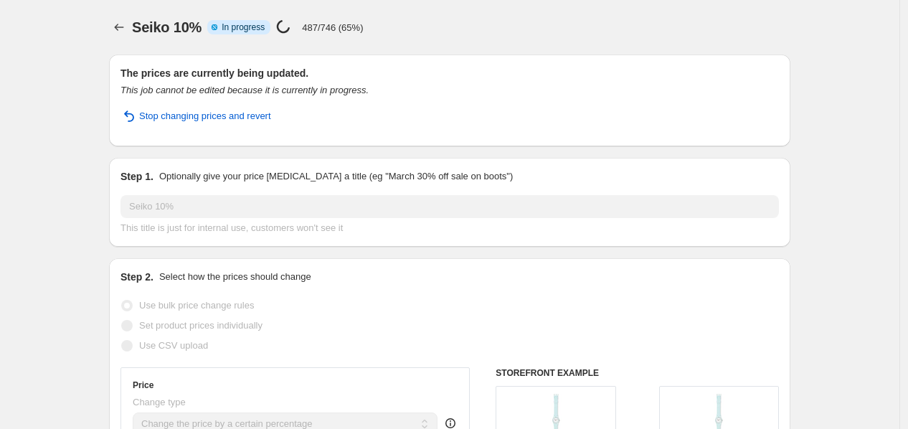
click at [135, 32] on span "Seiko 10%" at bounding box center [167, 27] width 70 height 16
click at [126, 30] on icon "Price change jobs" at bounding box center [119, 27] width 14 height 14
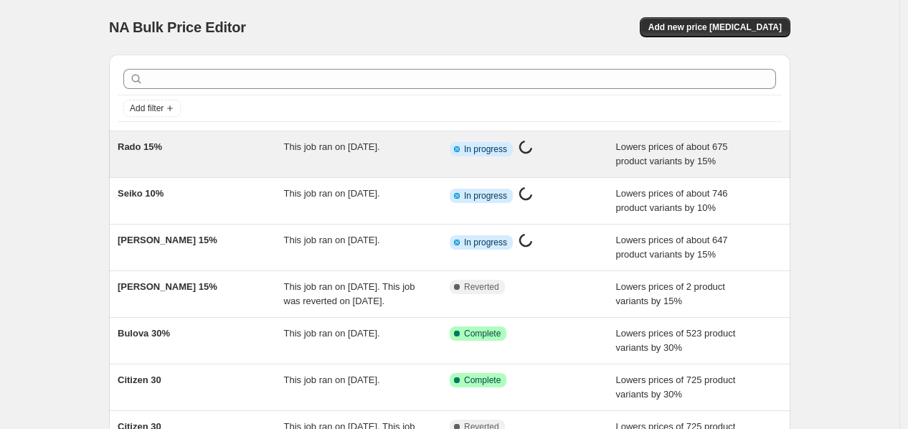
click at [380, 146] on span "This job ran on September 27, 2025." at bounding box center [332, 146] width 96 height 11
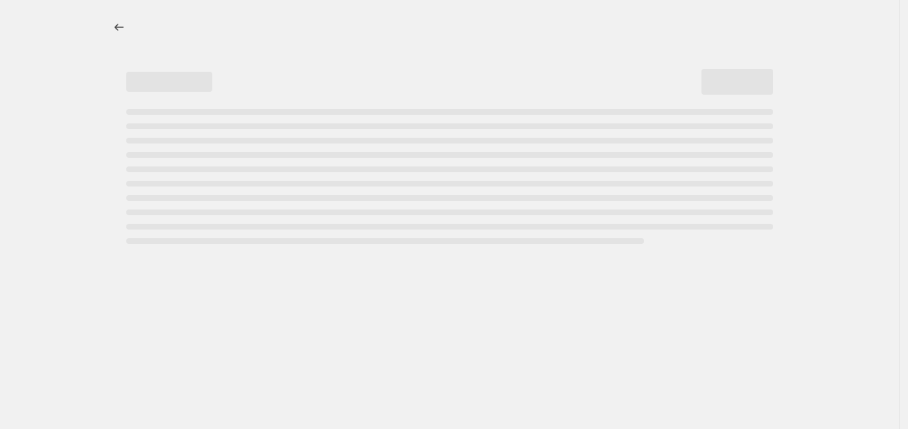
select select "percentage"
select select "collection"
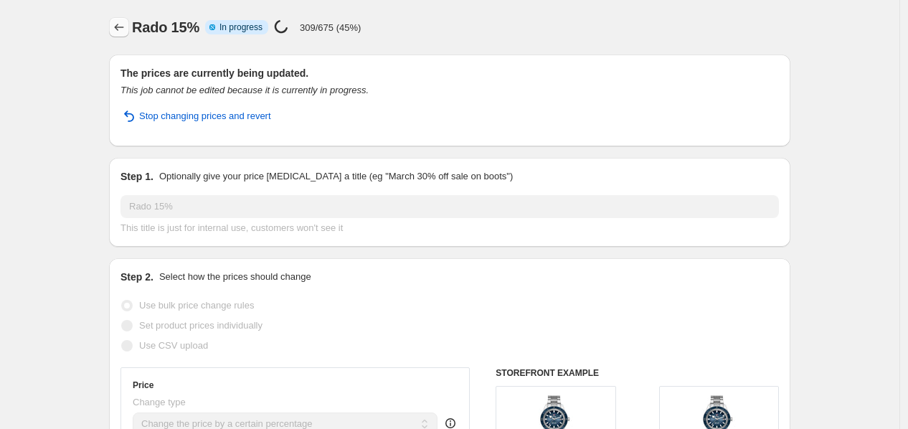
click at [120, 32] on icon "Price change jobs" at bounding box center [119, 27] width 14 height 14
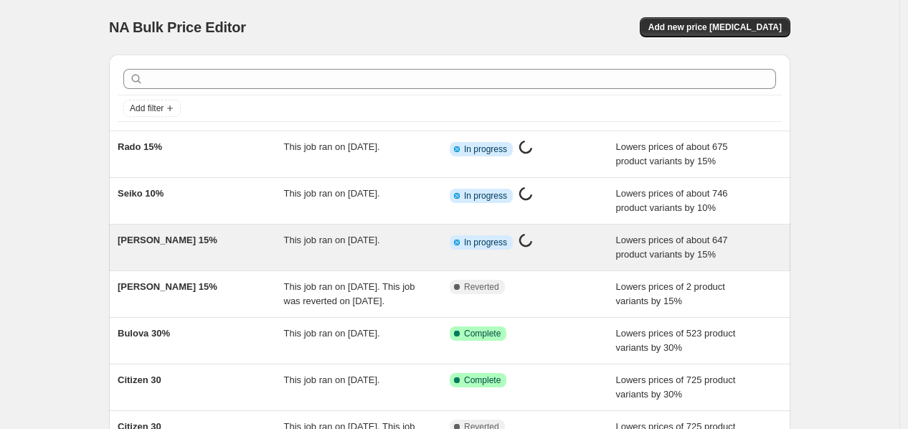
drag, startPoint x: 0, startPoint y: 0, endPoint x: 413, endPoint y: 244, distance: 480.0
click at [413, 244] on div "This job ran on [DATE]." at bounding box center [367, 247] width 166 height 29
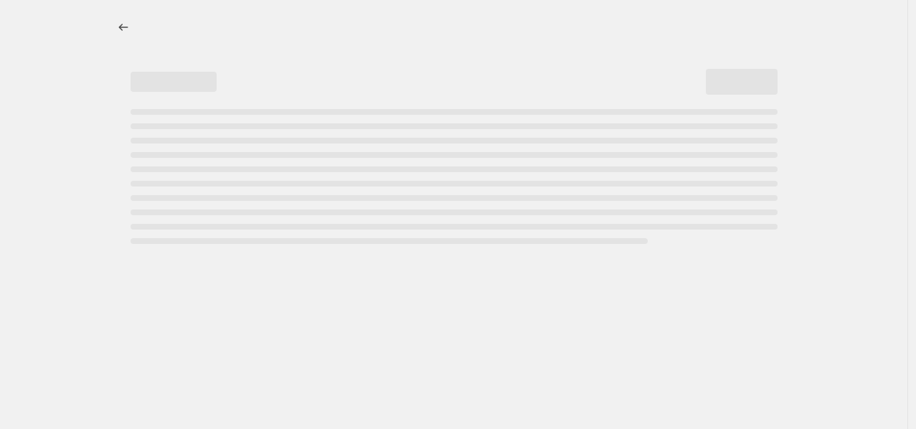
select select "percentage"
select select "collection"
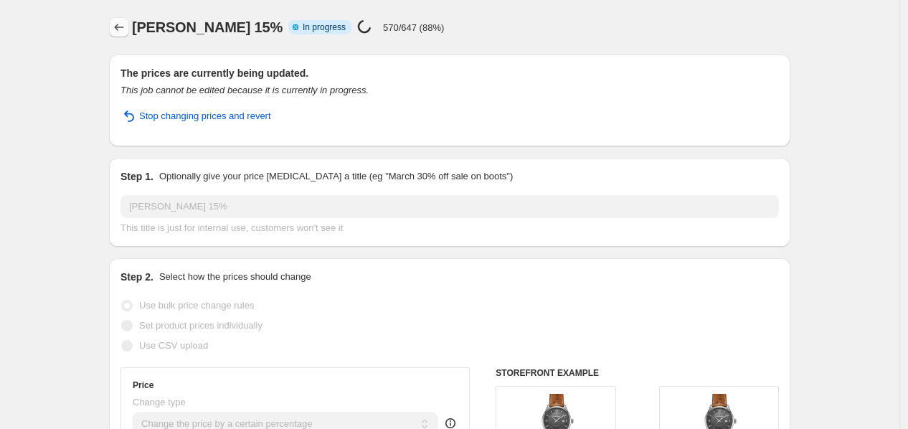
click at [126, 24] on icon "Price change jobs" at bounding box center [119, 27] width 14 height 14
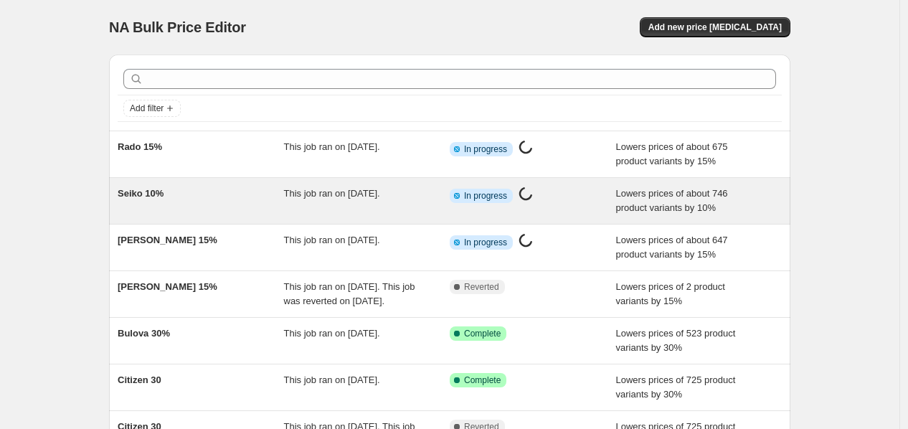
click at [376, 188] on span "This job ran on September 27, 2025." at bounding box center [332, 193] width 96 height 11
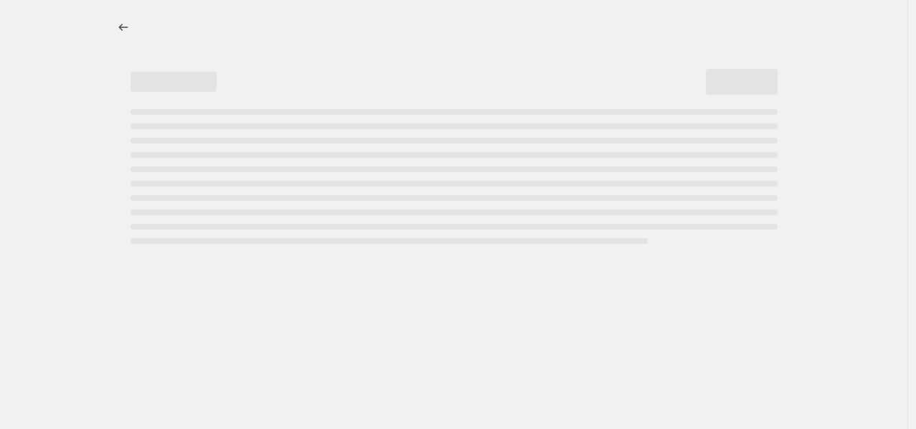
select select "percentage"
select select "collection"
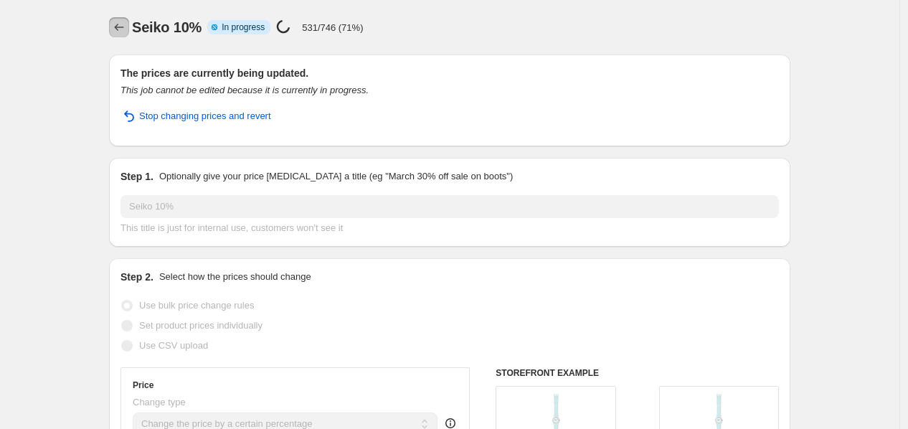
click at [126, 31] on icon "Price change jobs" at bounding box center [119, 27] width 14 height 14
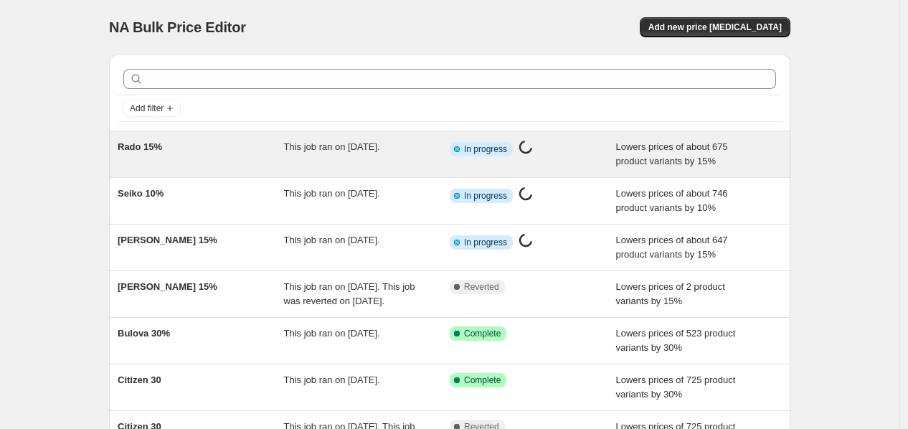
click at [449, 159] on div "This job ran on September 27, 2025." at bounding box center [367, 154] width 166 height 29
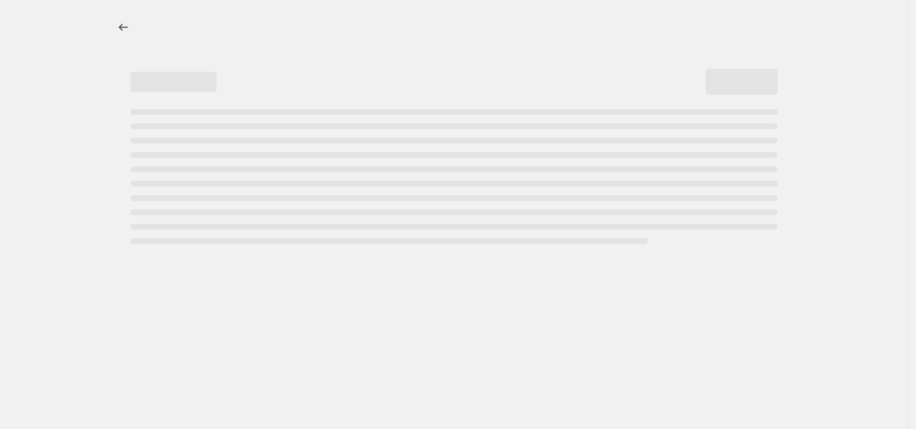
select select "percentage"
select select "collection"
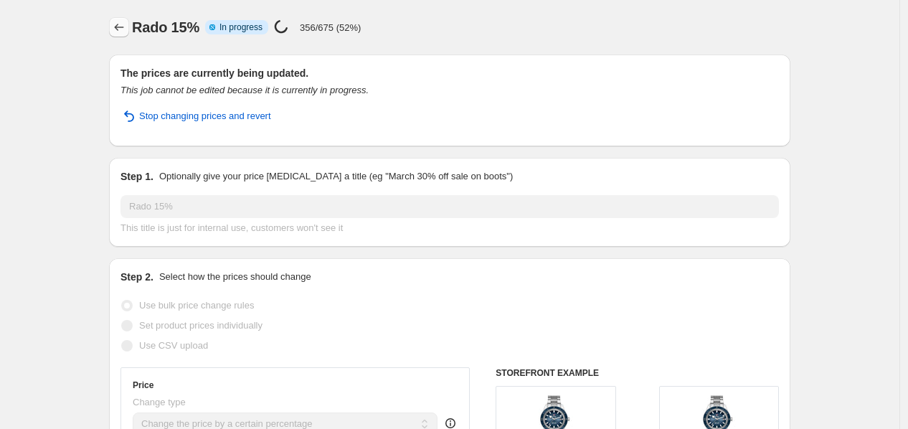
click at [123, 22] on icon "Price change jobs" at bounding box center [119, 27] width 14 height 14
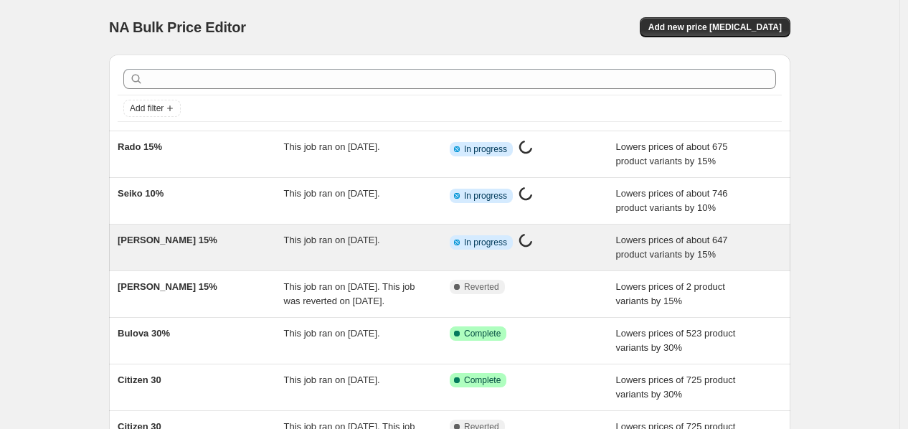
click at [283, 229] on div "Hamilton 15% This job ran on September 27, 2025. Info Partially complete In pro…" at bounding box center [450, 248] width 682 height 46
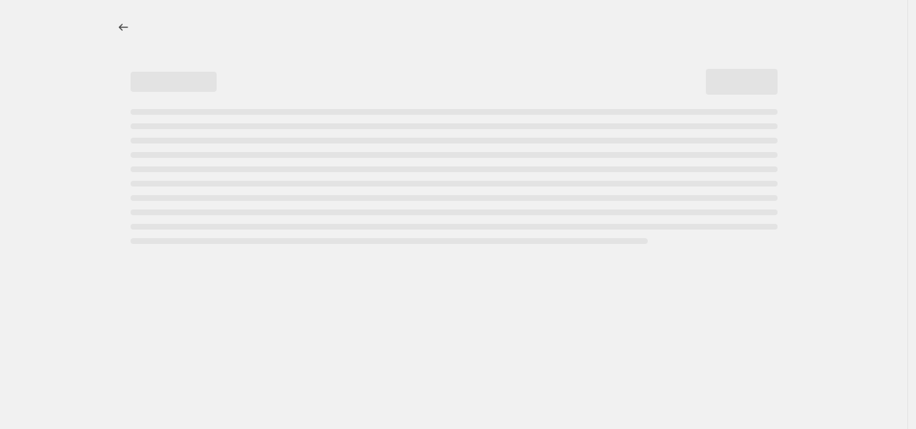
select select "percentage"
select select "collection"
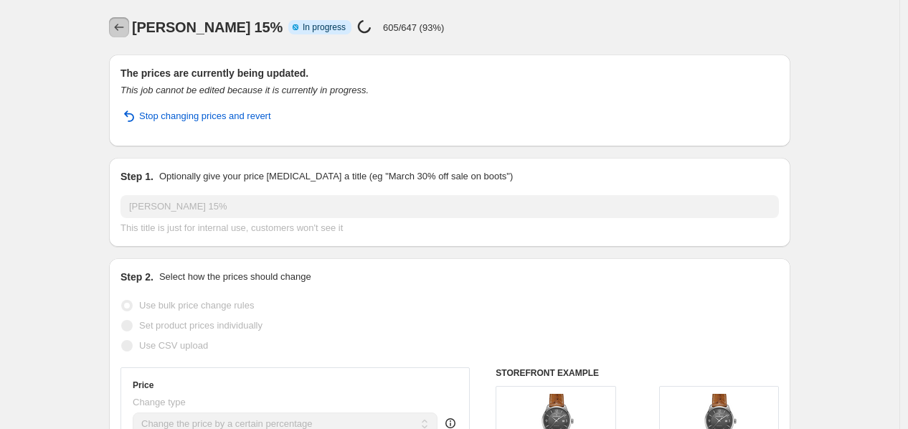
click at [124, 27] on icon "Price change jobs" at bounding box center [119, 27] width 14 height 14
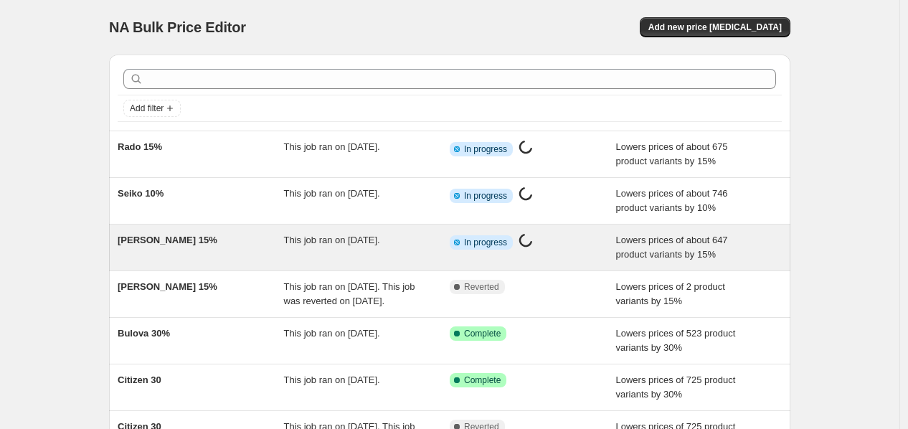
click at [339, 248] on div "This job ran on September 27, 2025." at bounding box center [367, 247] width 166 height 29
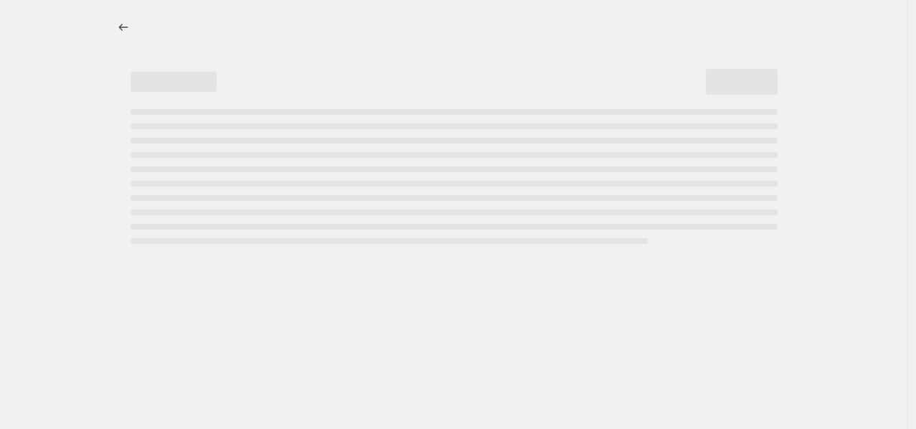
select select "percentage"
select select "collection"
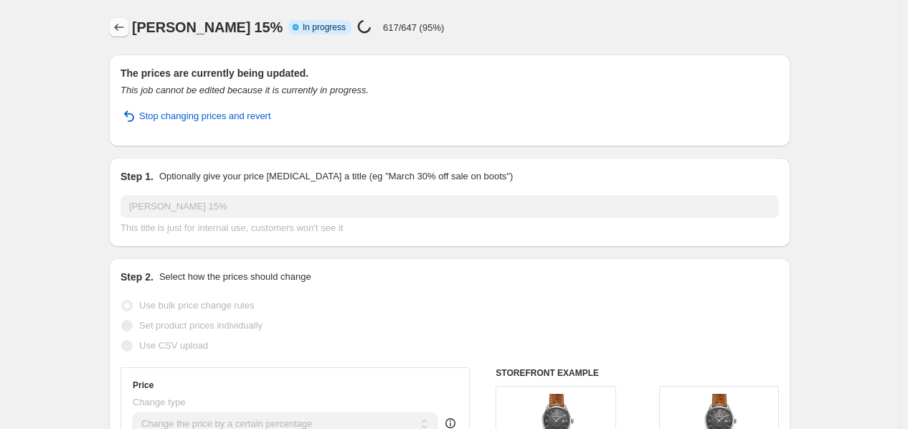
click at [121, 24] on icon "Price change jobs" at bounding box center [119, 27] width 14 height 14
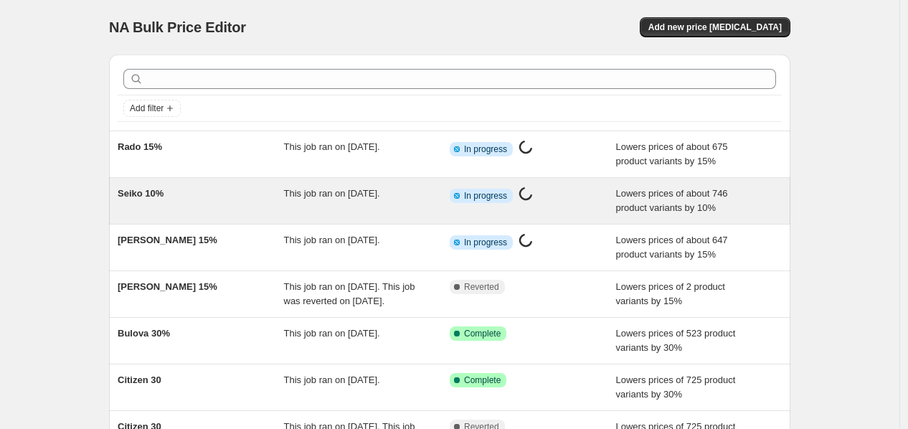
click at [324, 185] on div "Seiko 10% This job ran on September 27, 2025. Info Partially complete In progre…" at bounding box center [450, 201] width 682 height 46
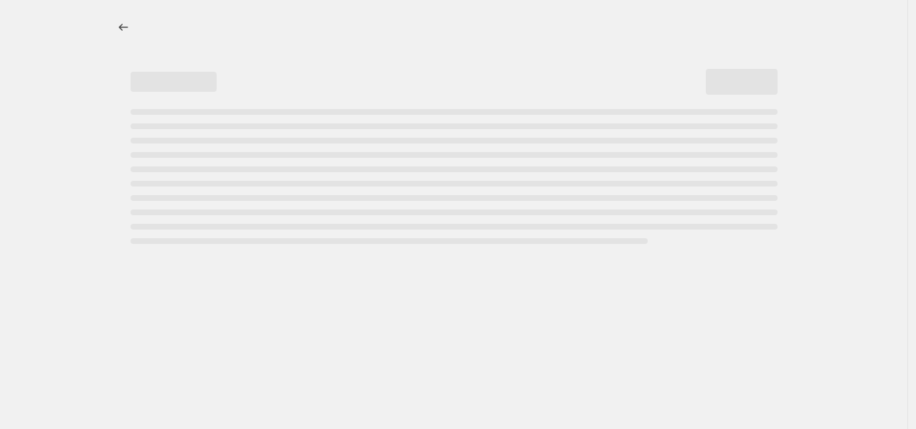
select select "percentage"
select select "collection"
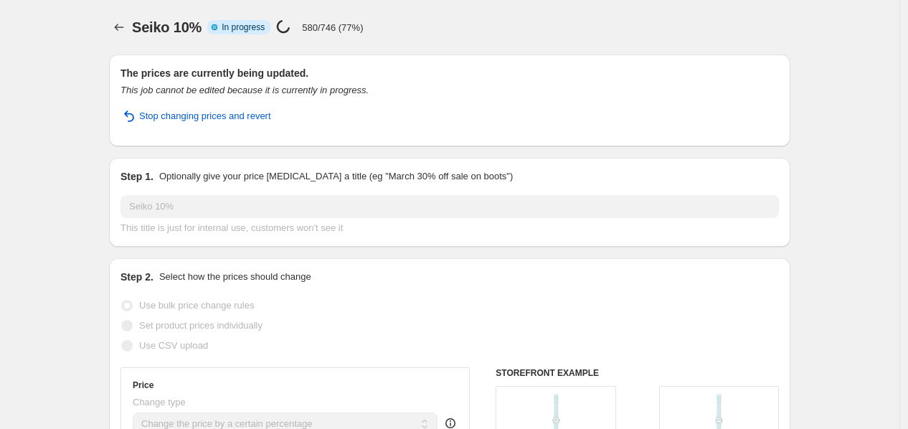
click at [121, 26] on icon "Price change jobs" at bounding box center [119, 27] width 14 height 14
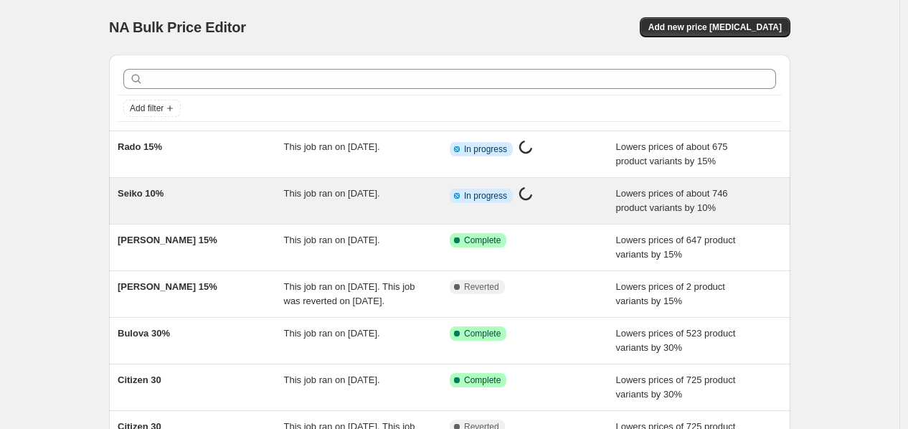
click at [486, 183] on div "Seiko 10% This job ran on September 27, 2025. Info Partially complete In progre…" at bounding box center [450, 201] width 682 height 46
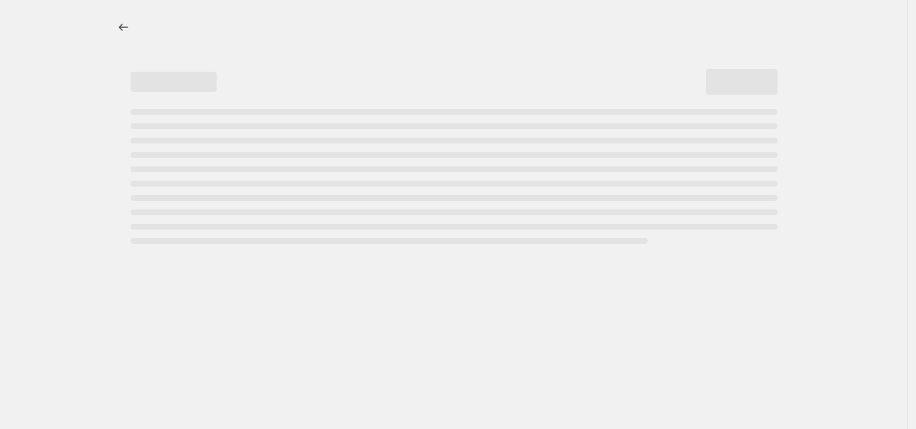
select select "percentage"
select select "collection"
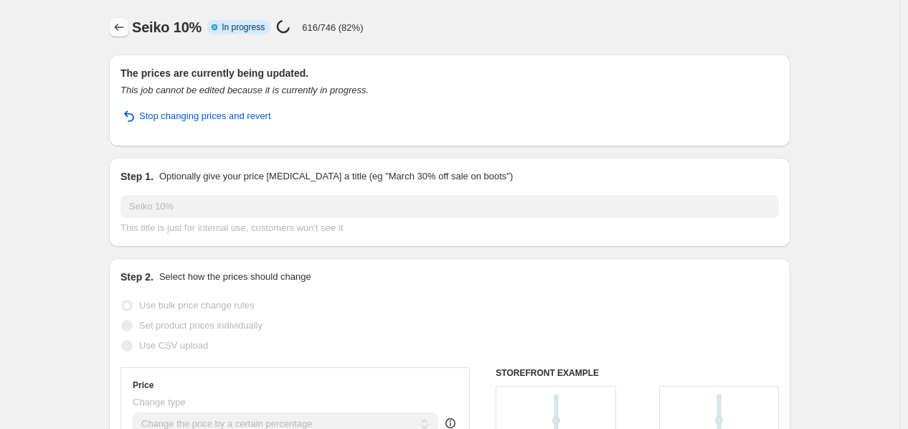
drag, startPoint x: 110, startPoint y: 29, endPoint x: 123, endPoint y: 27, distance: 13.0
click at [123, 28] on icon "Price change jobs" at bounding box center [119, 27] width 14 height 14
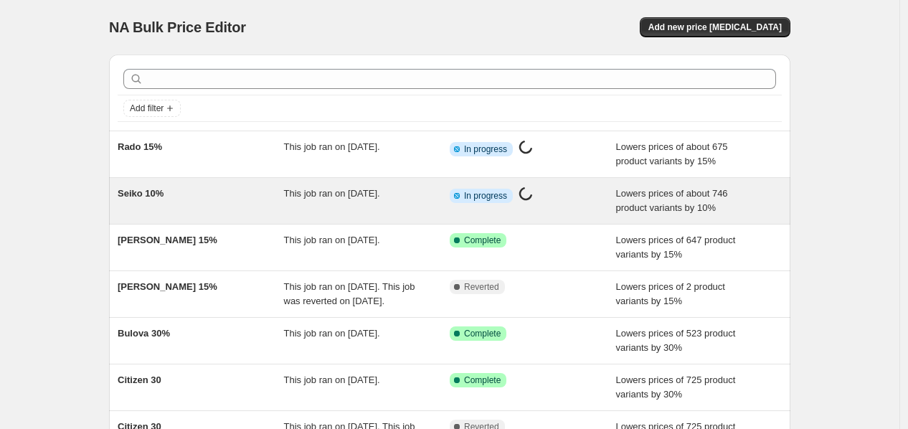
click at [334, 215] on div "This job ran on September 27, 2025." at bounding box center [367, 201] width 166 height 29
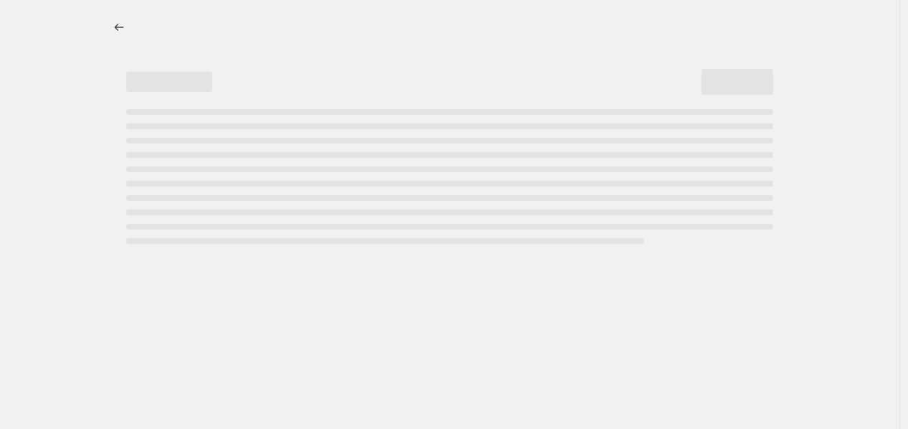
select select "percentage"
select select "collection"
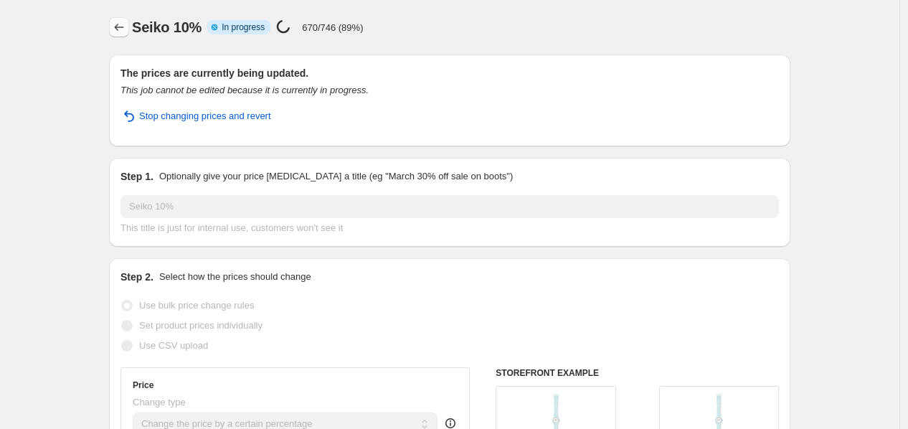
click at [126, 21] on icon "Price change jobs" at bounding box center [119, 27] width 14 height 14
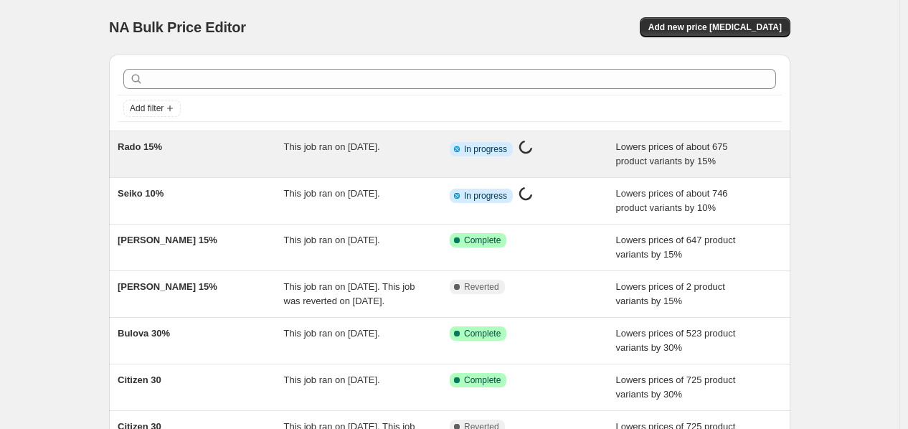
click at [309, 152] on span "This job ran on September 27, 2025." at bounding box center [332, 146] width 96 height 11
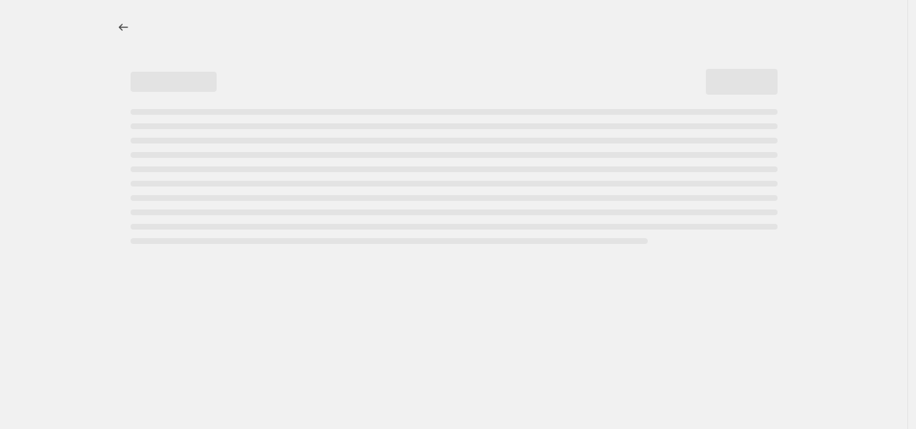
select select "percentage"
select select "collection"
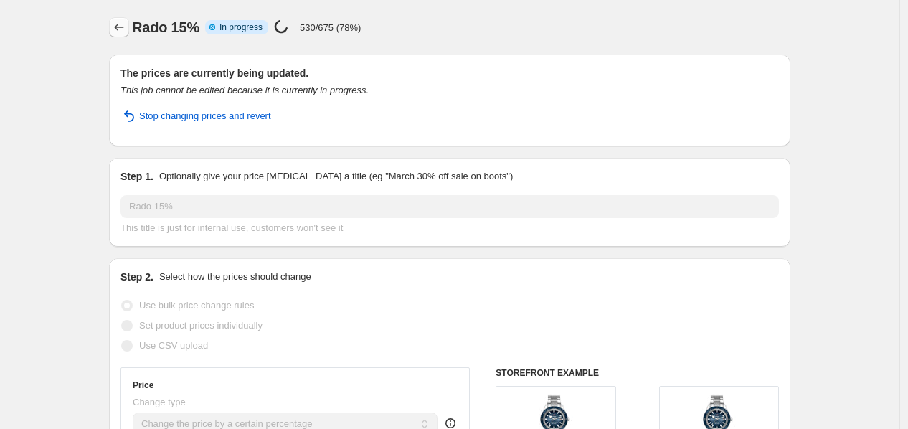
click at [121, 24] on icon "Price change jobs" at bounding box center [119, 27] width 14 height 14
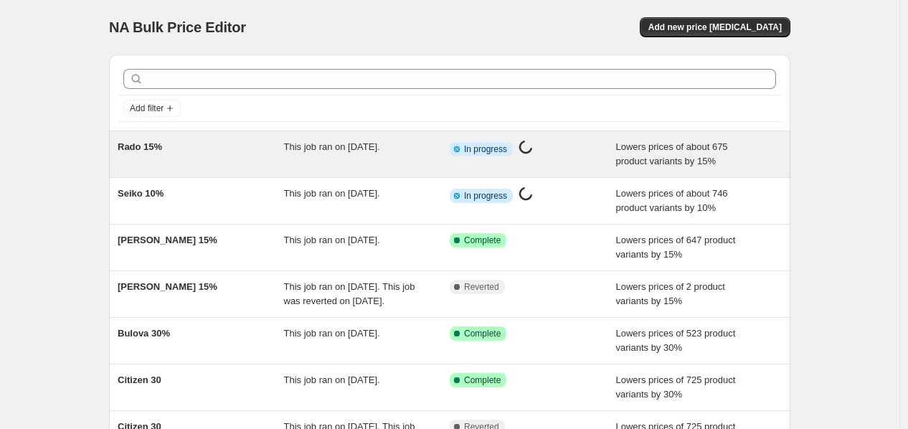
click at [400, 169] on div "Rado 15% This job ran on September 27, 2025. Info Partially complete In progres…" at bounding box center [450, 154] width 682 height 46
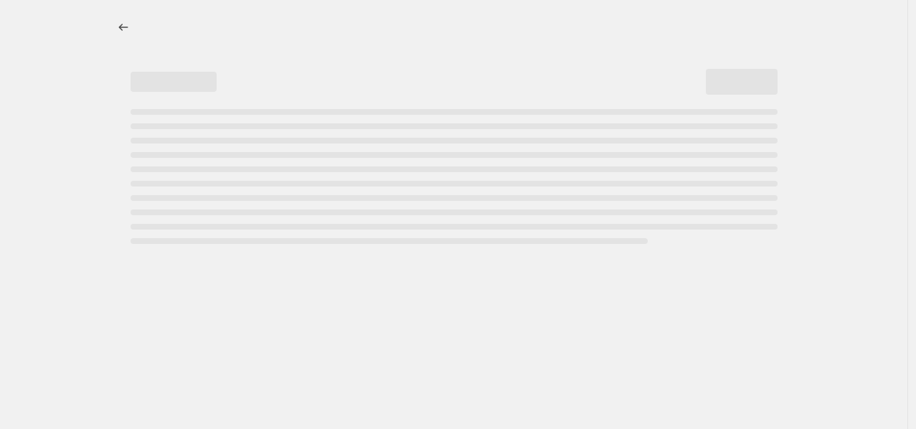
select select "percentage"
select select "collection"
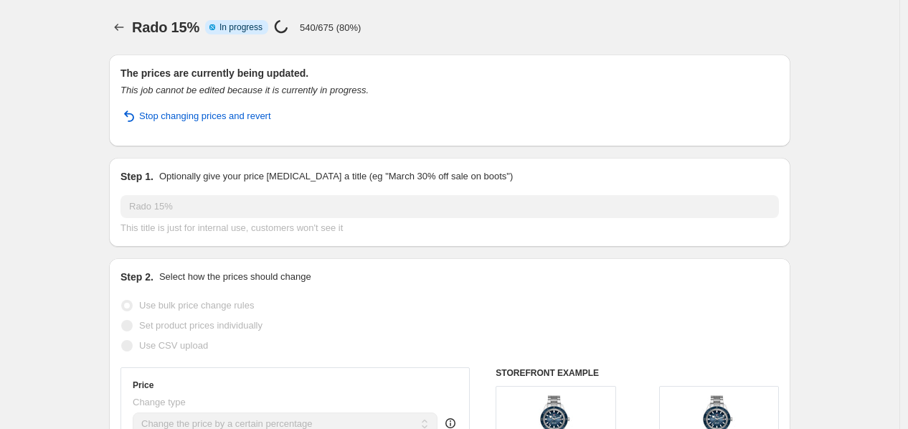
click at [326, 32] on p "540/675 (80%)" at bounding box center [330, 27] width 61 height 11
click at [116, 34] on button "Price change jobs" at bounding box center [119, 27] width 20 height 20
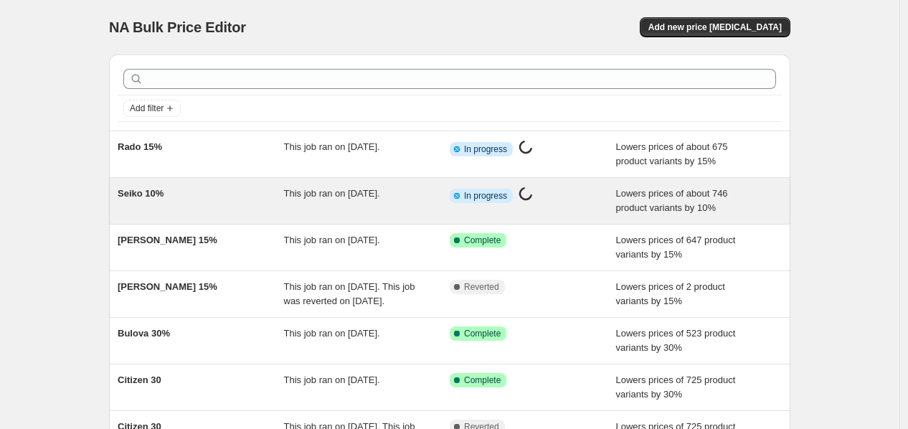
click at [345, 196] on span "This job ran on September 27, 2025." at bounding box center [332, 193] width 96 height 11
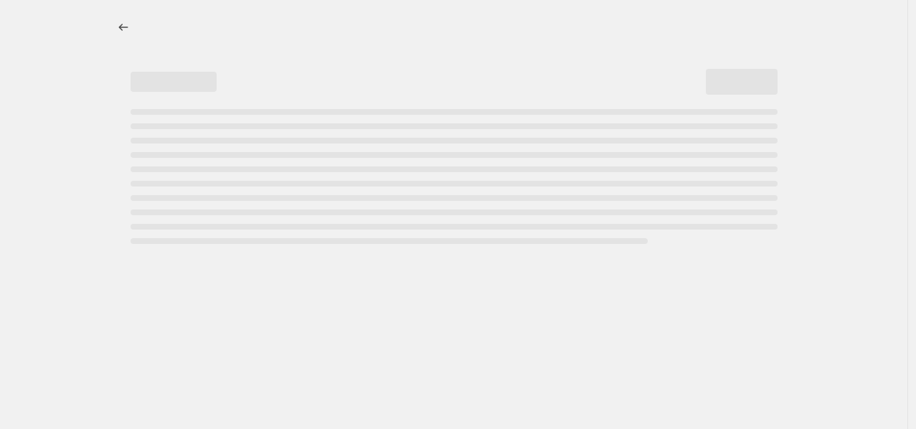
select select "percentage"
select select "collection"
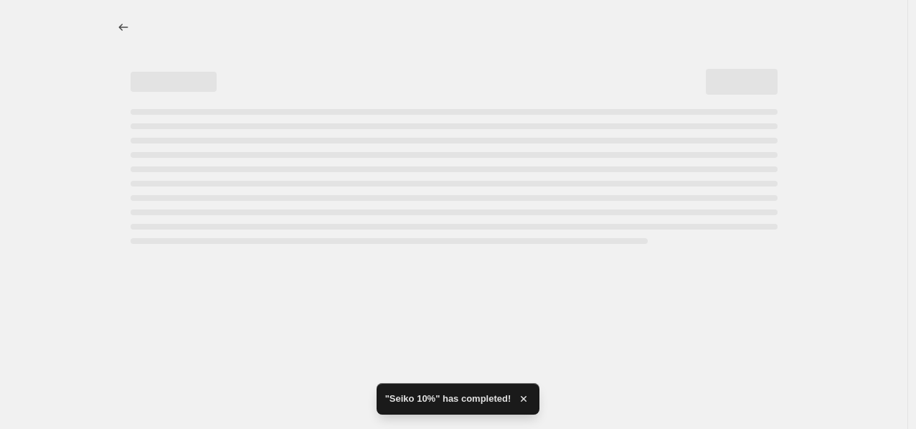
select select "percentage"
select select "collection"
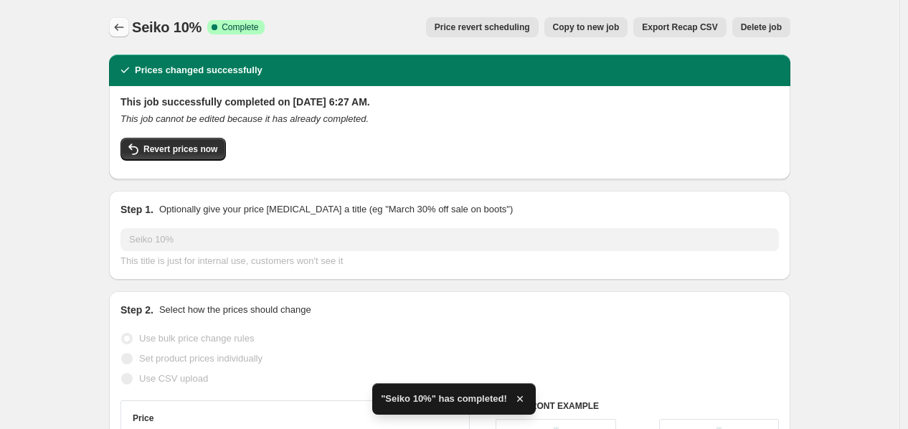
click at [127, 17] on button "Price change jobs" at bounding box center [119, 27] width 20 height 20
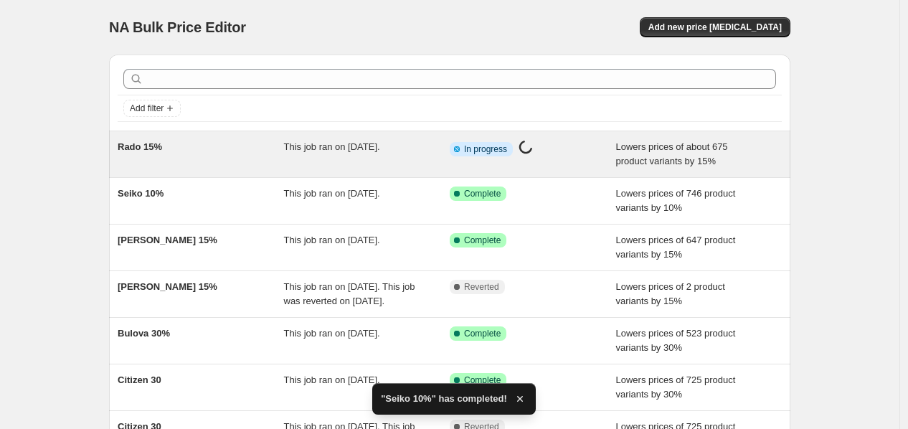
click at [373, 138] on div "Rado 15% This job ran on September 27, 2025. Info Partially complete In progres…" at bounding box center [450, 154] width 682 height 46
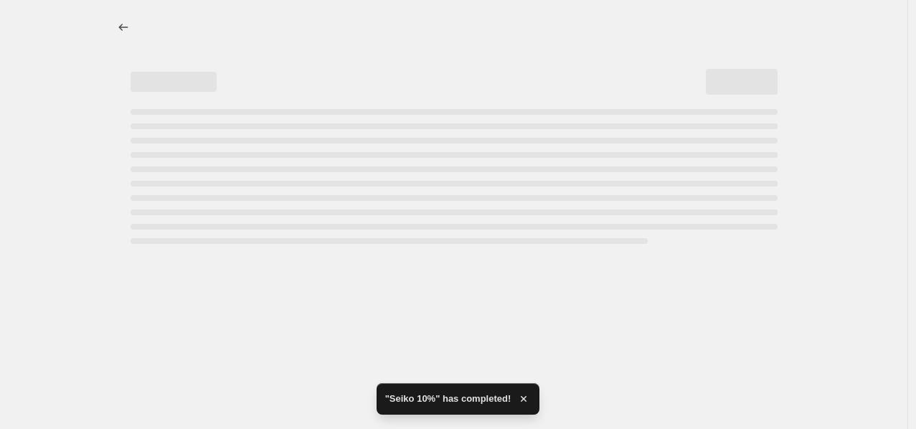
select select "percentage"
select select "collection"
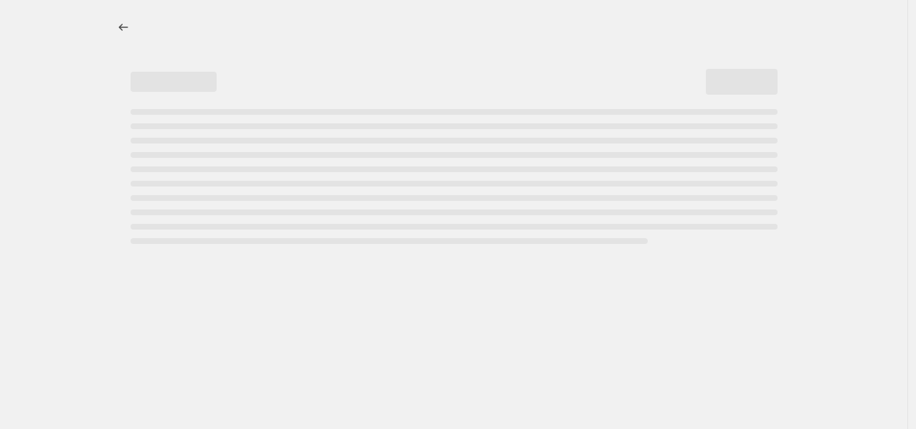
select select "percentage"
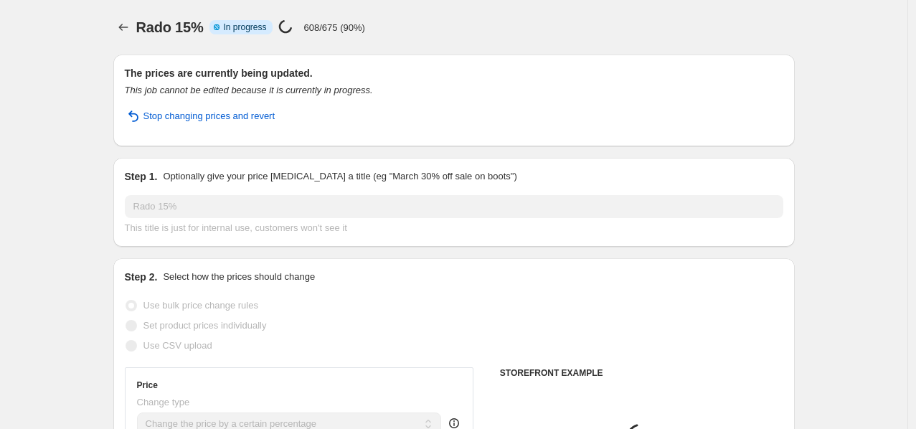
select select "collection"
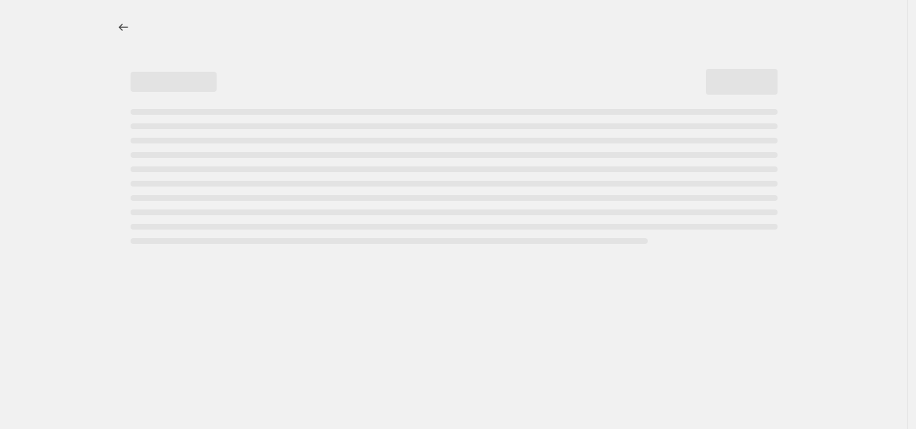
select select "percentage"
select select "collection"
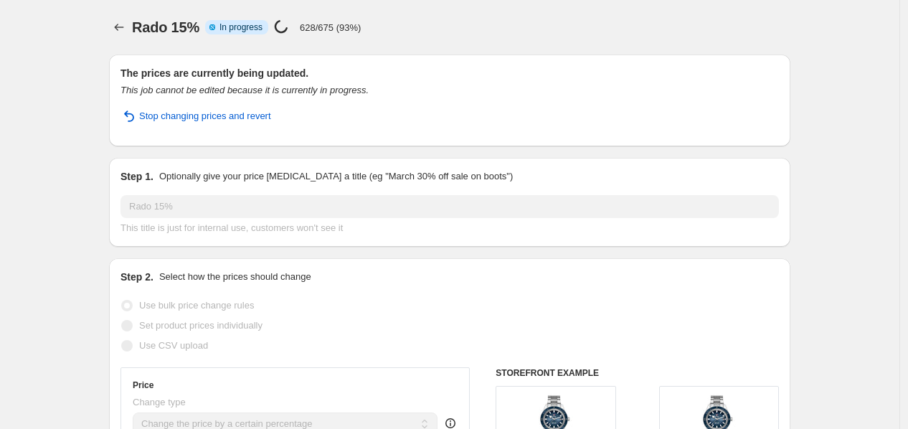
click at [311, 25] on p "628/675 (93%)" at bounding box center [330, 27] width 61 height 11
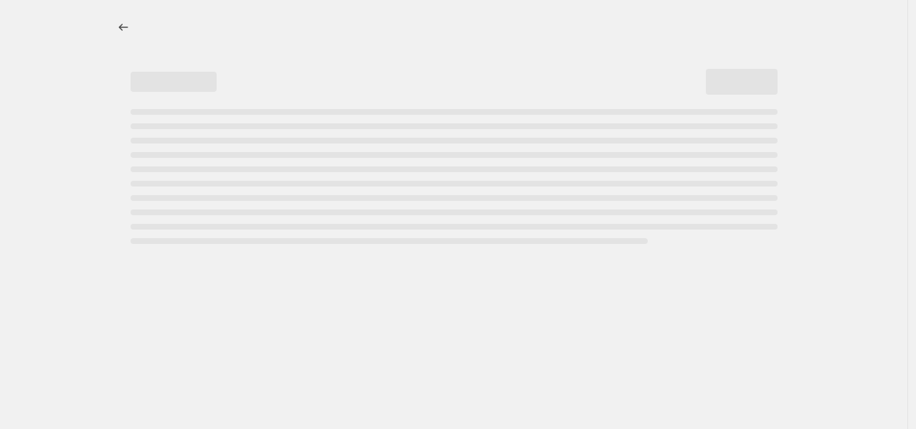
select select "percentage"
select select "collection"
